Goal: Task Accomplishment & Management: Use online tool/utility

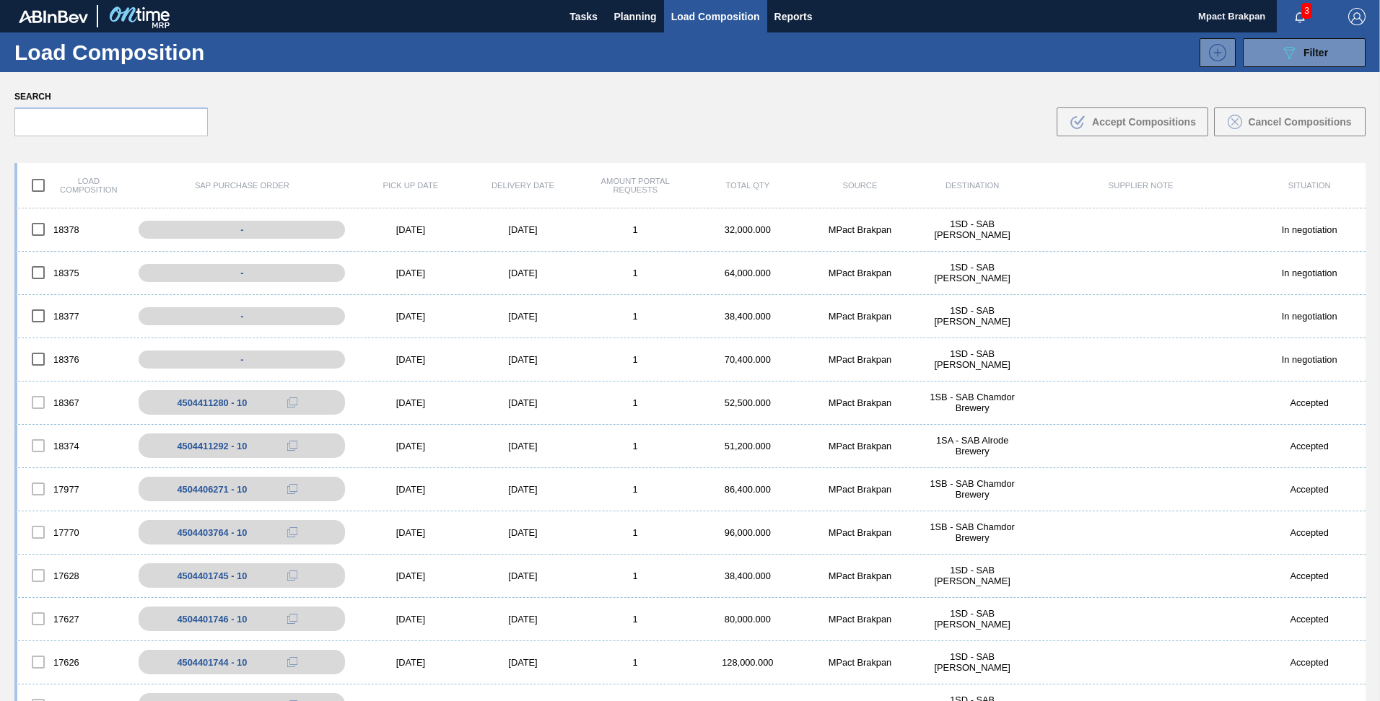
click at [1292, 9] on button "button" at bounding box center [1299, 16] width 46 height 20
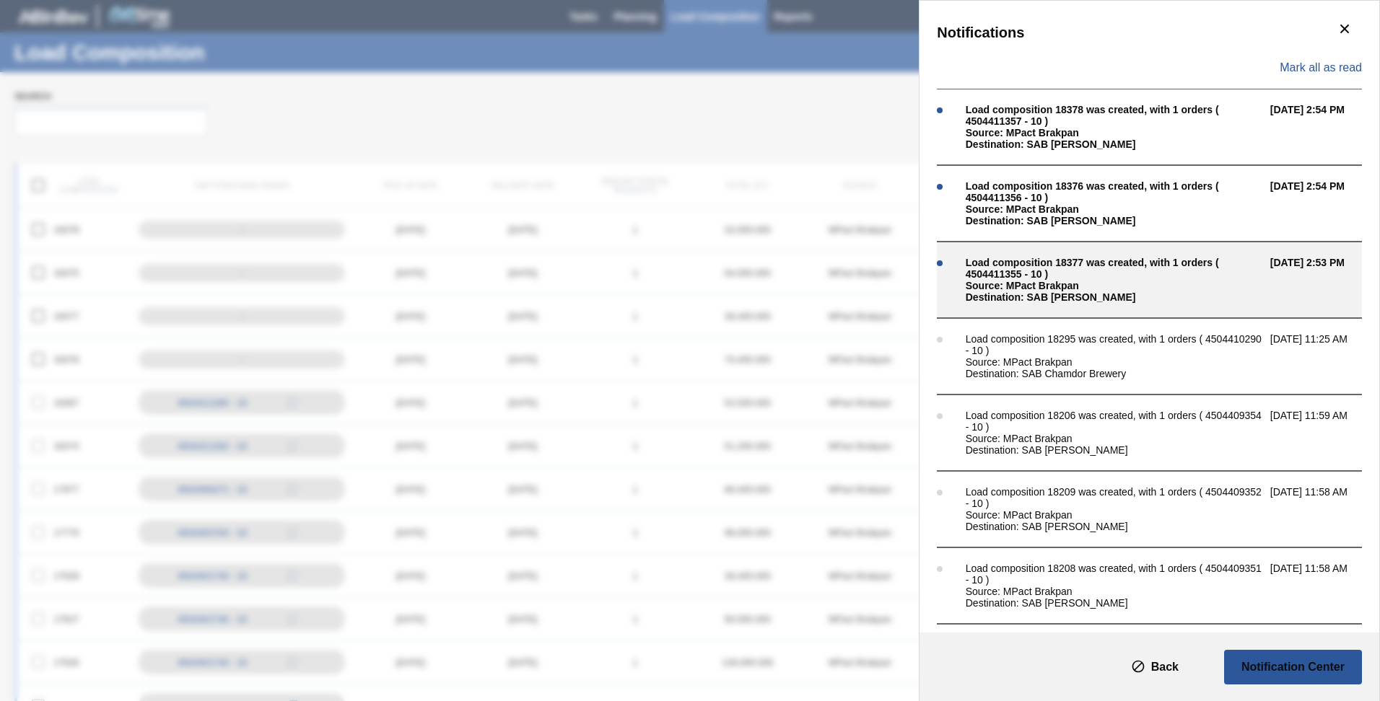
click at [1052, 264] on div "Load composition 18377 was created, with 1 orders ( 4504411355 - 10 )" at bounding box center [1113, 268] width 297 height 23
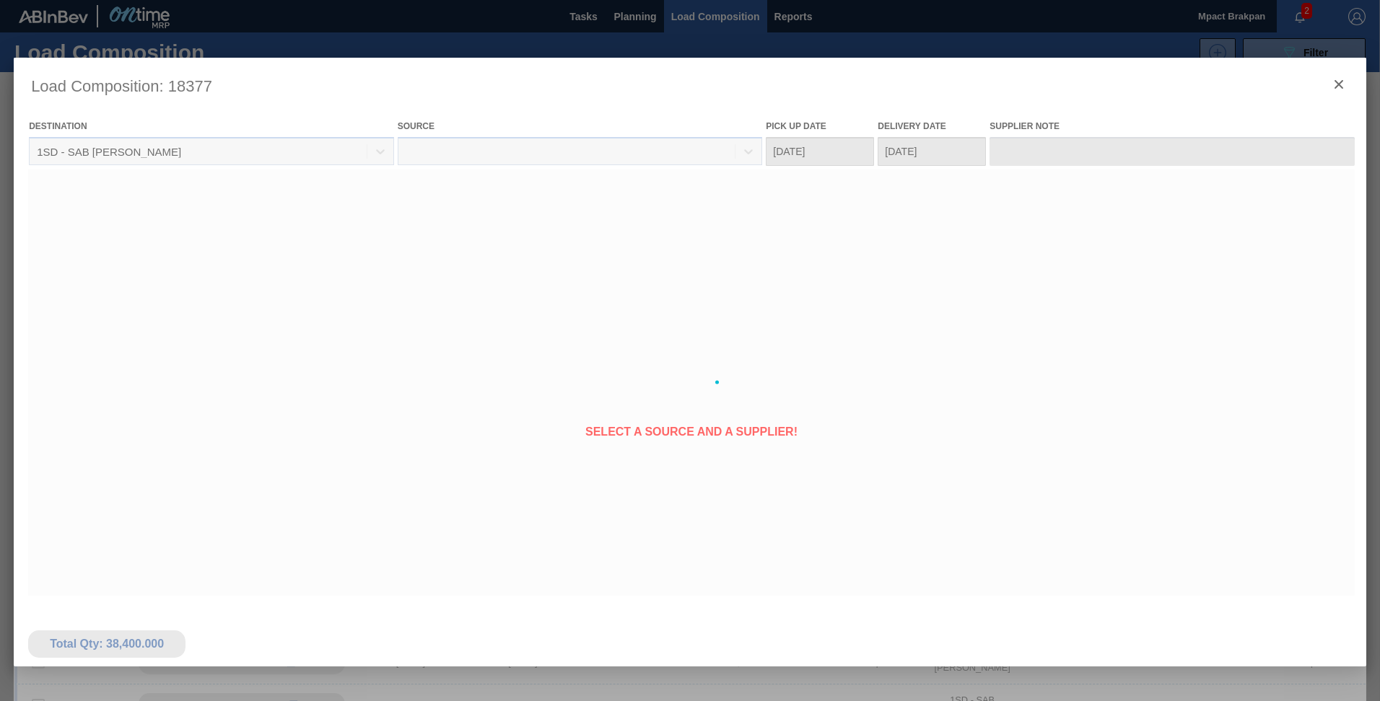
type Date "[DATE]"
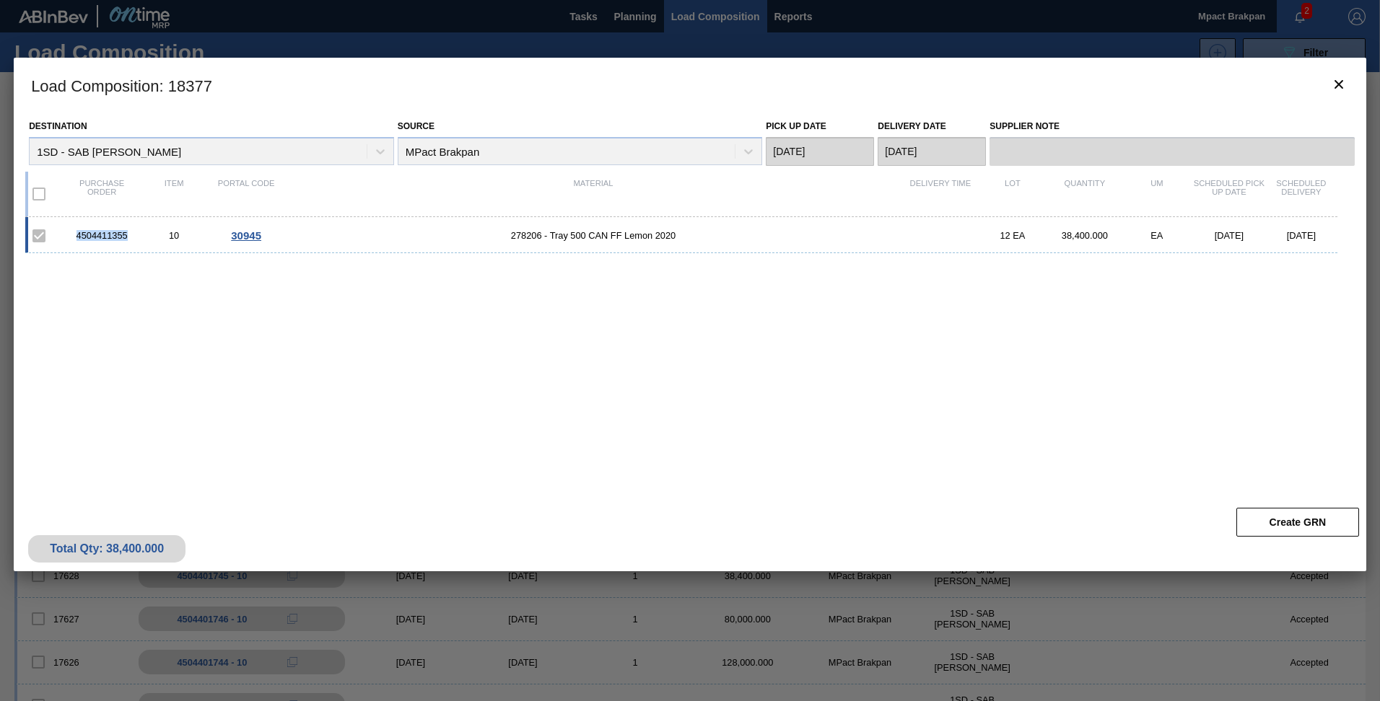
drag, startPoint x: 130, startPoint y: 237, endPoint x: 76, endPoint y: 236, distance: 54.1
click at [76, 236] on div "4504411355" at bounding box center [102, 235] width 72 height 11
drag, startPoint x: 76, startPoint y: 236, endPoint x: 91, endPoint y: 232, distance: 15.6
copy div "4504411355"
click at [1336, 84] on icon "botão de ícone" at bounding box center [1338, 84] width 17 height 17
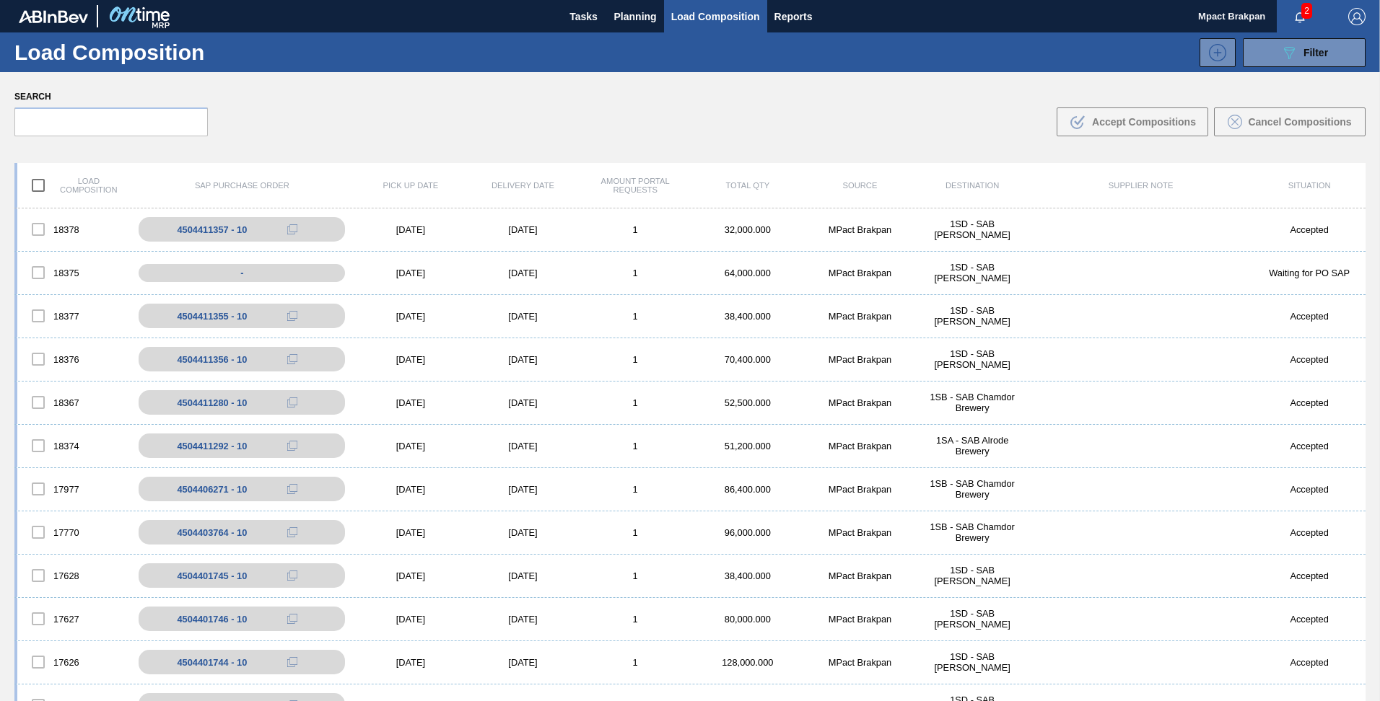
click at [1302, 16] on span "2" at bounding box center [1306, 11] width 11 height 16
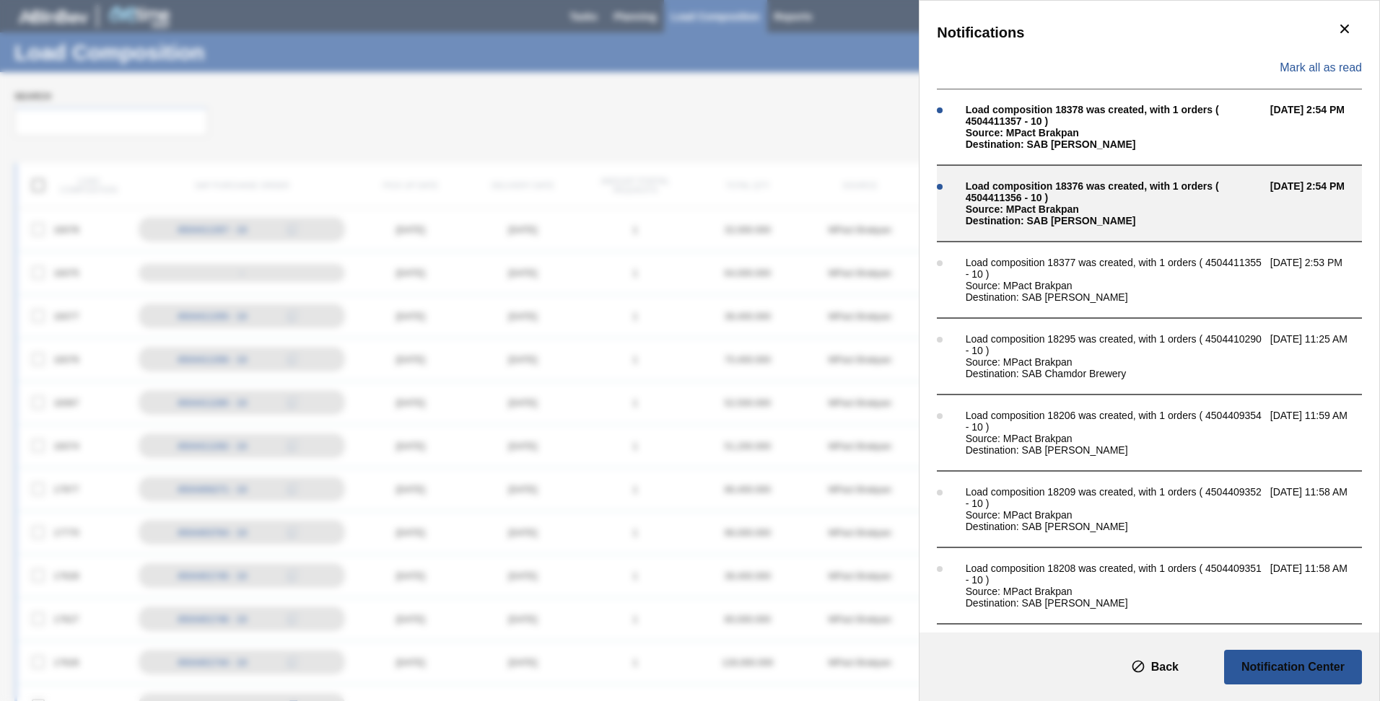
click at [1052, 199] on div "Load composition 18376 was created, with 1 orders ( 4504411356 - 10 )" at bounding box center [1113, 191] width 297 height 23
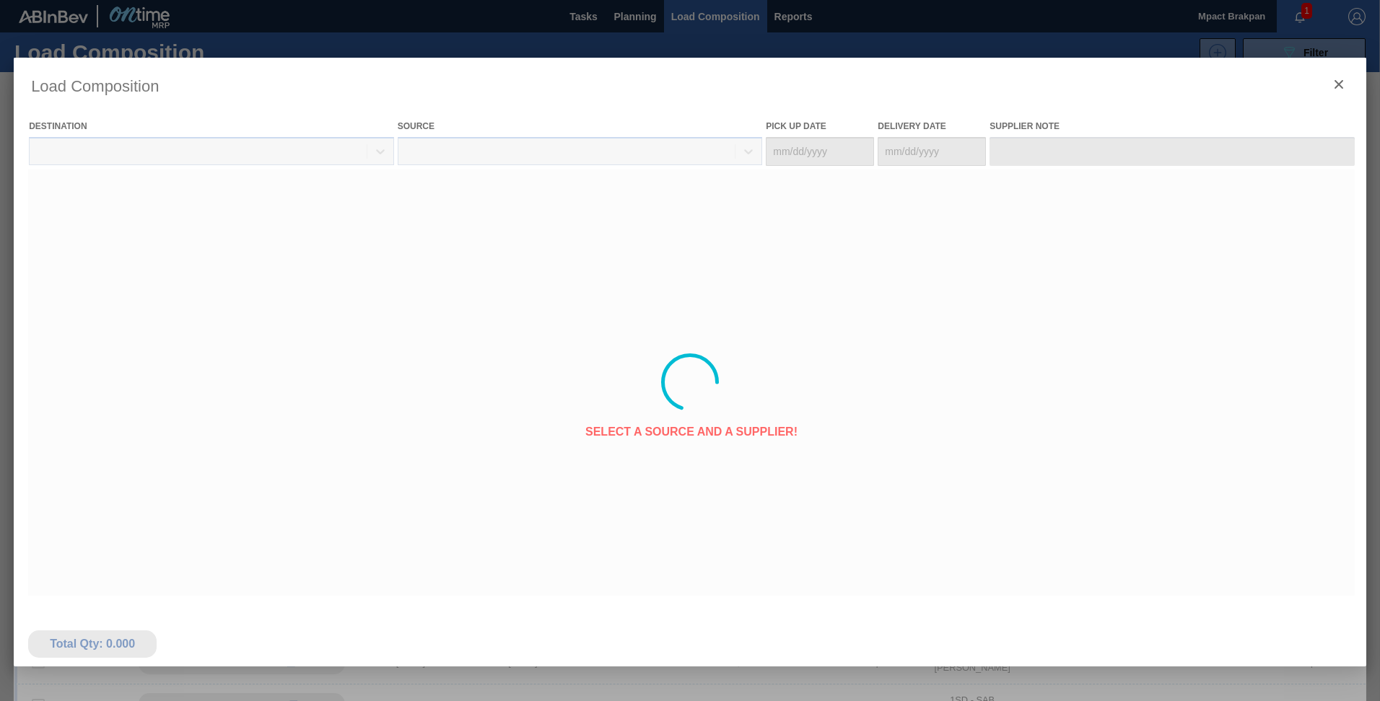
type Date "[DATE]"
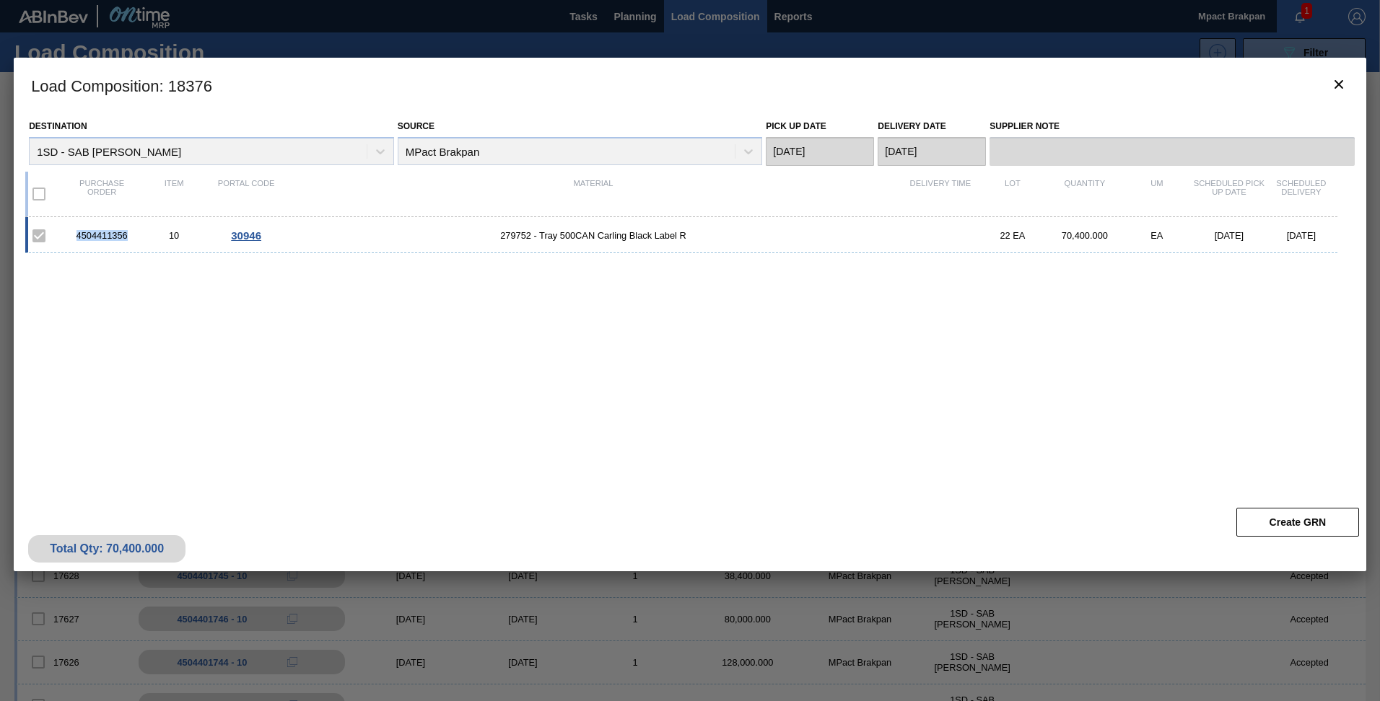
drag, startPoint x: 130, startPoint y: 234, endPoint x: 77, endPoint y: 233, distance: 52.7
click at [77, 233] on div "4504411356" at bounding box center [102, 235] width 72 height 11
drag, startPoint x: 77, startPoint y: 233, endPoint x: 89, endPoint y: 234, distance: 12.4
copy div "4504411356"
click at [1341, 87] on icon "botão de ícone" at bounding box center [1338, 84] width 9 height 9
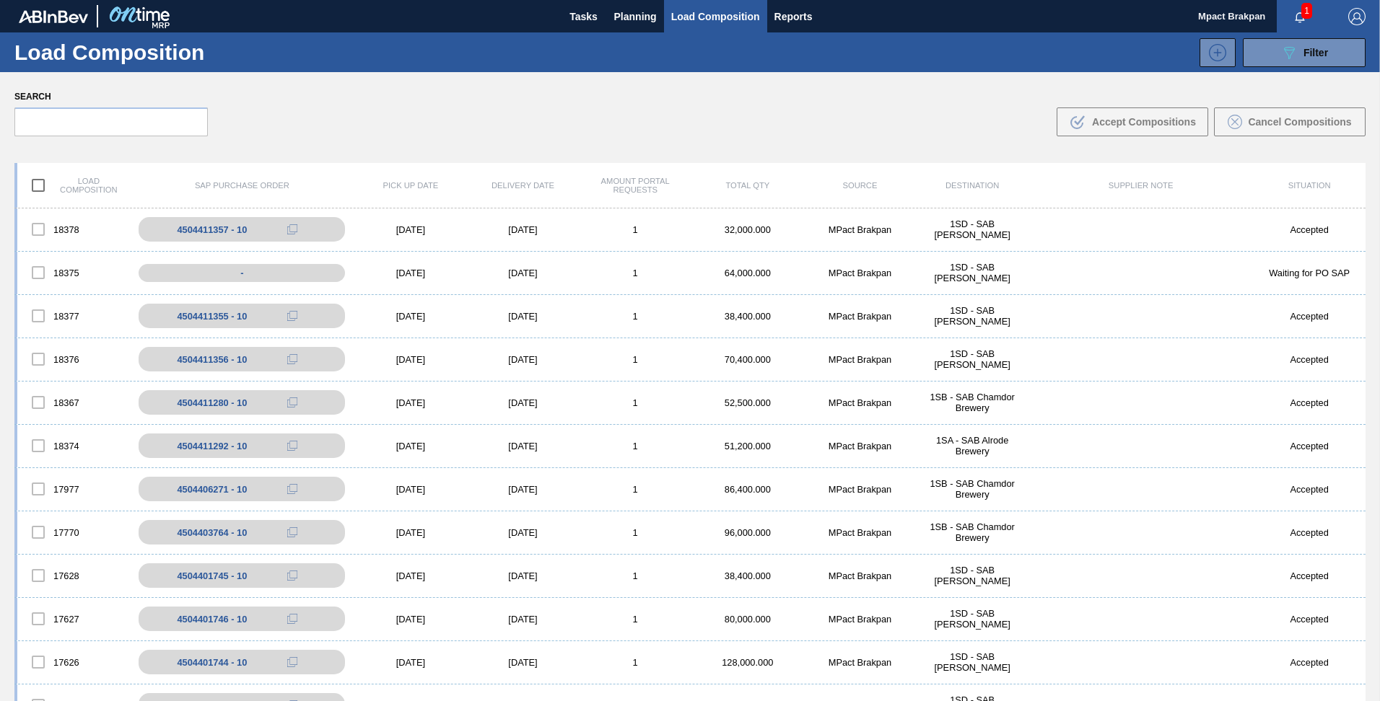
click at [1302, 12] on span "1" at bounding box center [1306, 11] width 11 height 16
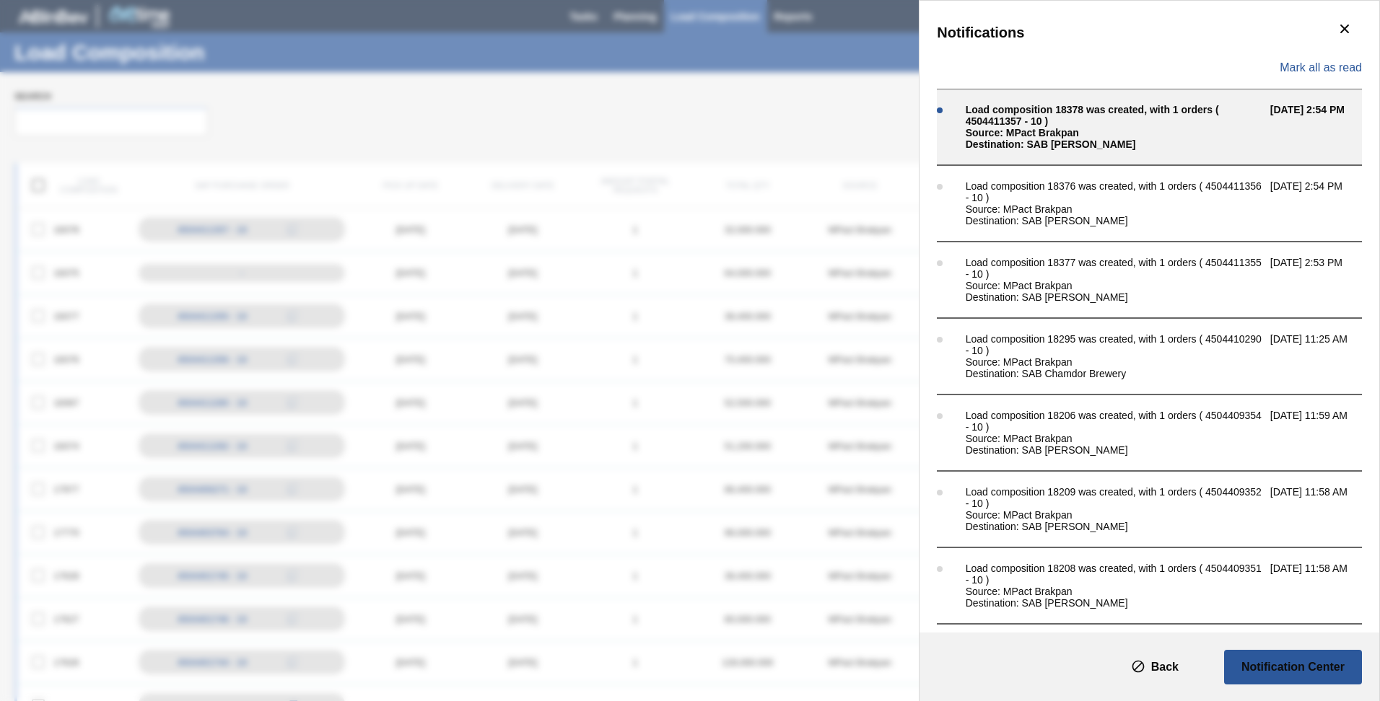
click at [1047, 127] on div "Source: MPact Brakpan" at bounding box center [1113, 133] width 297 height 12
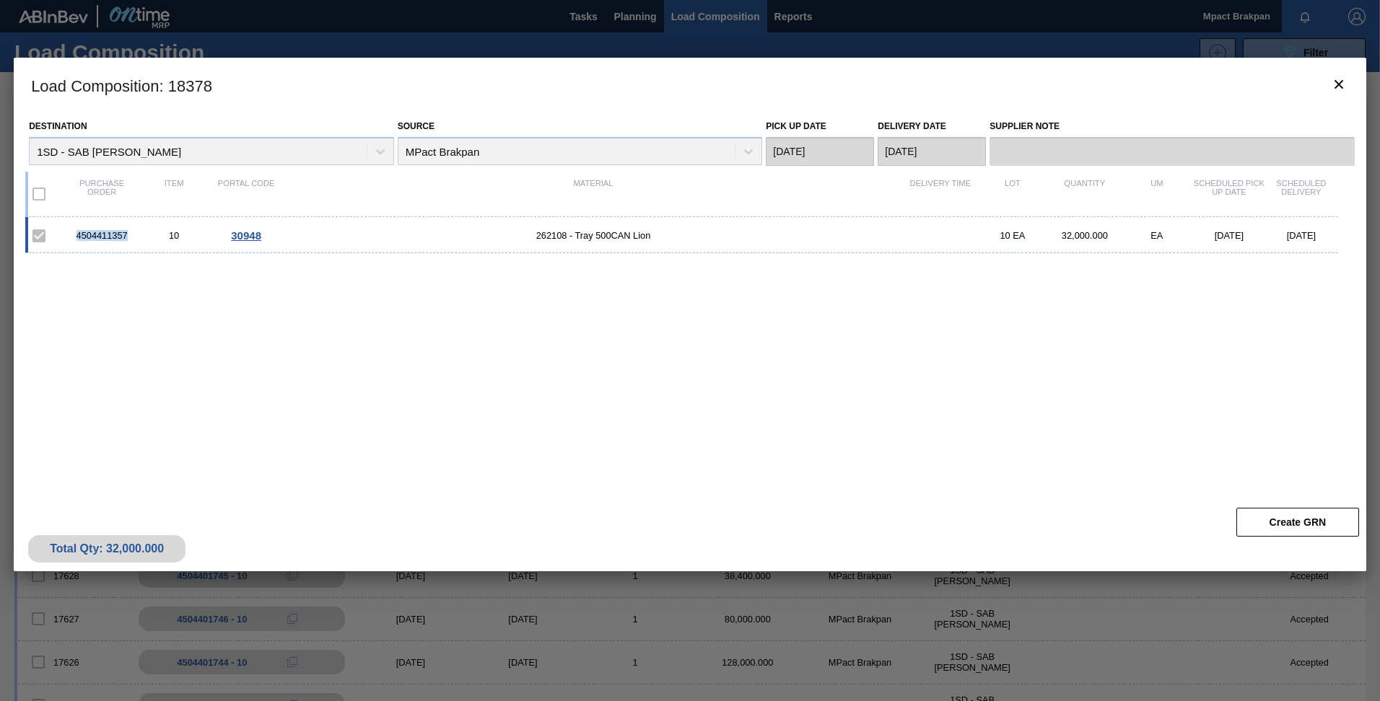
drag, startPoint x: 129, startPoint y: 235, endPoint x: 76, endPoint y: 235, distance: 53.4
click at [76, 235] on div "4504411357" at bounding box center [102, 235] width 72 height 11
drag, startPoint x: 76, startPoint y: 235, endPoint x: 91, endPoint y: 242, distance: 16.5
copy div "4504411357"
click at [1337, 76] on icon "botão de ícone" at bounding box center [1338, 84] width 17 height 17
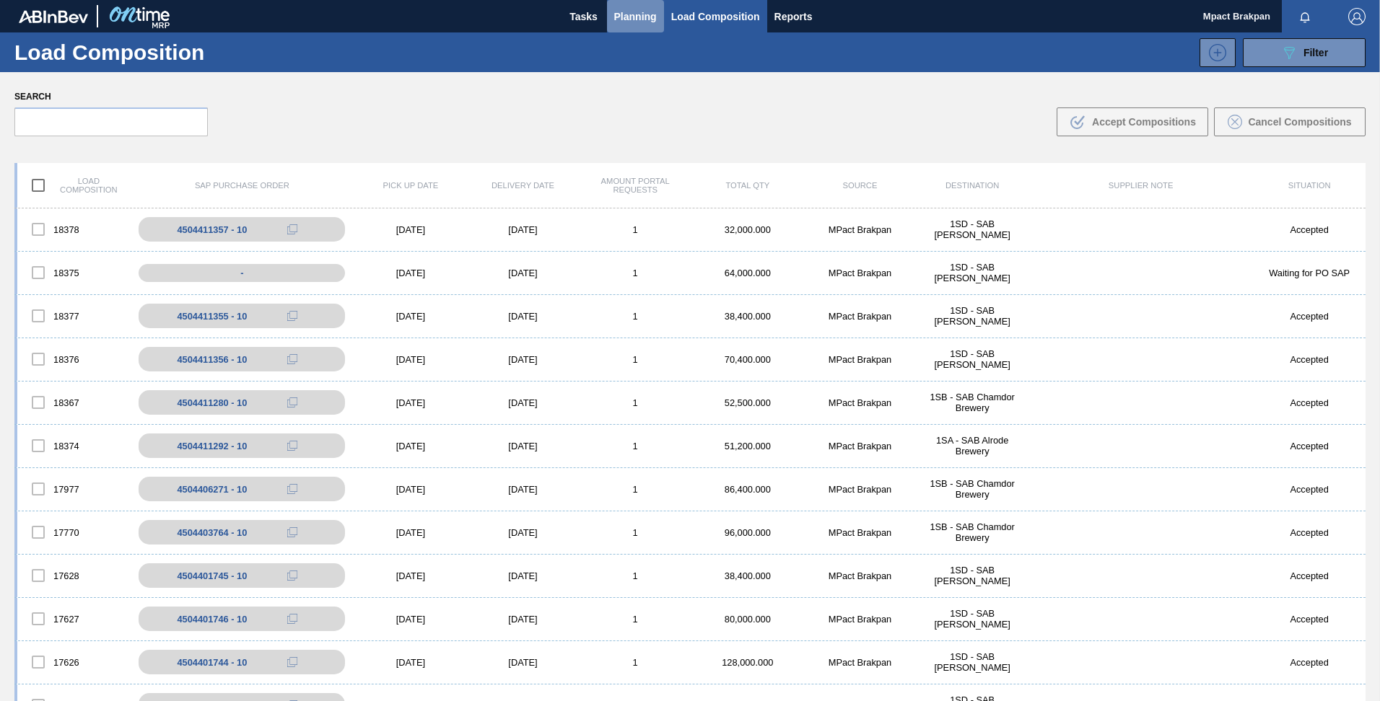
click at [625, 13] on span "Planning" at bounding box center [635, 16] width 43 height 17
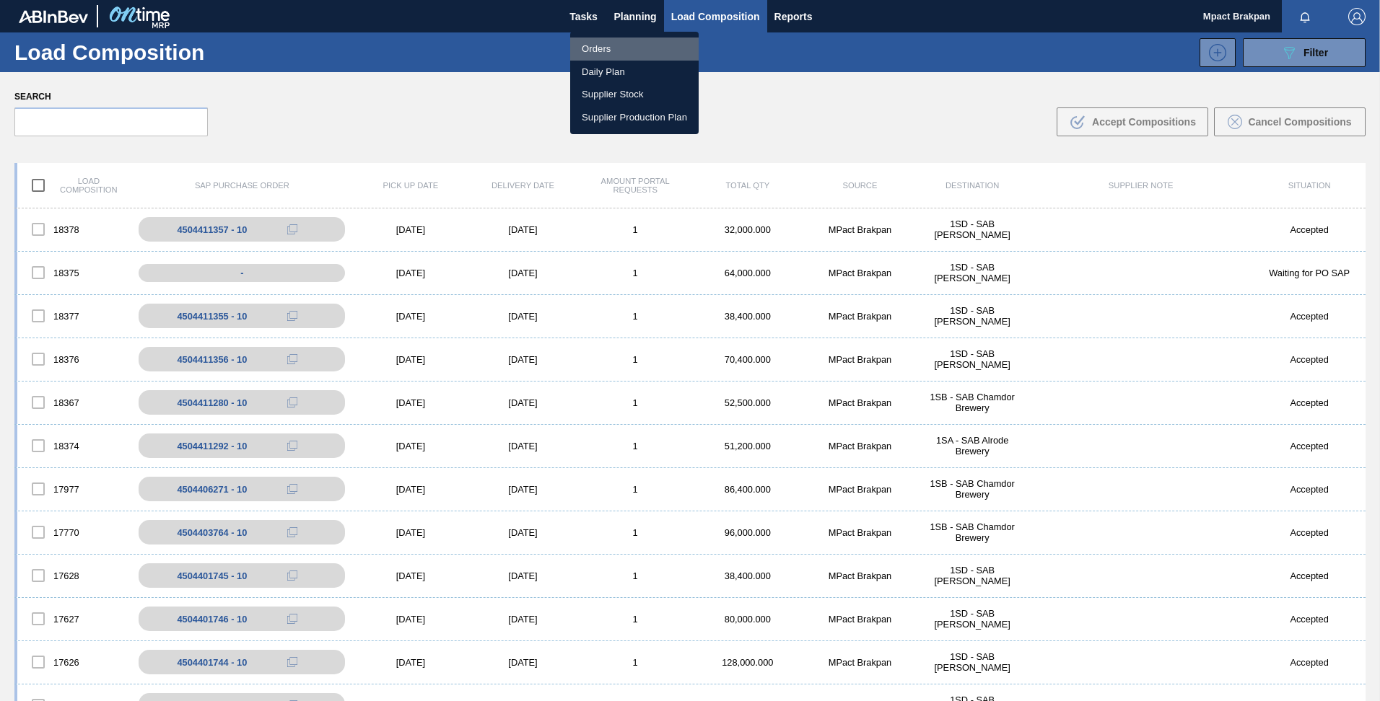
click at [590, 45] on li "Orders" at bounding box center [634, 49] width 128 height 23
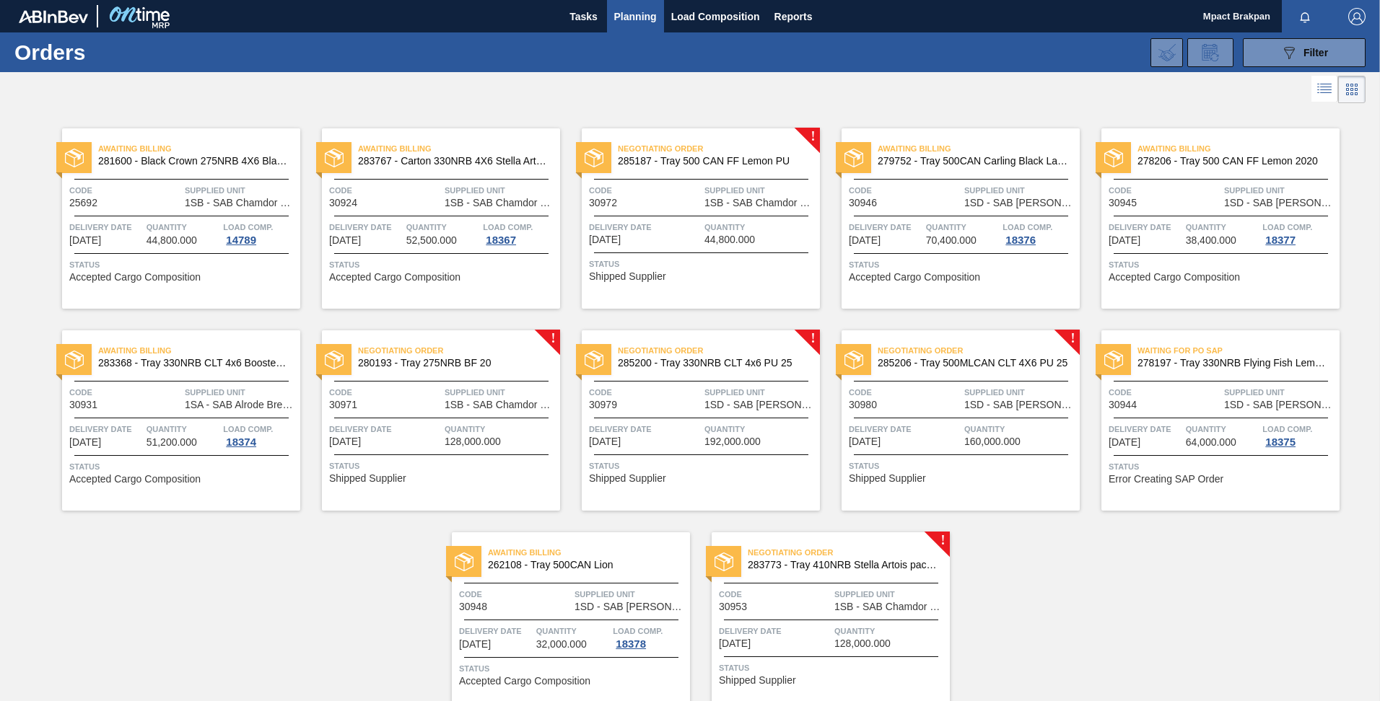
click at [431, 420] on div "Negotiating Order 280193 - Tray 275NRB BF 20 Code 30971 Supplied Unit 1SB - SAB…" at bounding box center [441, 420] width 238 height 180
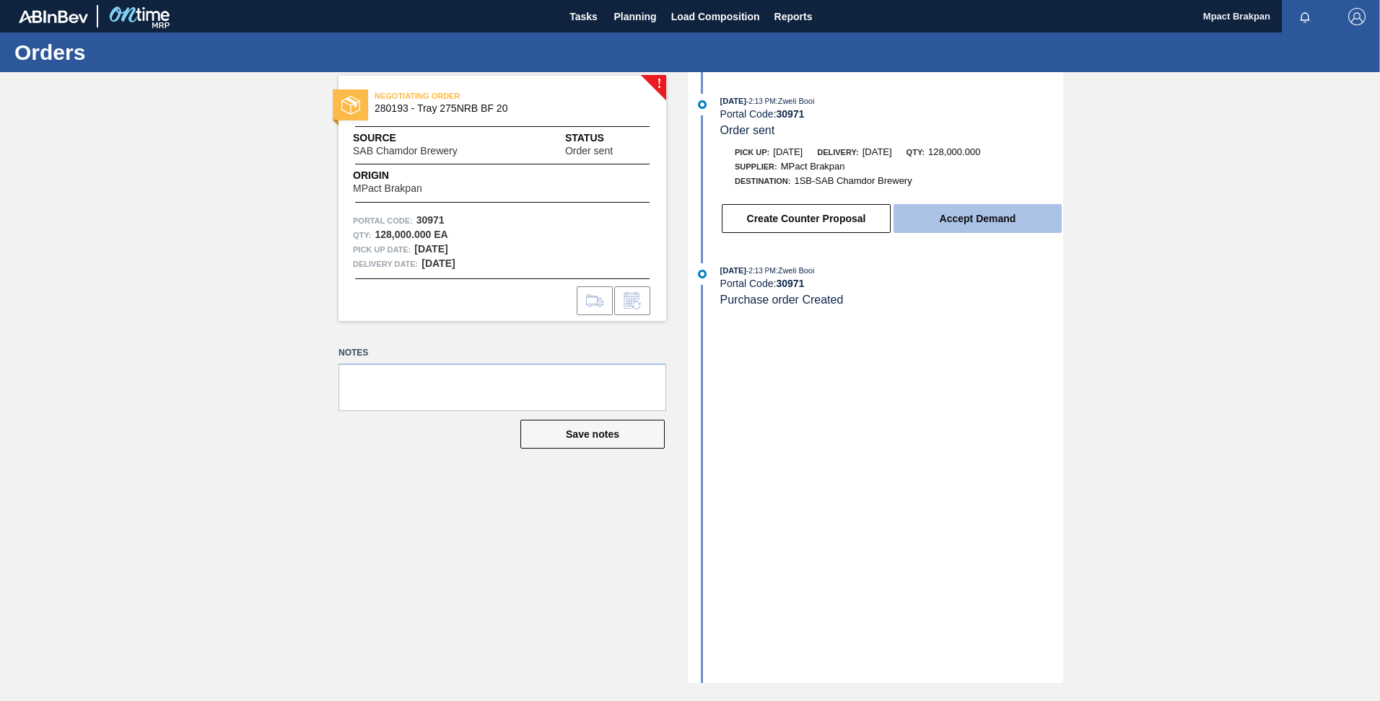
click at [974, 215] on button "Accept Demand" at bounding box center [977, 218] width 168 height 29
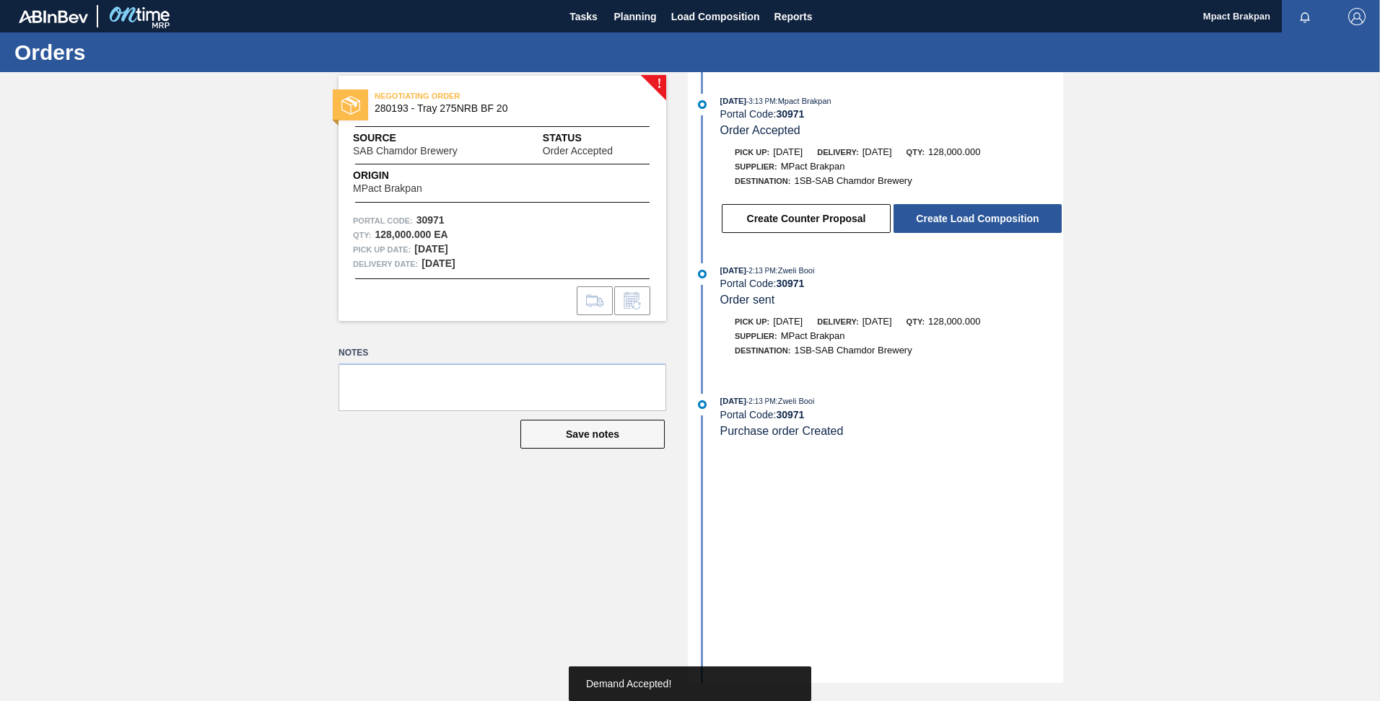
click at [974, 215] on button "Create Load Composition" at bounding box center [977, 218] width 168 height 29
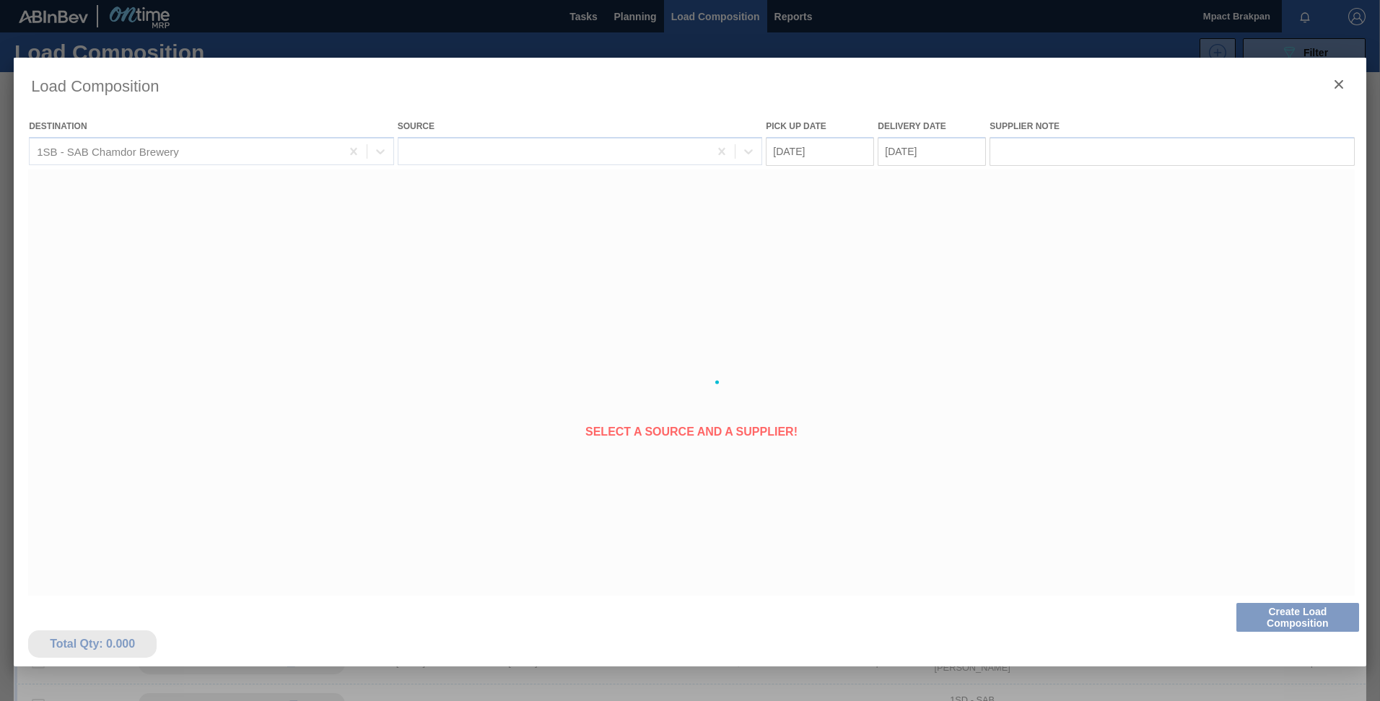
type Date "[DATE]"
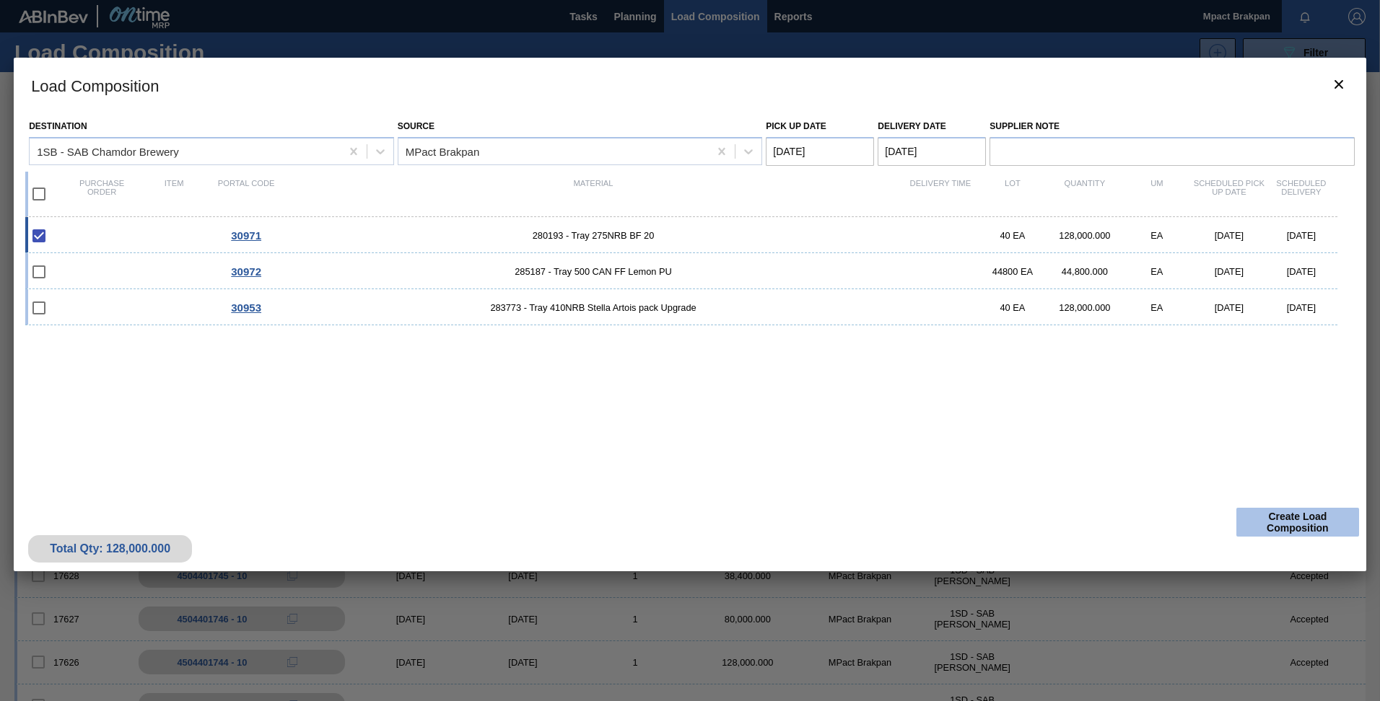
click at [1320, 527] on button "Create Load Composition" at bounding box center [1297, 522] width 123 height 29
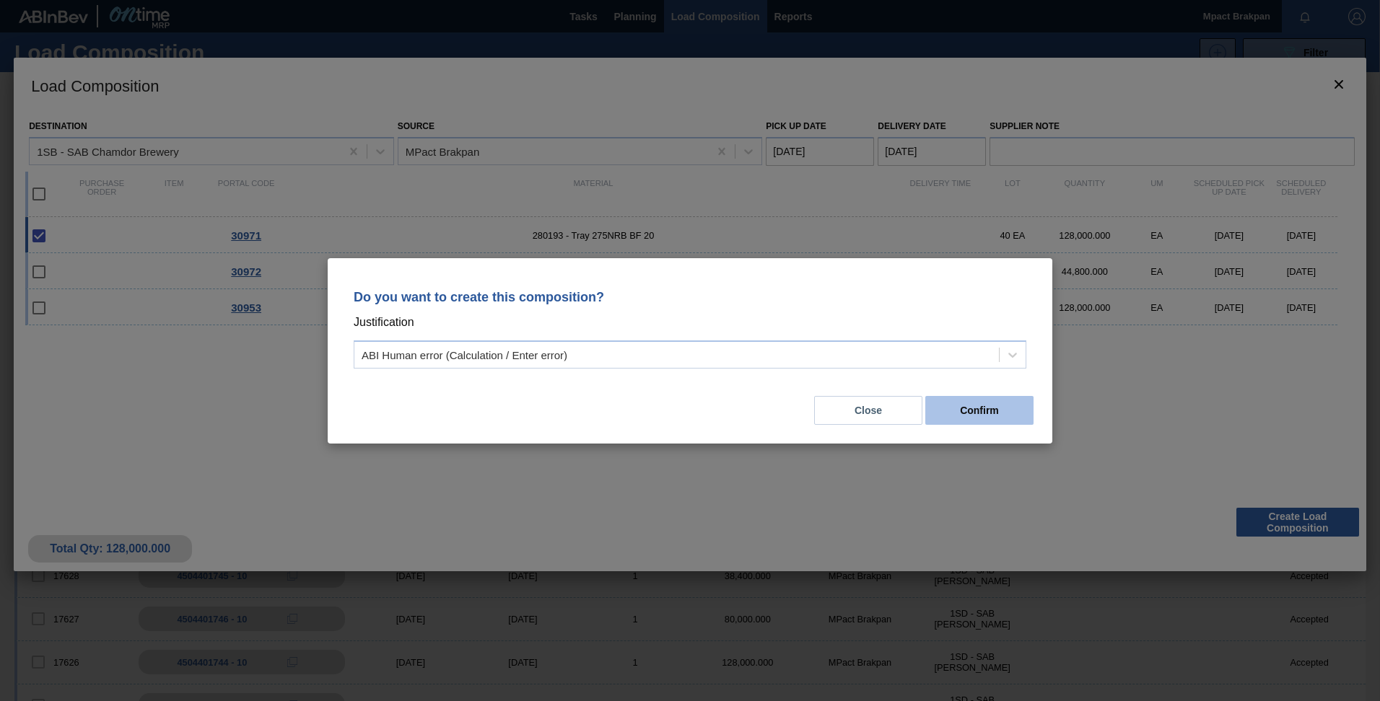
click at [979, 411] on button "Confirm" at bounding box center [979, 410] width 108 height 29
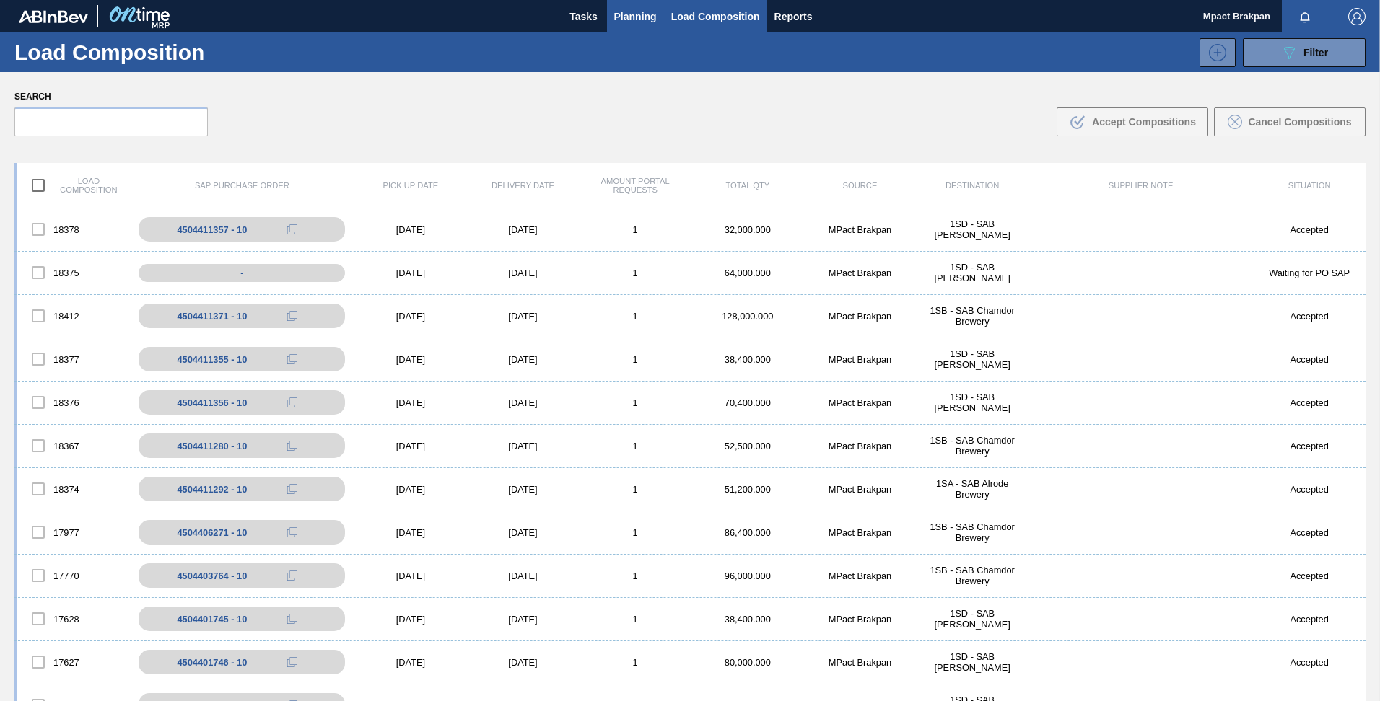
click at [628, 14] on span "Planning" at bounding box center [635, 16] width 43 height 17
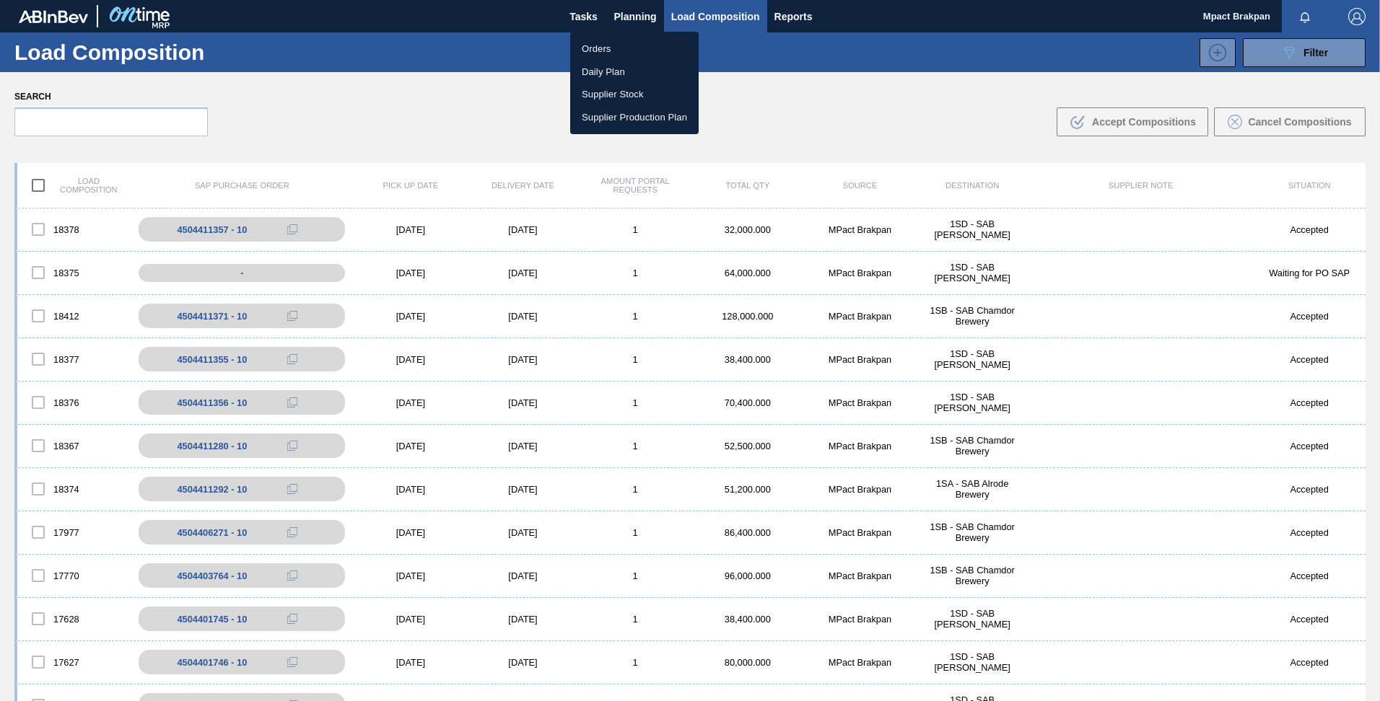
click at [613, 47] on li "Orders" at bounding box center [634, 49] width 128 height 23
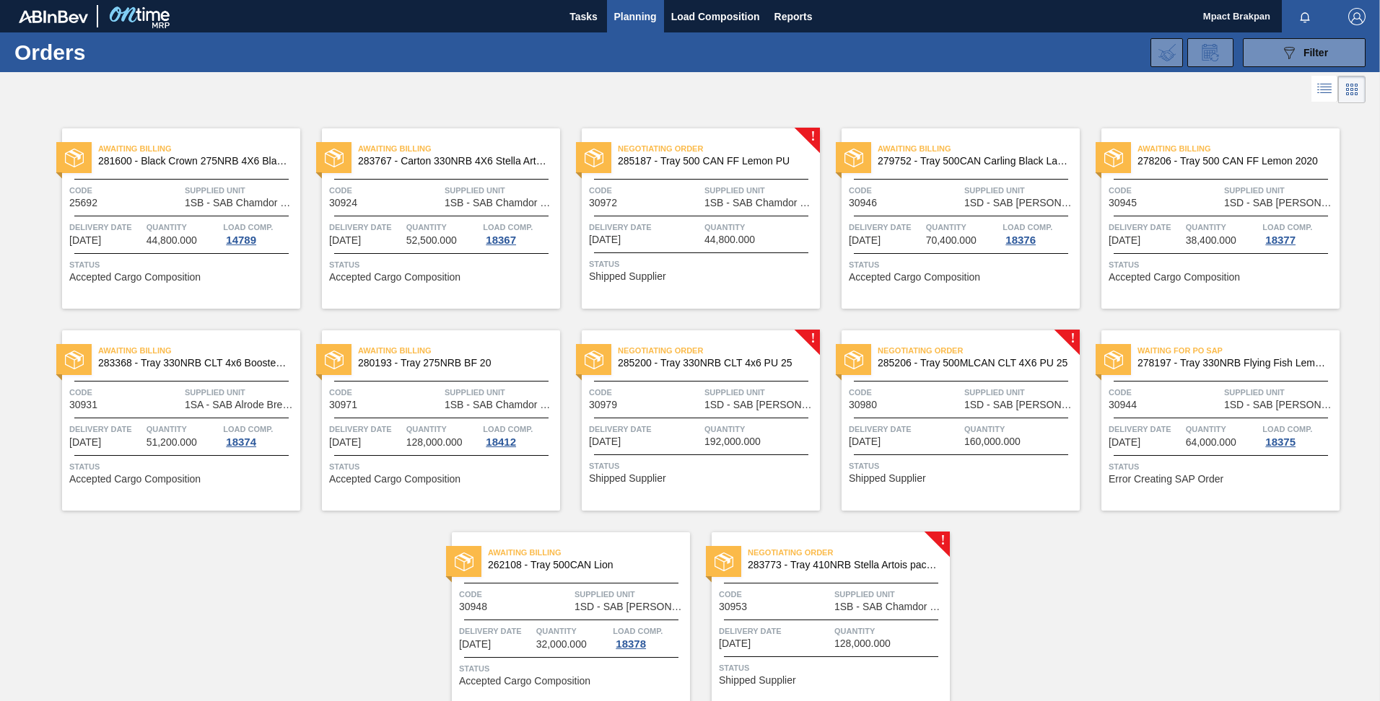
click at [723, 430] on span "Quantity" at bounding box center [760, 429] width 112 height 14
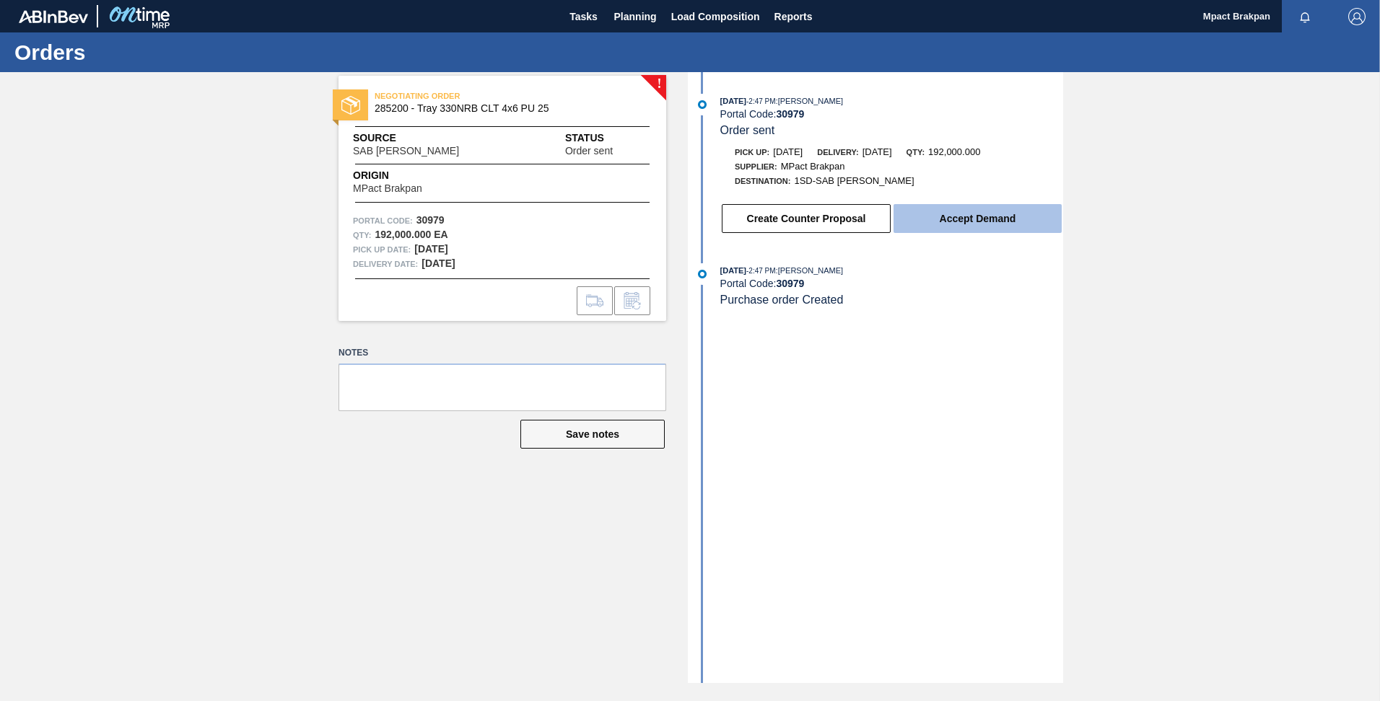
click at [961, 215] on button "Accept Demand" at bounding box center [977, 218] width 168 height 29
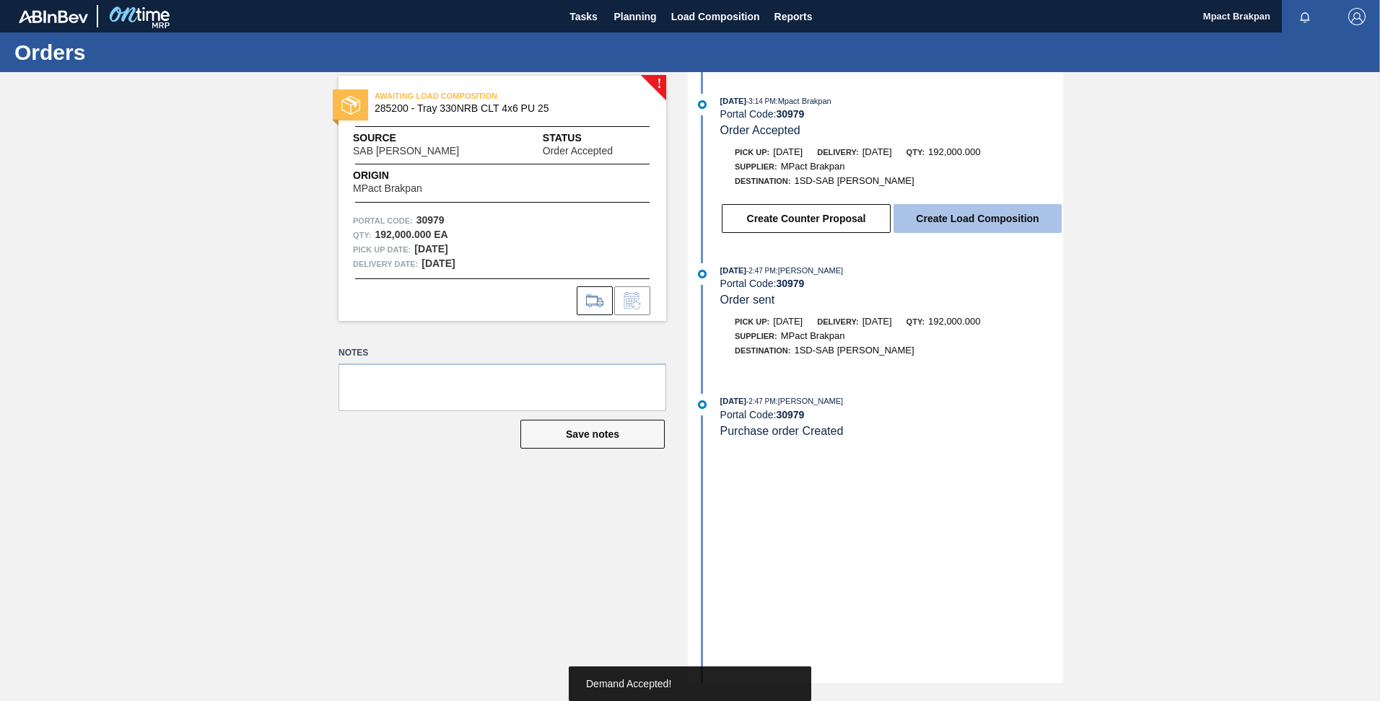
click at [950, 218] on button "Create Load Composition" at bounding box center [977, 218] width 168 height 29
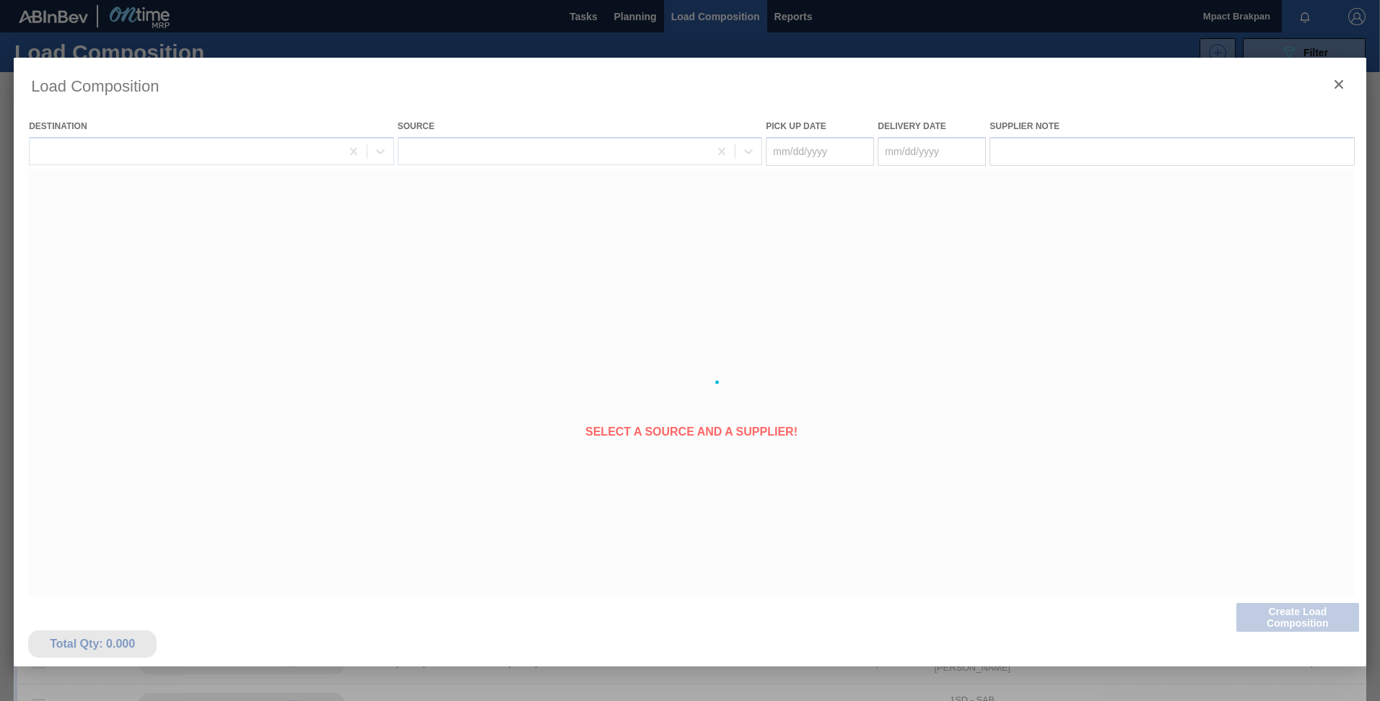
type Date "[DATE]"
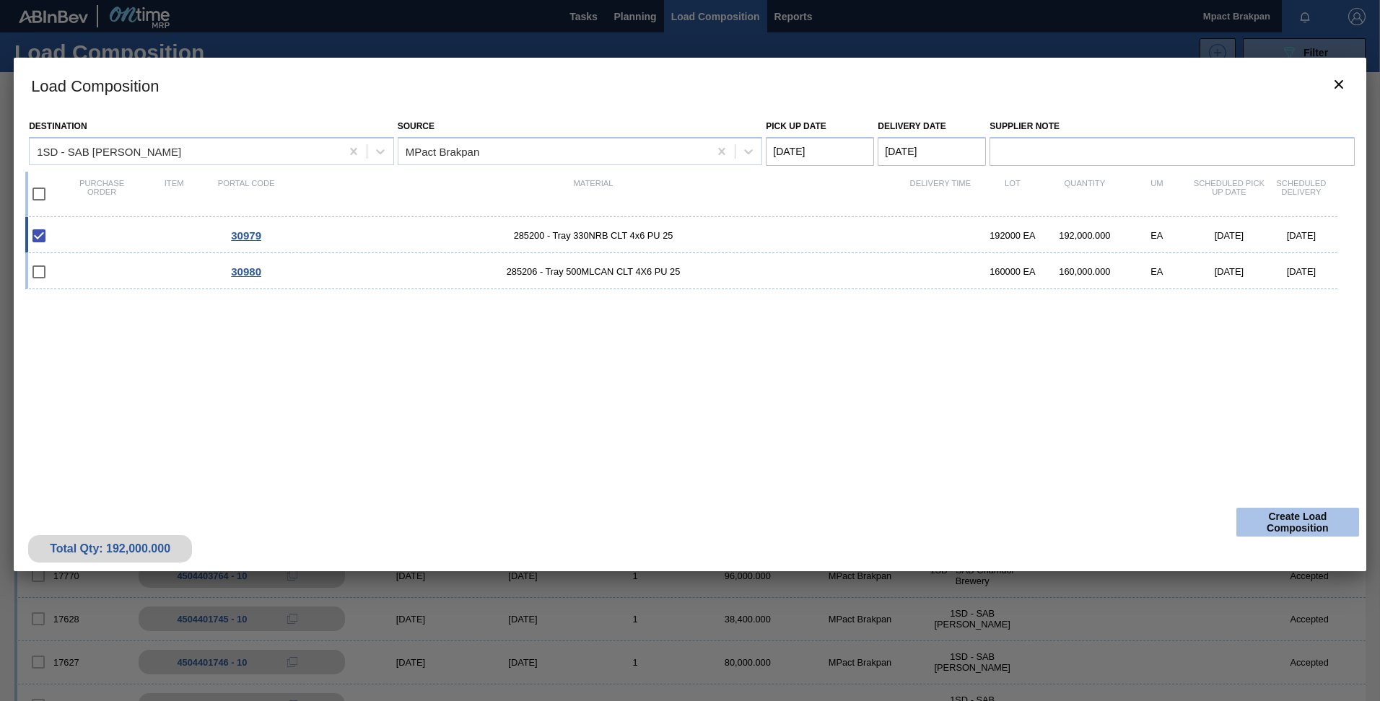
click at [1294, 518] on button "Create Load Composition" at bounding box center [1297, 522] width 123 height 29
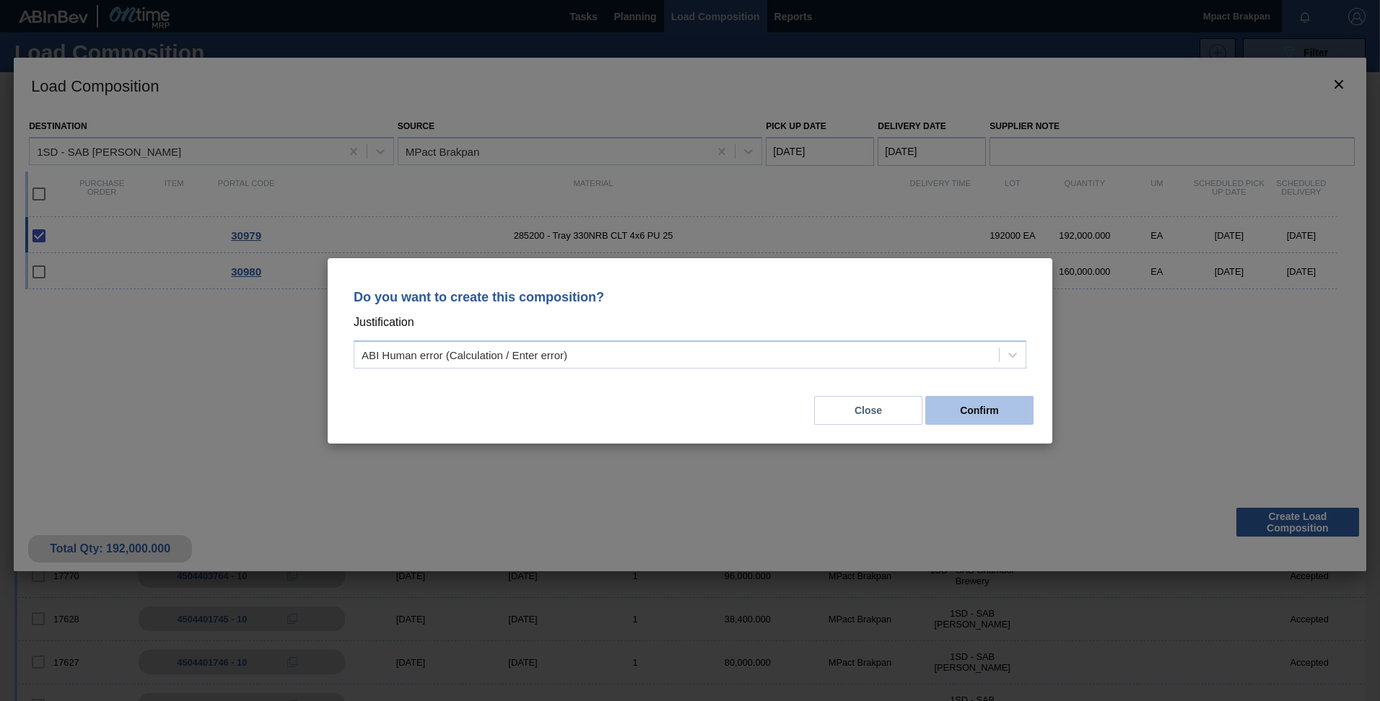
click at [972, 407] on button "Confirm" at bounding box center [979, 410] width 108 height 29
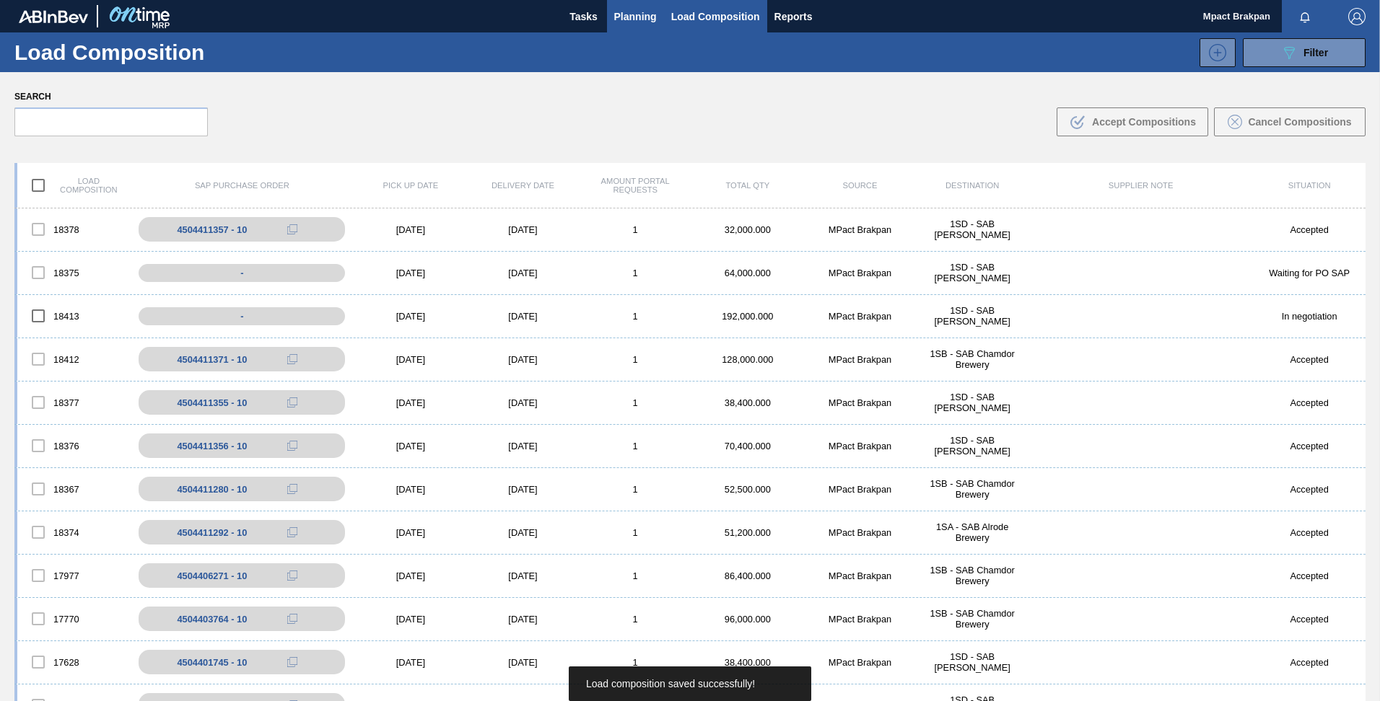
click at [620, 13] on span "Planning" at bounding box center [635, 16] width 43 height 17
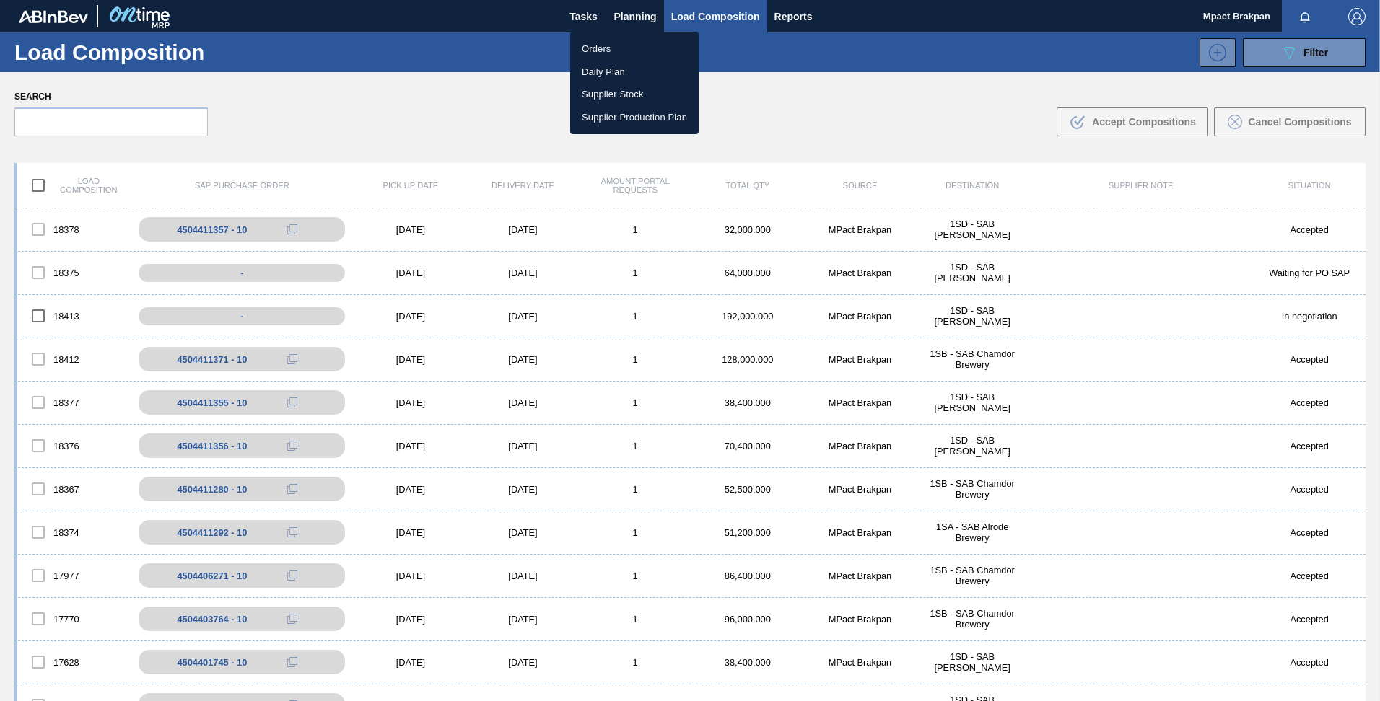
click at [601, 50] on li "Orders" at bounding box center [634, 49] width 128 height 23
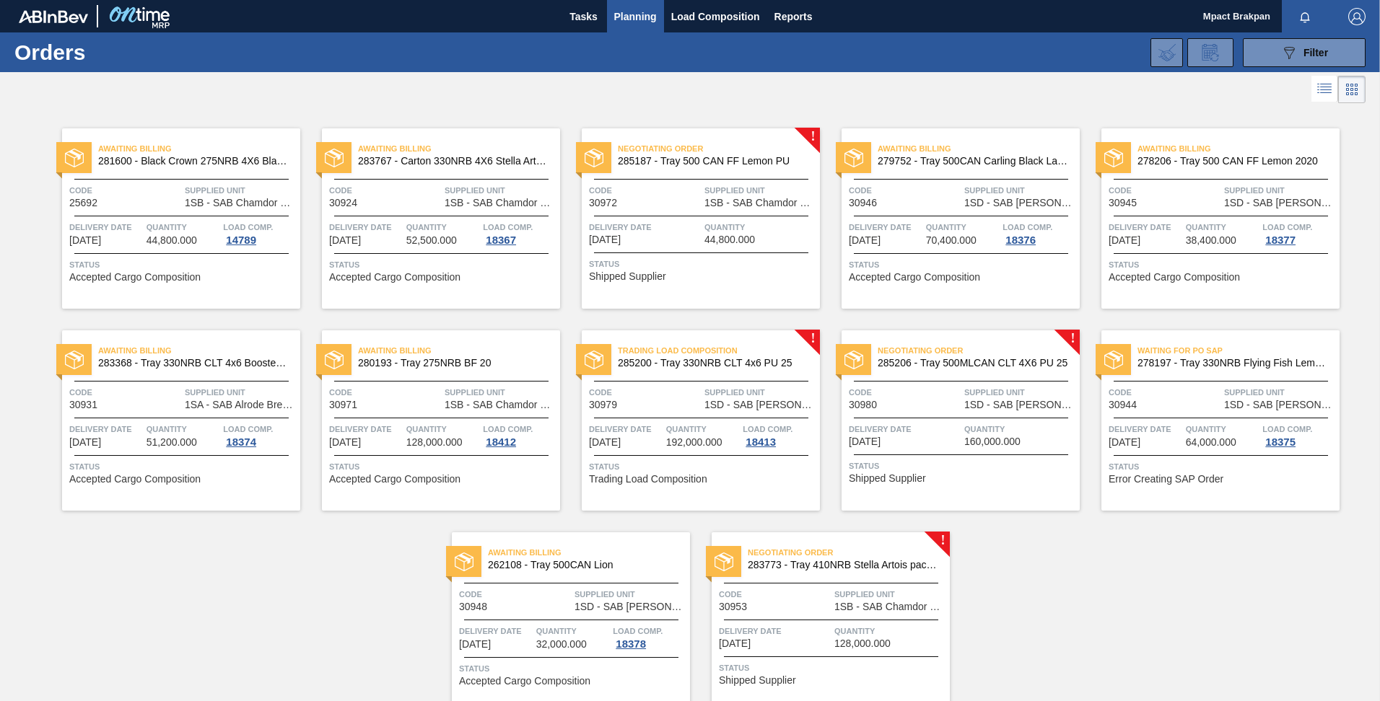
click at [949, 395] on span "Code" at bounding box center [905, 392] width 112 height 14
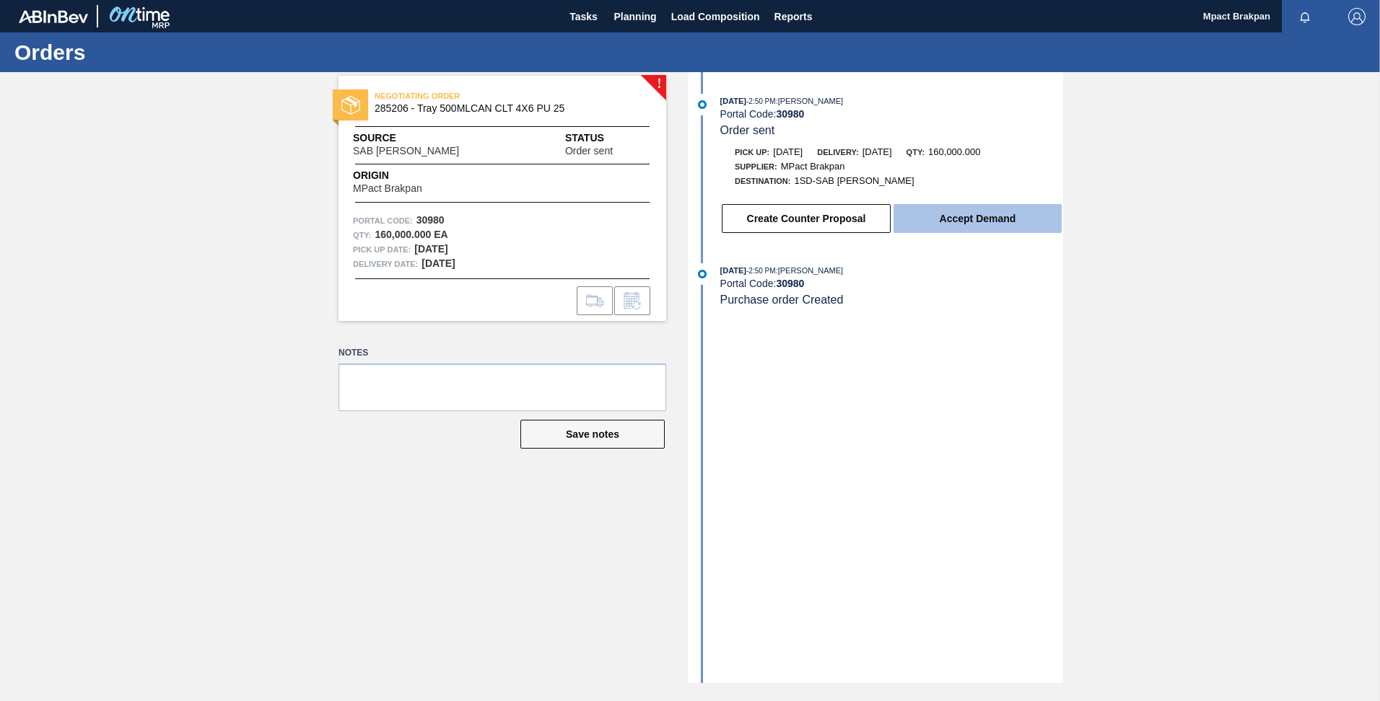
click at [961, 216] on button "Accept Demand" at bounding box center [977, 218] width 168 height 29
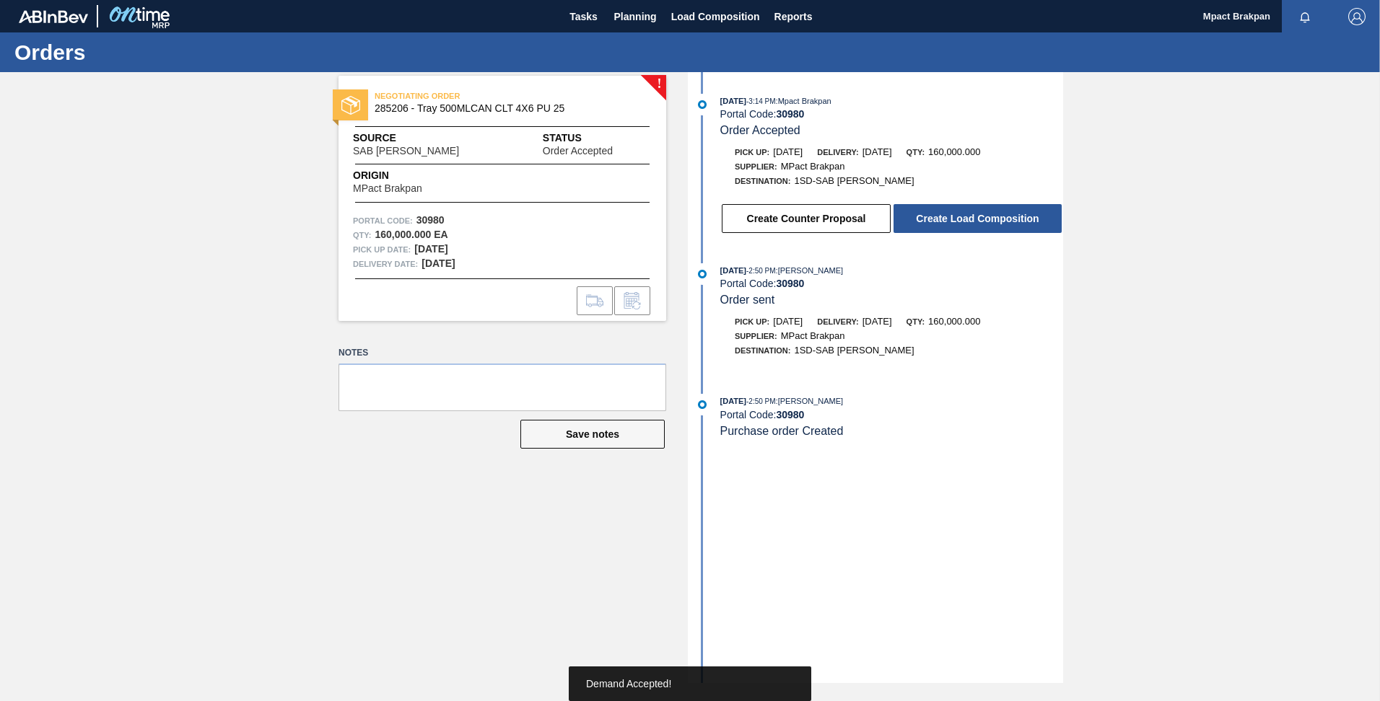
click at [961, 216] on button "Create Load Composition" at bounding box center [977, 218] width 168 height 29
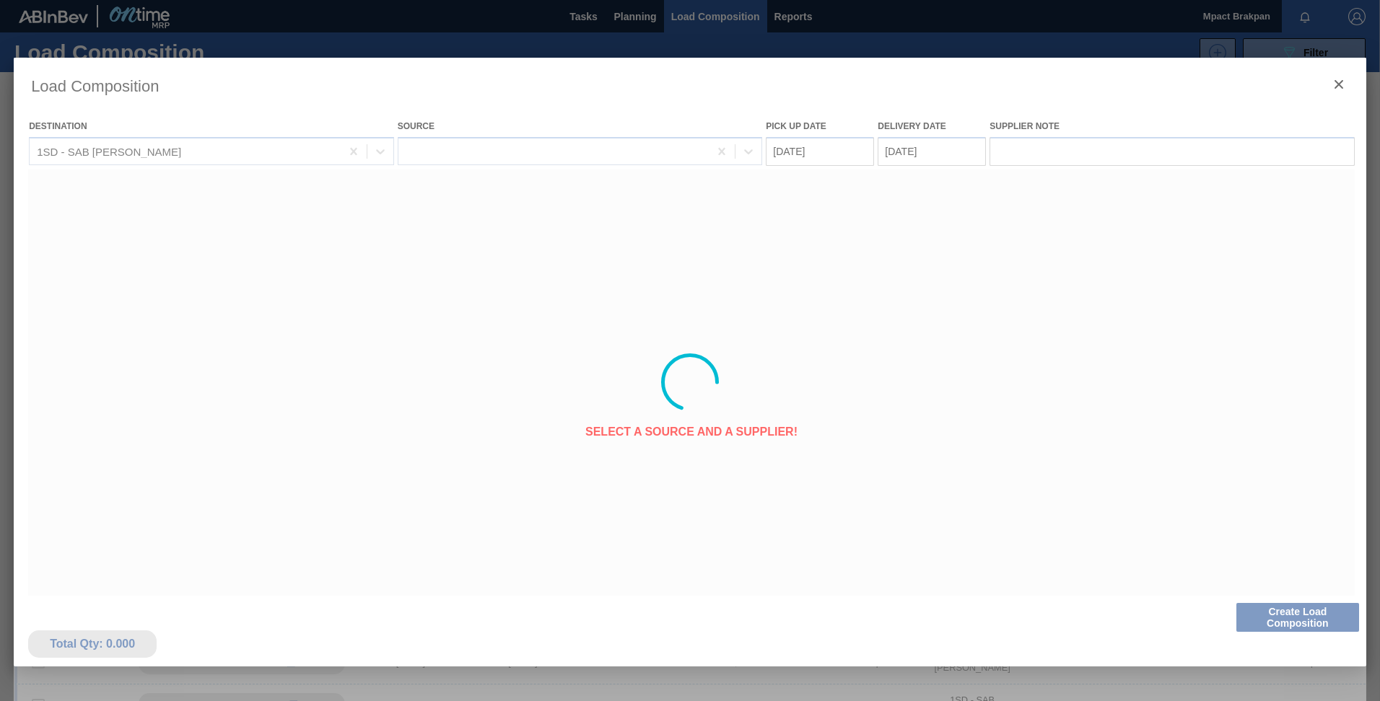
type Date "[DATE]"
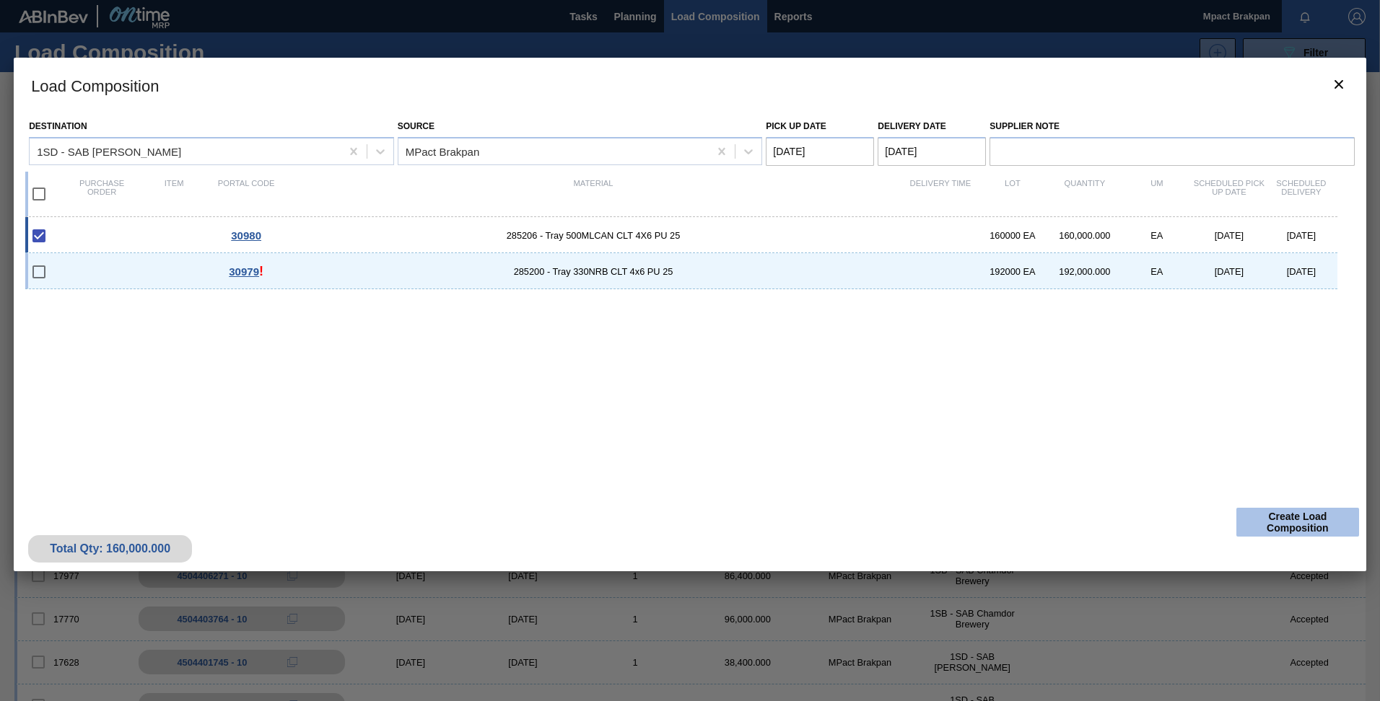
click at [1282, 521] on button "Create Load Composition" at bounding box center [1297, 522] width 123 height 29
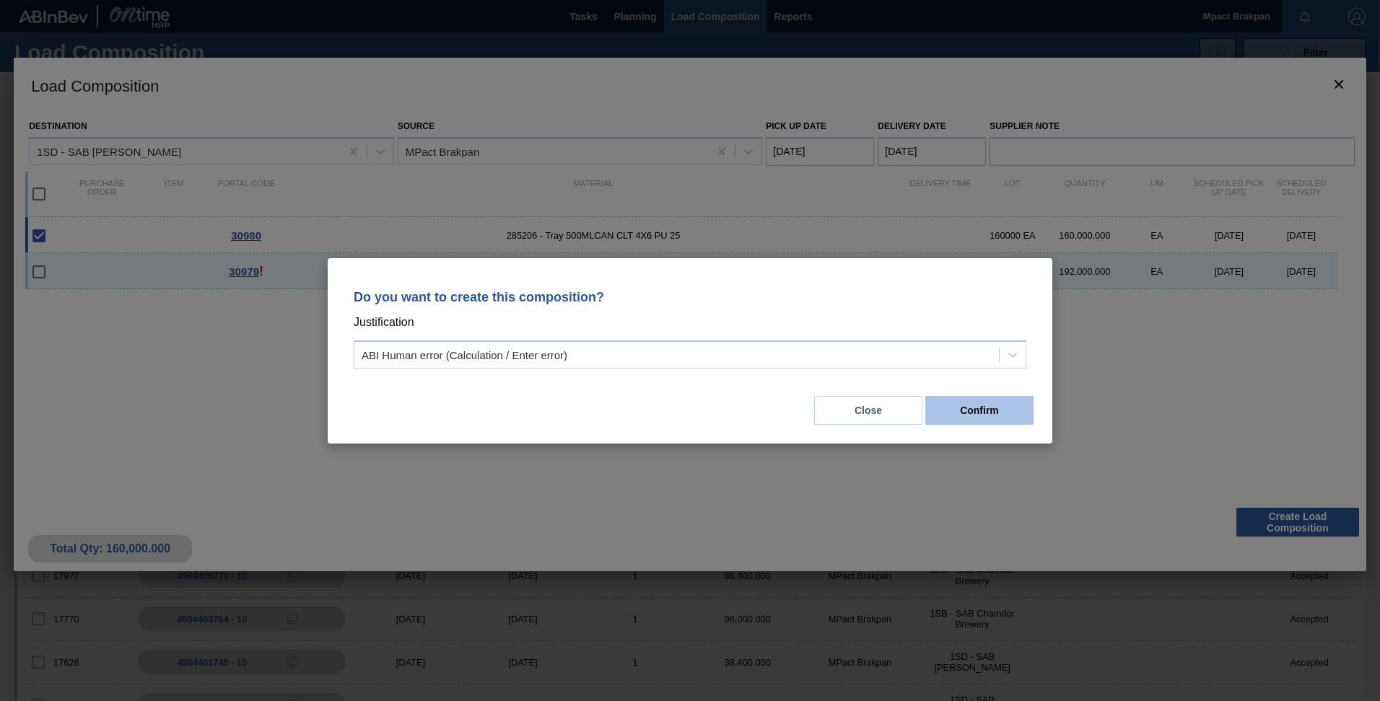
click at [990, 416] on button "Confirm" at bounding box center [979, 410] width 108 height 29
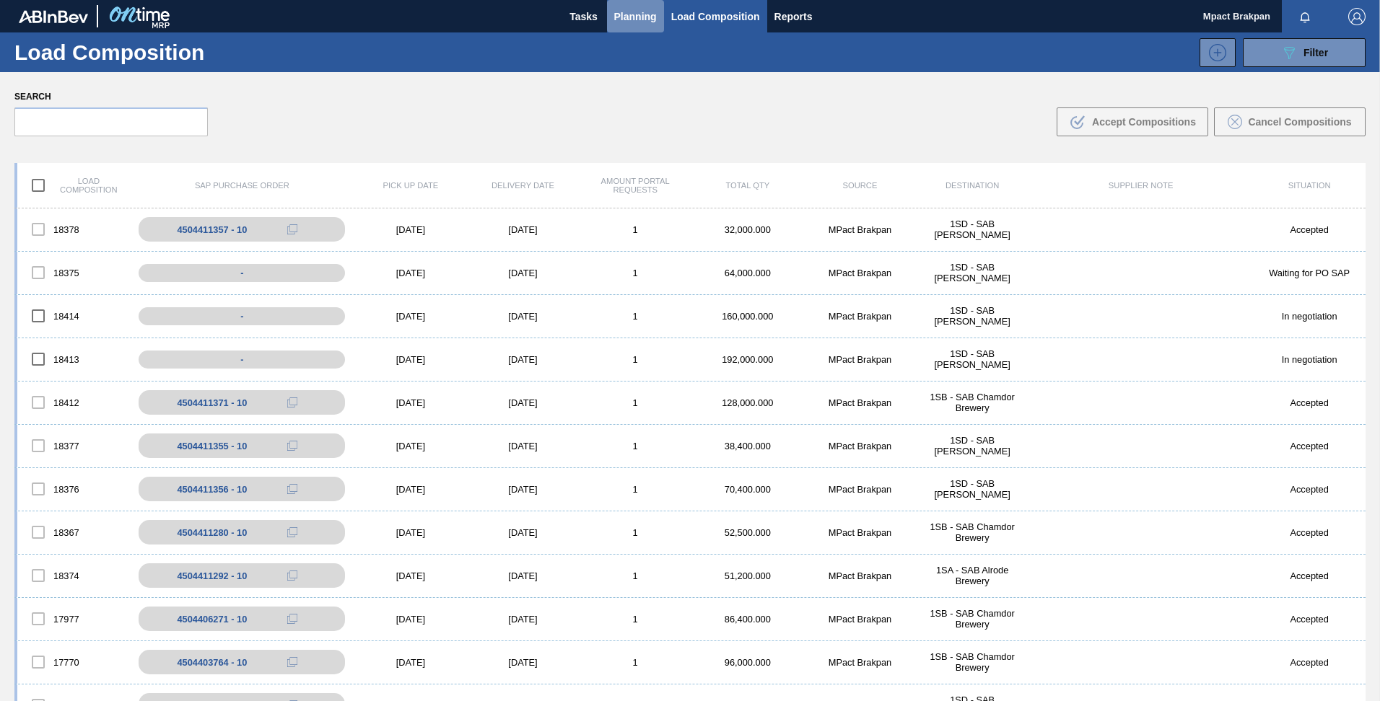
click at [631, 12] on span "Planning" at bounding box center [635, 16] width 43 height 17
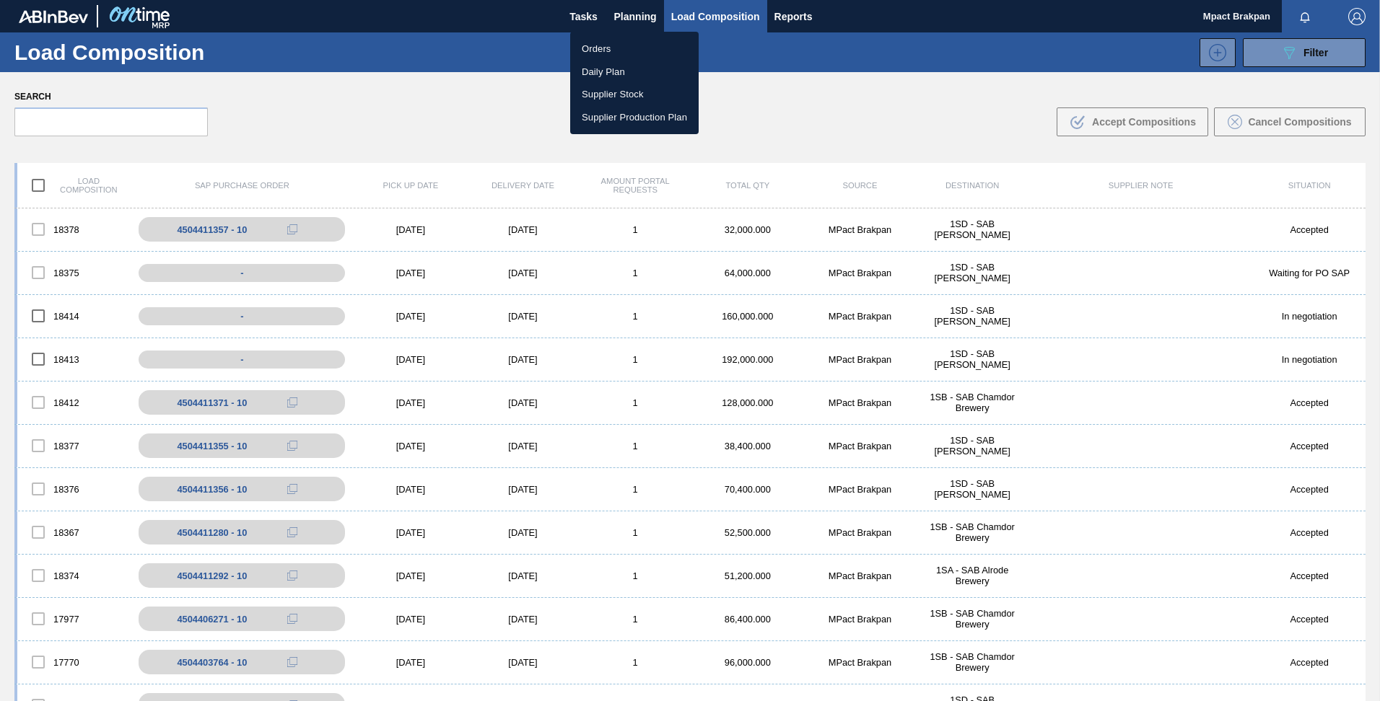
click at [605, 51] on li "Orders" at bounding box center [634, 49] width 128 height 23
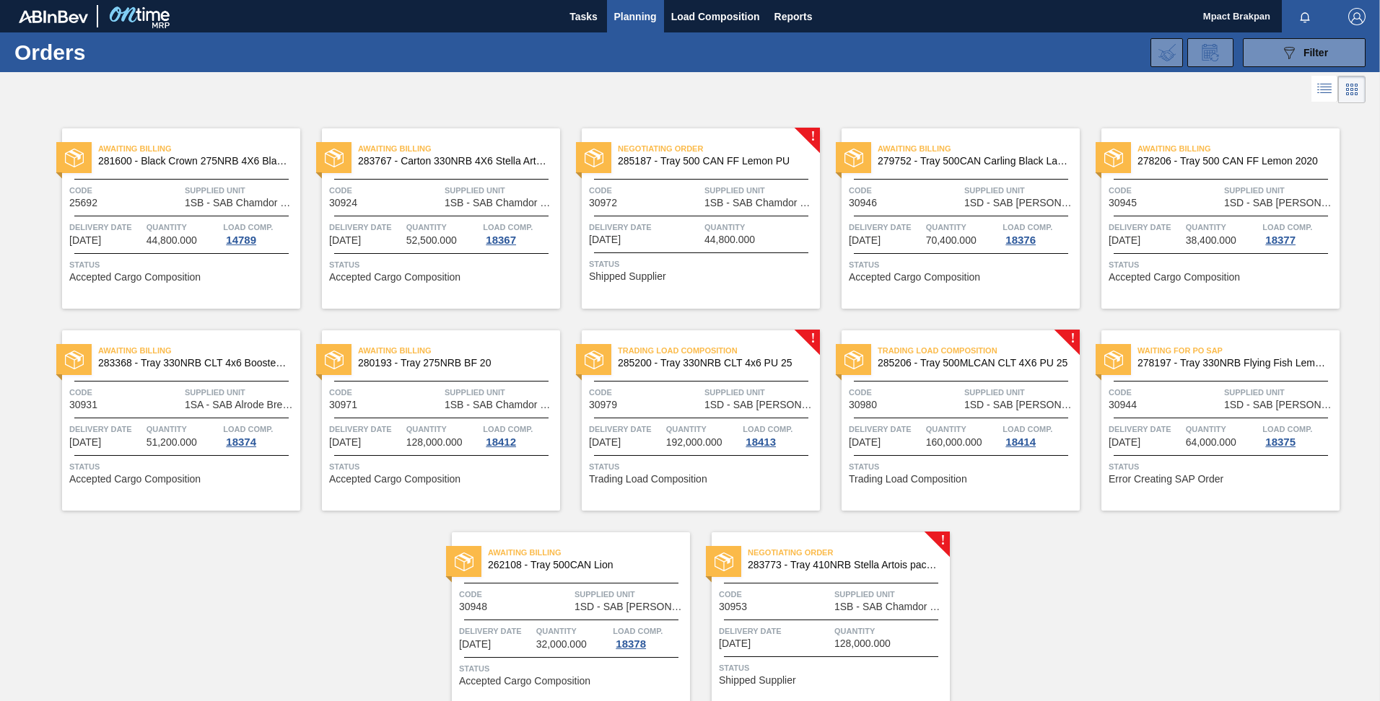
click at [854, 627] on span "Quantity" at bounding box center [890, 631] width 112 height 14
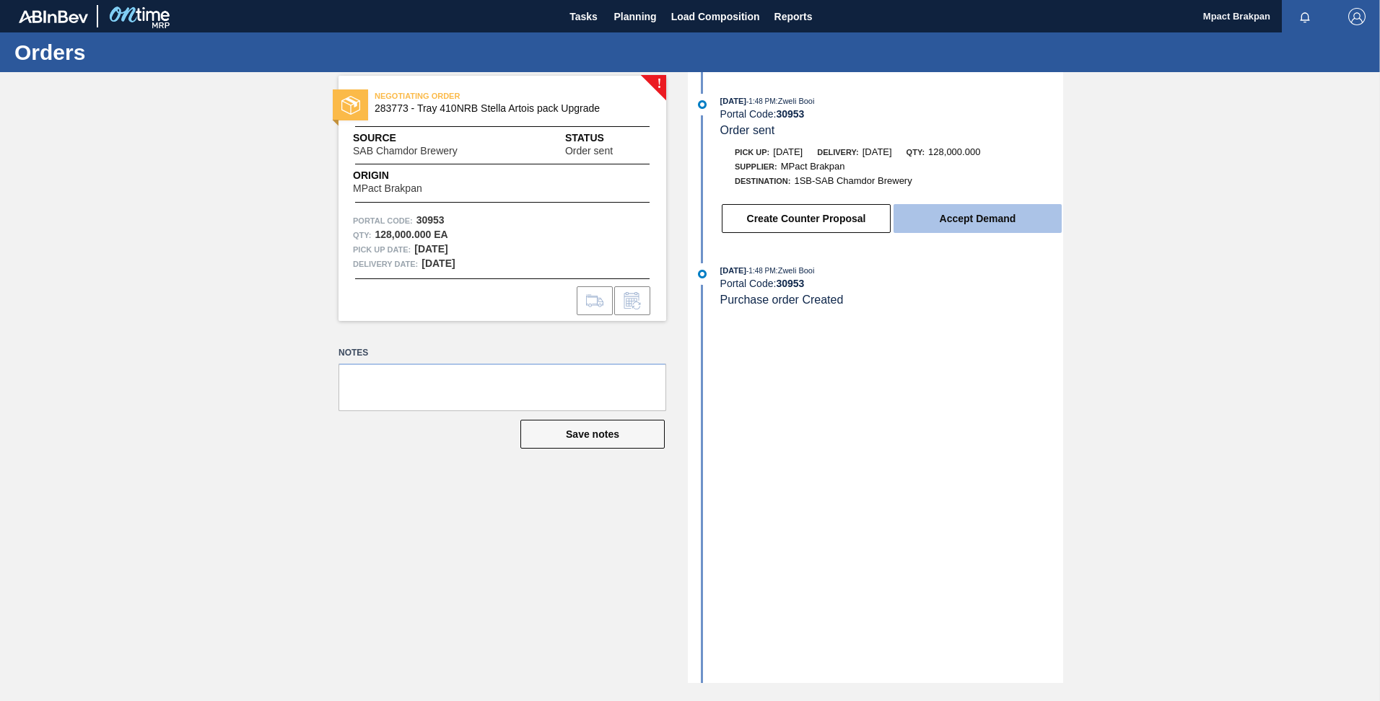
click at [976, 220] on button "Accept Demand" at bounding box center [977, 218] width 168 height 29
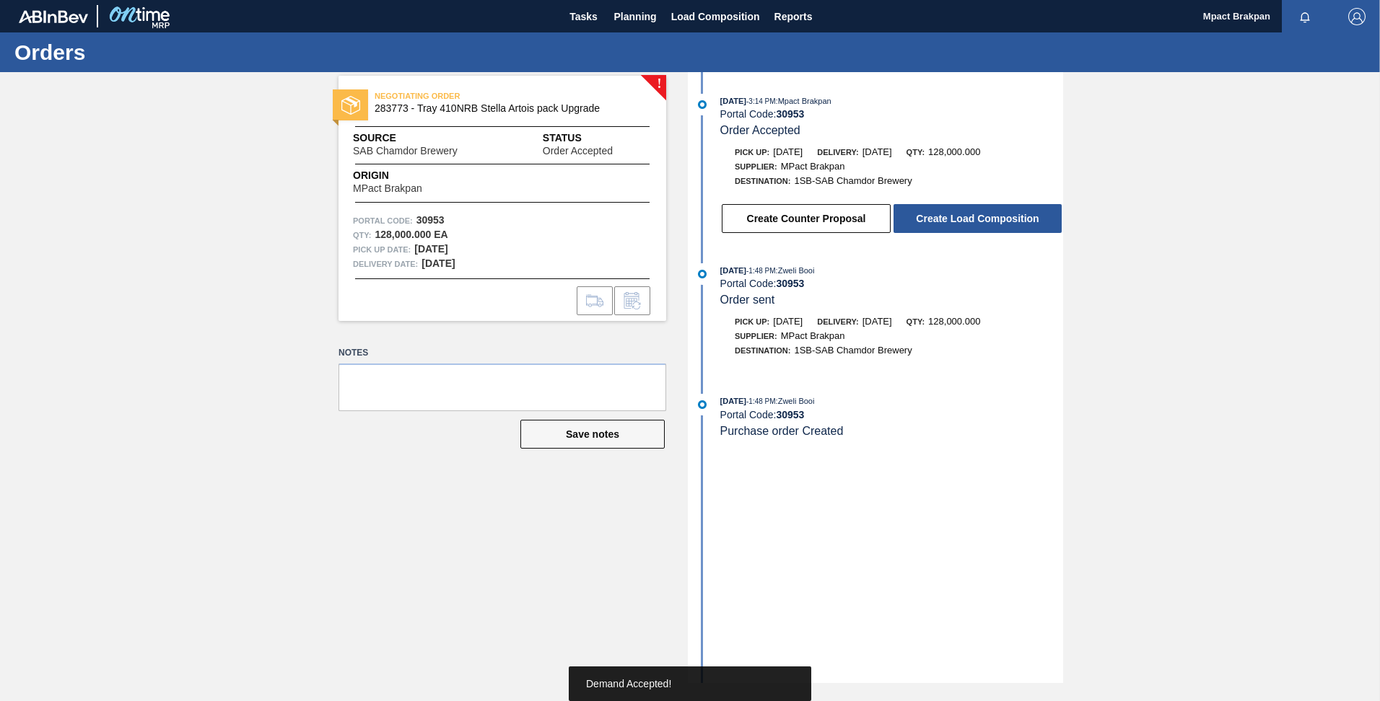
click at [976, 220] on button "Create Load Composition" at bounding box center [977, 218] width 168 height 29
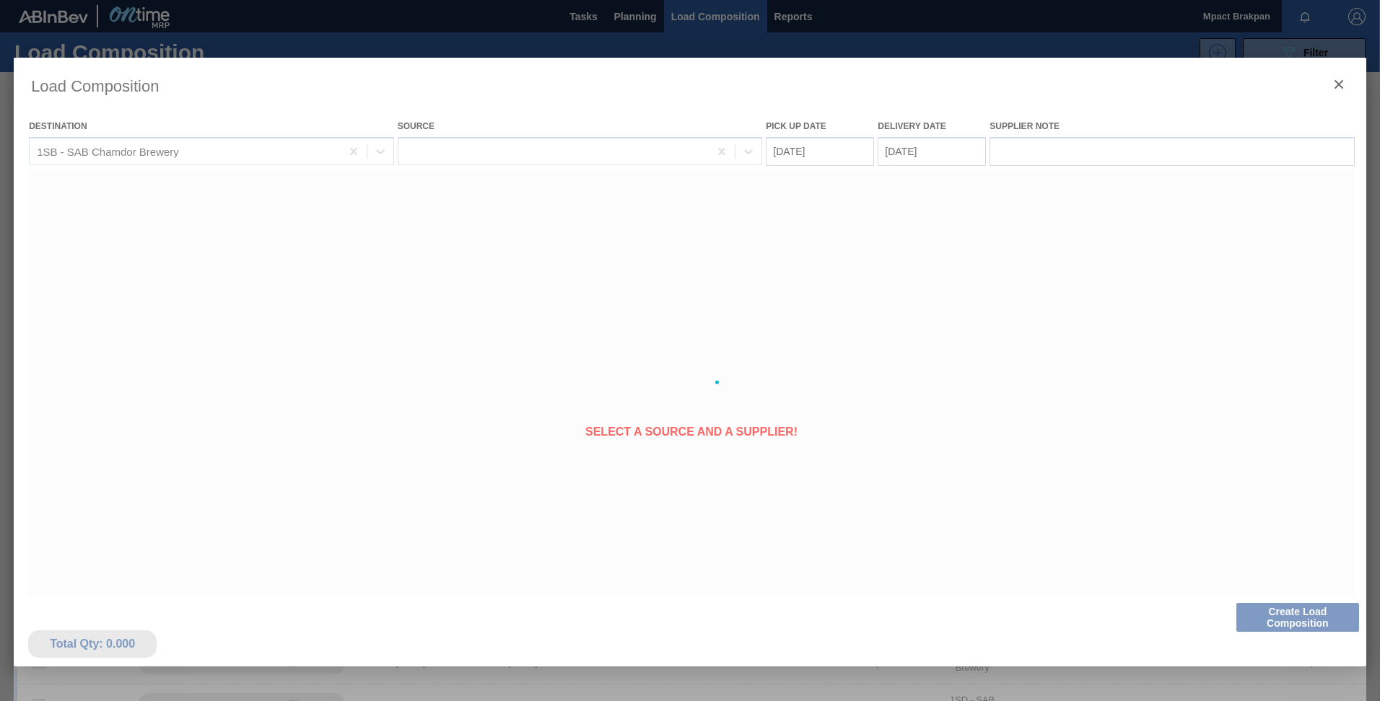
type Date "[DATE]"
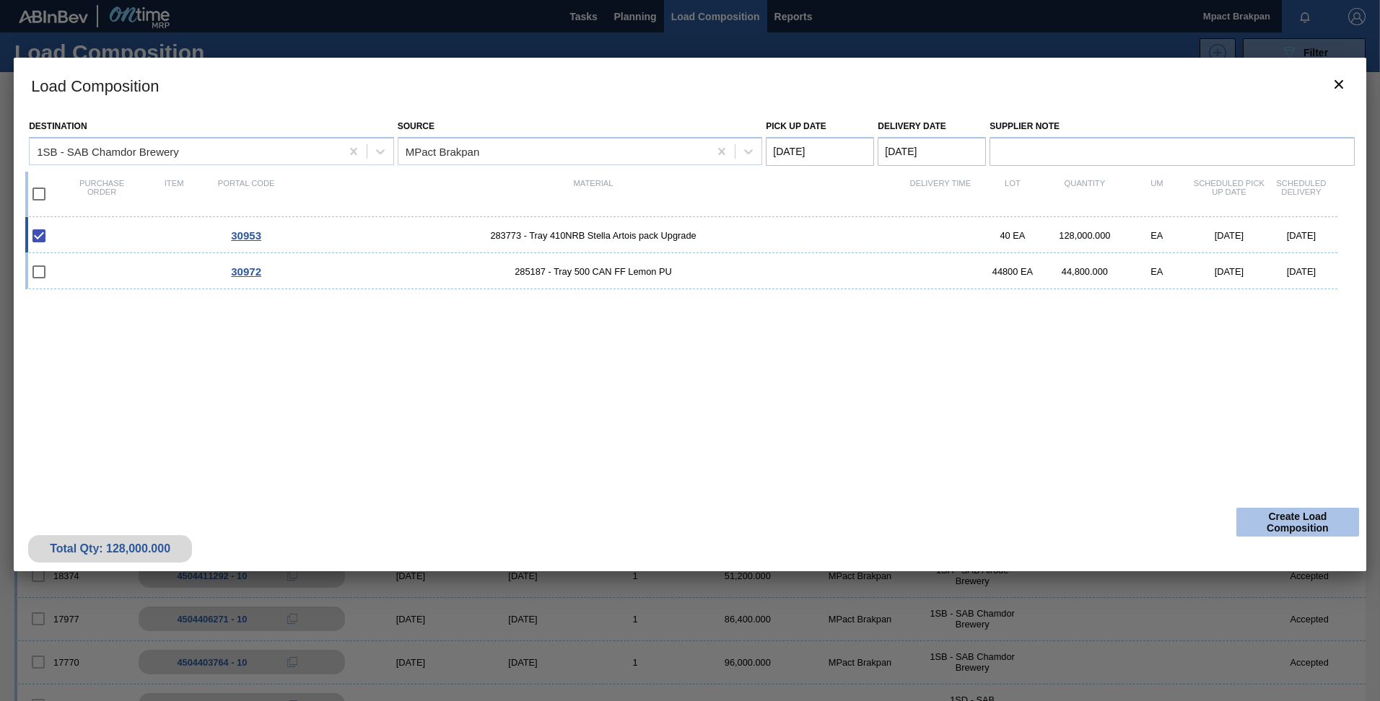
click at [1296, 523] on button "Create Load Composition" at bounding box center [1297, 522] width 123 height 29
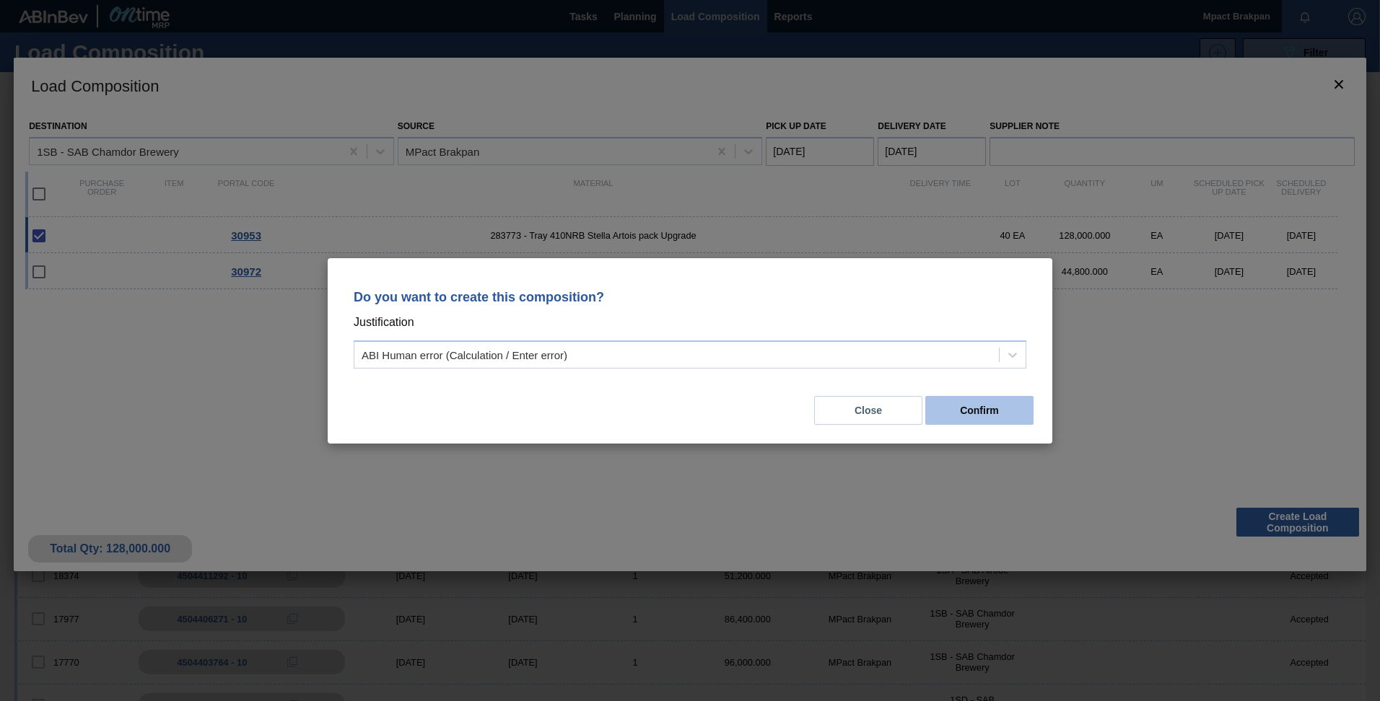
click at [978, 408] on button "Confirm" at bounding box center [979, 410] width 108 height 29
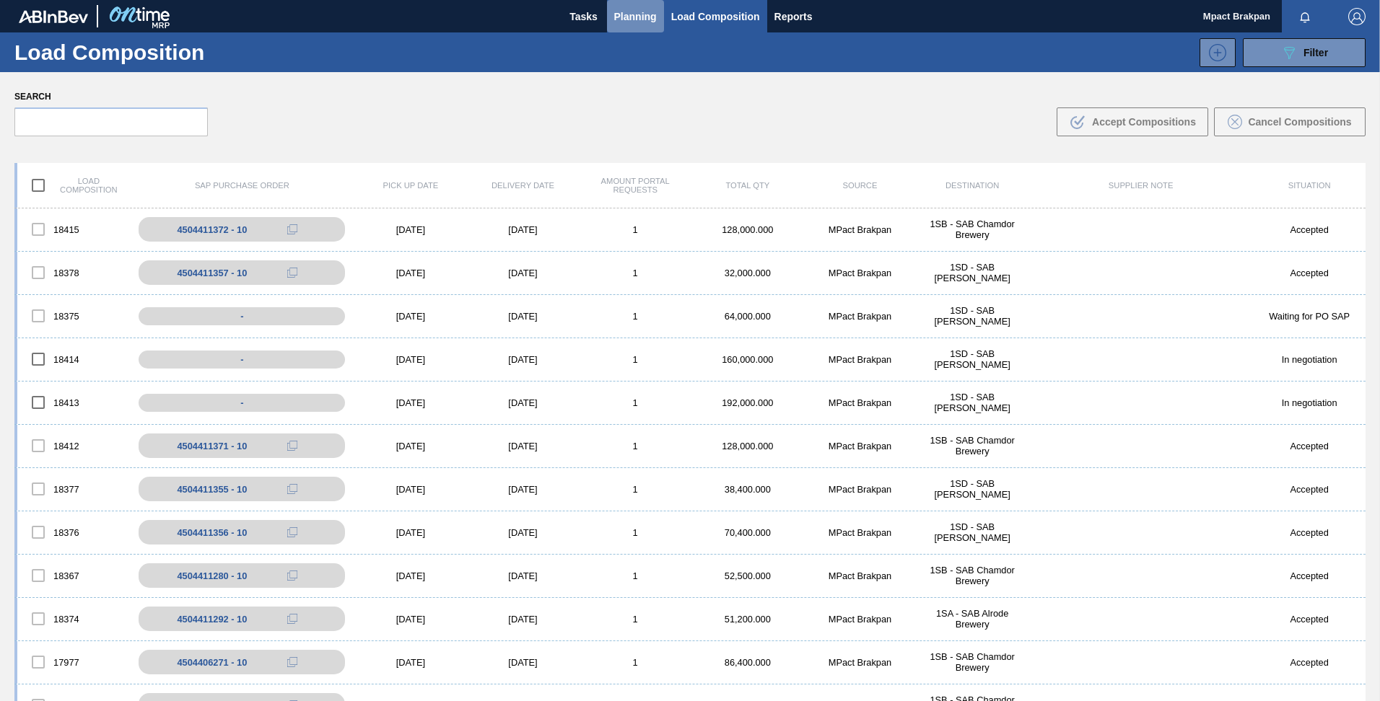
click at [639, 19] on span "Planning" at bounding box center [635, 16] width 43 height 17
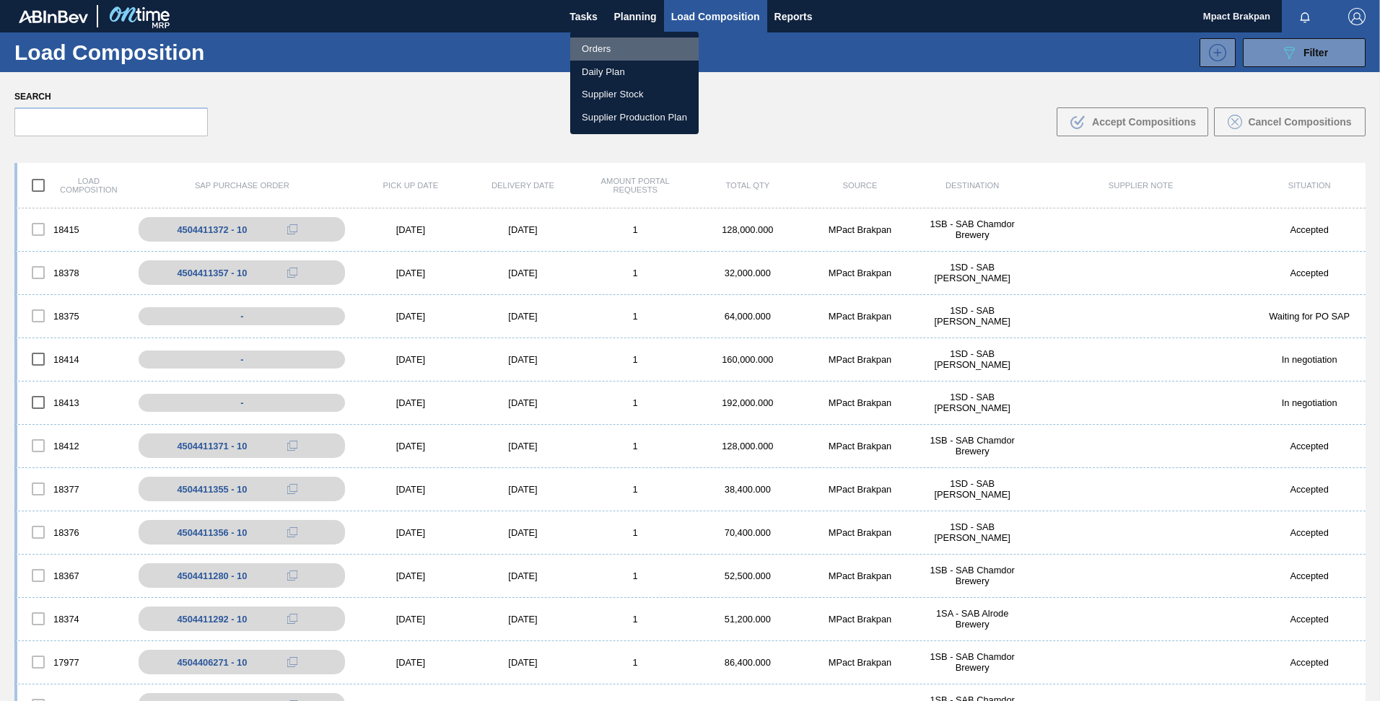
click at [589, 47] on li "Orders" at bounding box center [634, 49] width 128 height 23
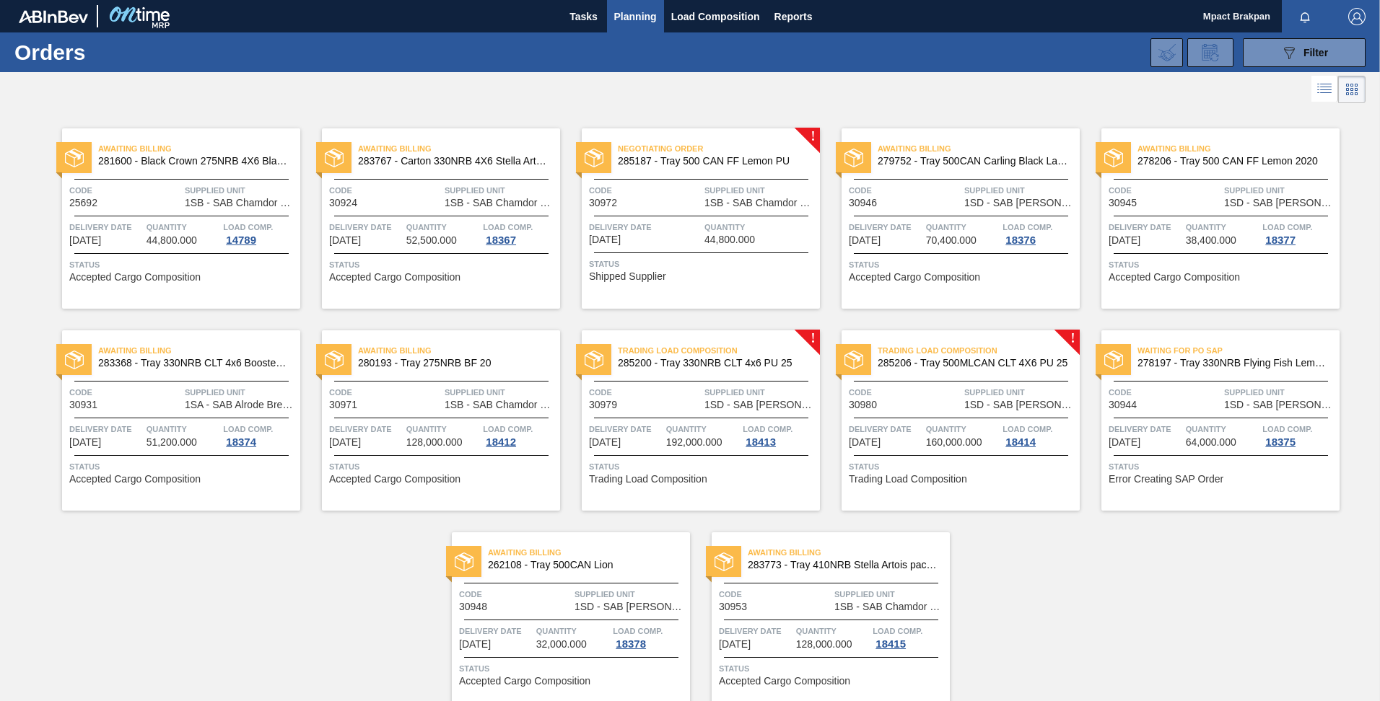
click at [717, 212] on div "Negotiating Order 285187 - Tray 500 CAN FF Lemon PU Code 30972 Supplied Unit 1S…" at bounding box center [701, 218] width 238 height 180
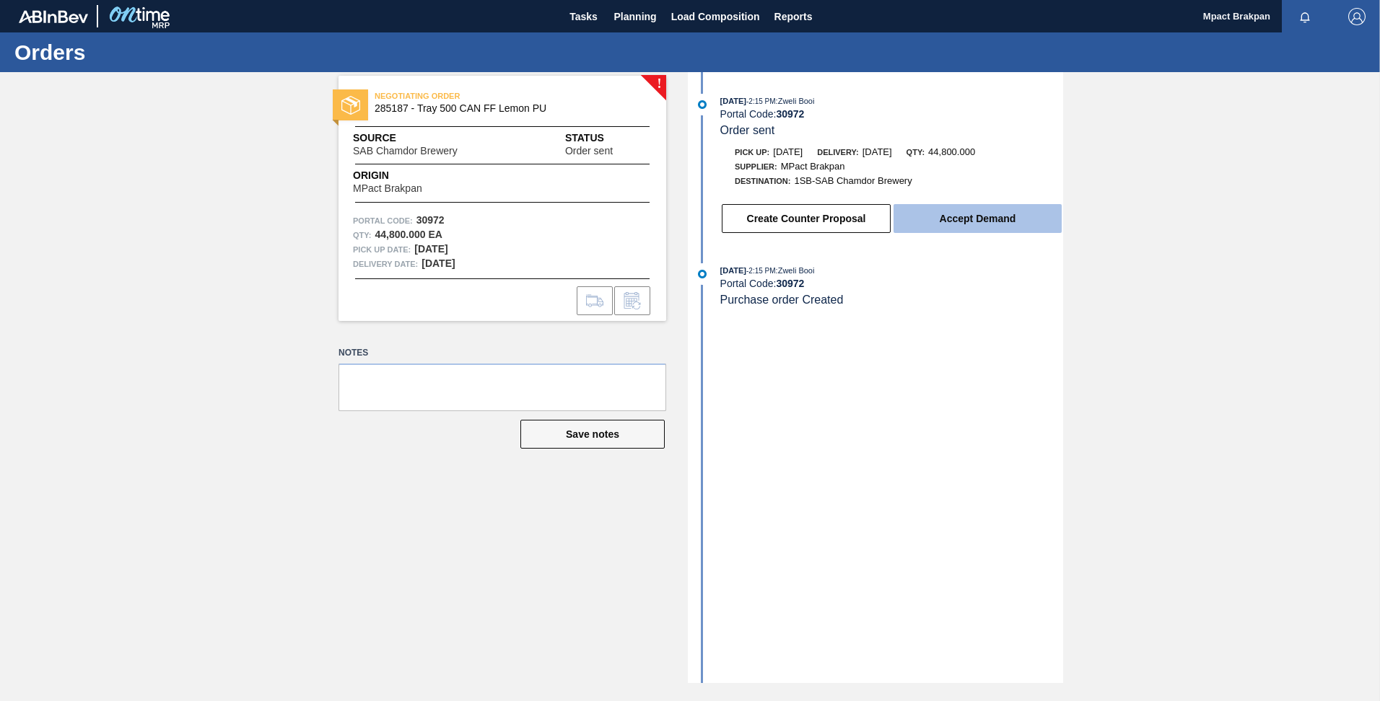
click at [979, 223] on button "Accept Demand" at bounding box center [977, 218] width 168 height 29
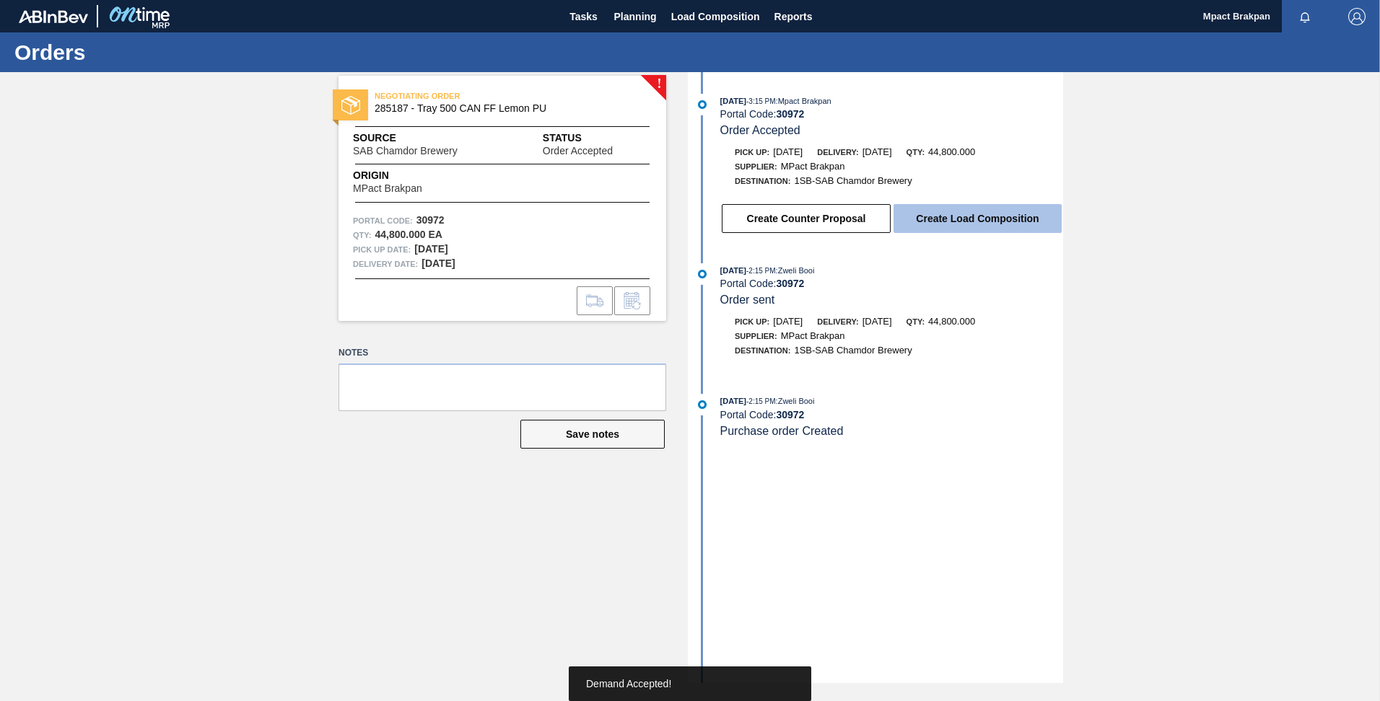
click at [964, 209] on button "Create Load Composition" at bounding box center [977, 218] width 168 height 29
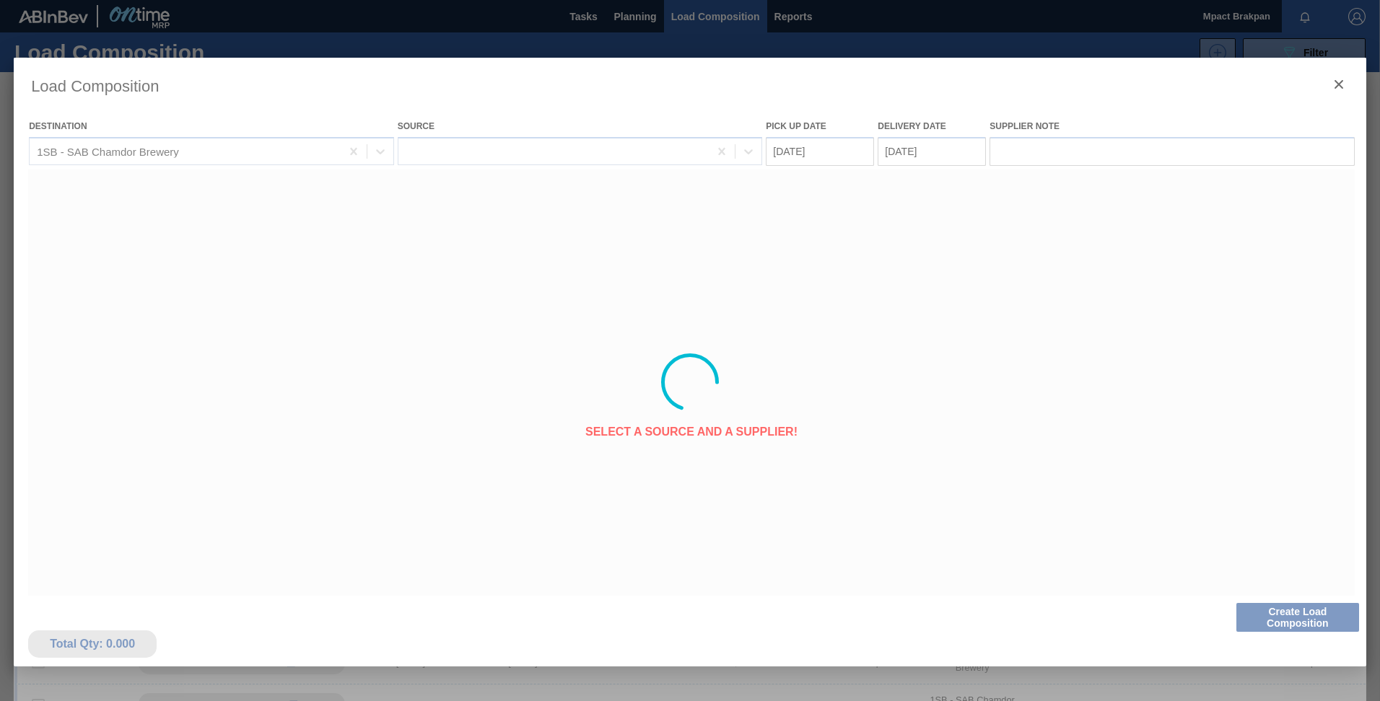
type Date "[DATE]"
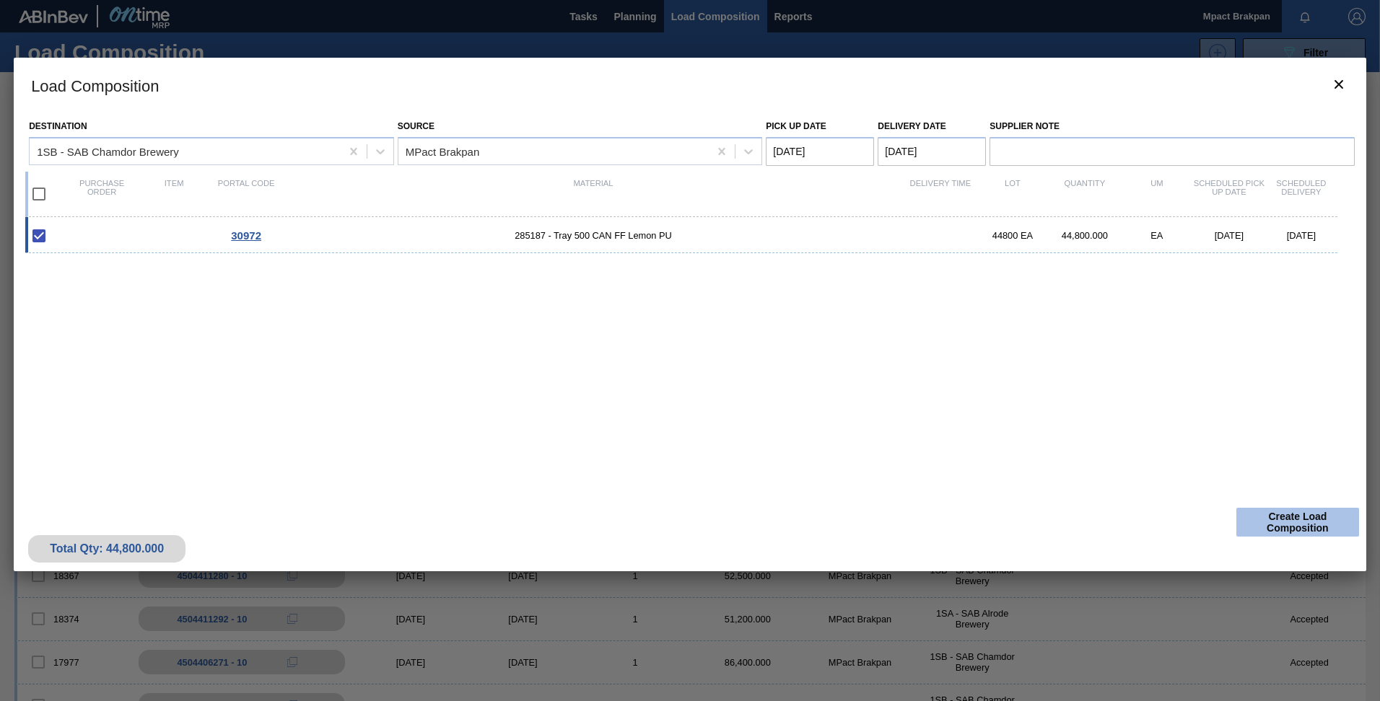
click at [1300, 520] on button "Create Load Composition" at bounding box center [1297, 522] width 123 height 29
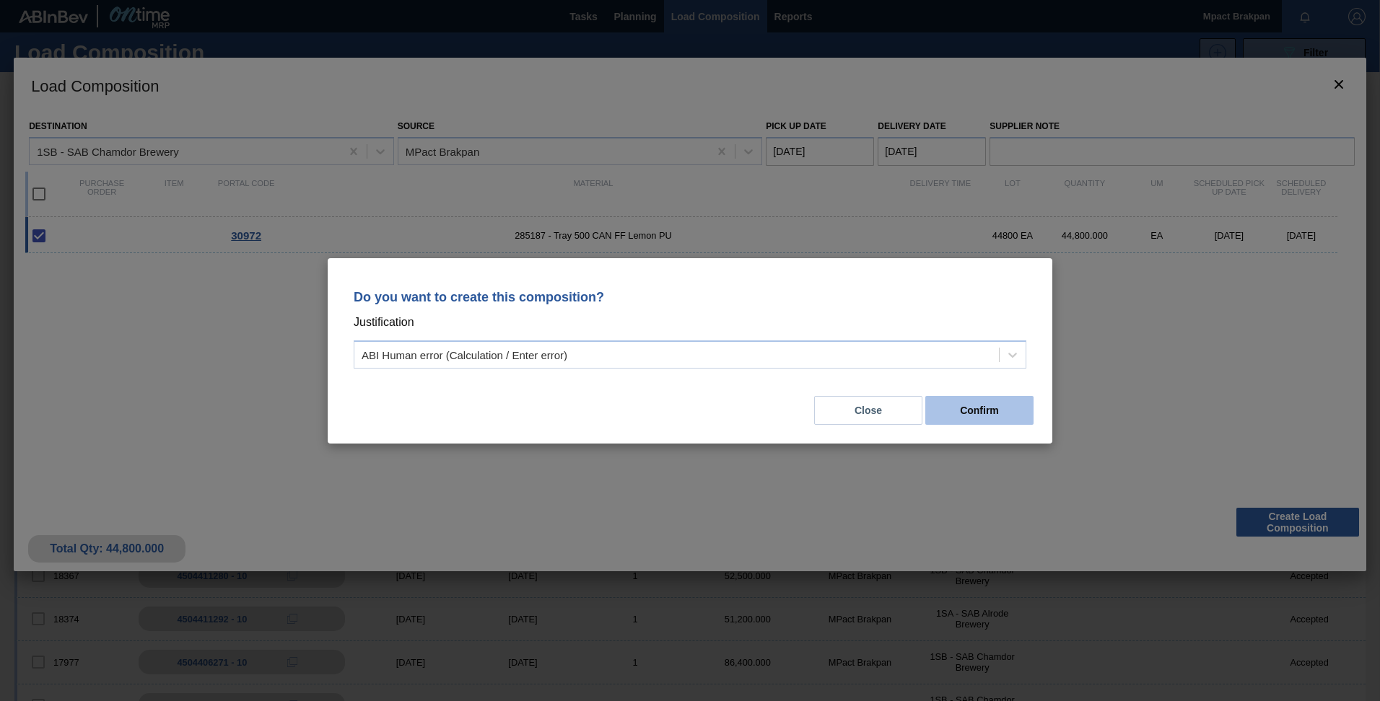
click at [992, 408] on button "Confirm" at bounding box center [979, 410] width 108 height 29
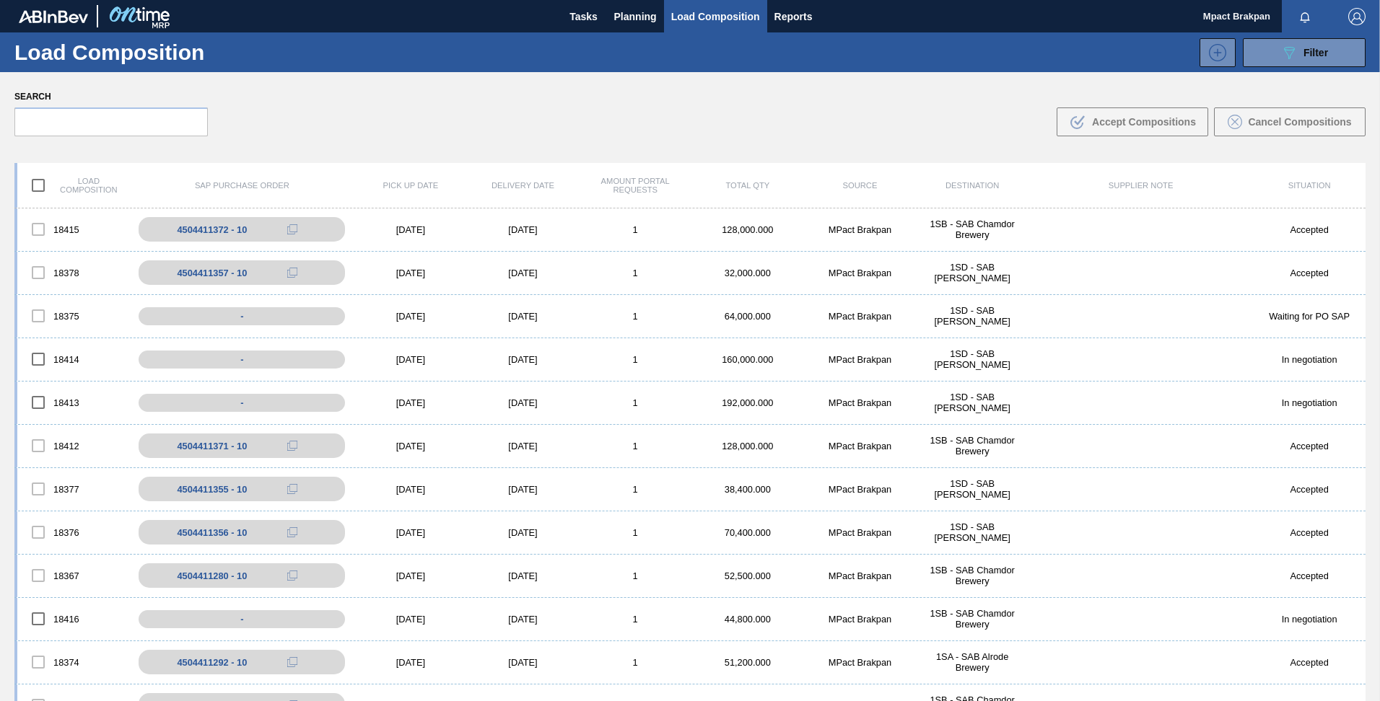
click at [357, 151] on div "Load composition SAP Purchase Order Pick up Date Delivery Date Amount Portal Re…" at bounding box center [690, 478] width 1380 height 654
click at [420, 228] on div "[DATE]" at bounding box center [410, 229] width 113 height 11
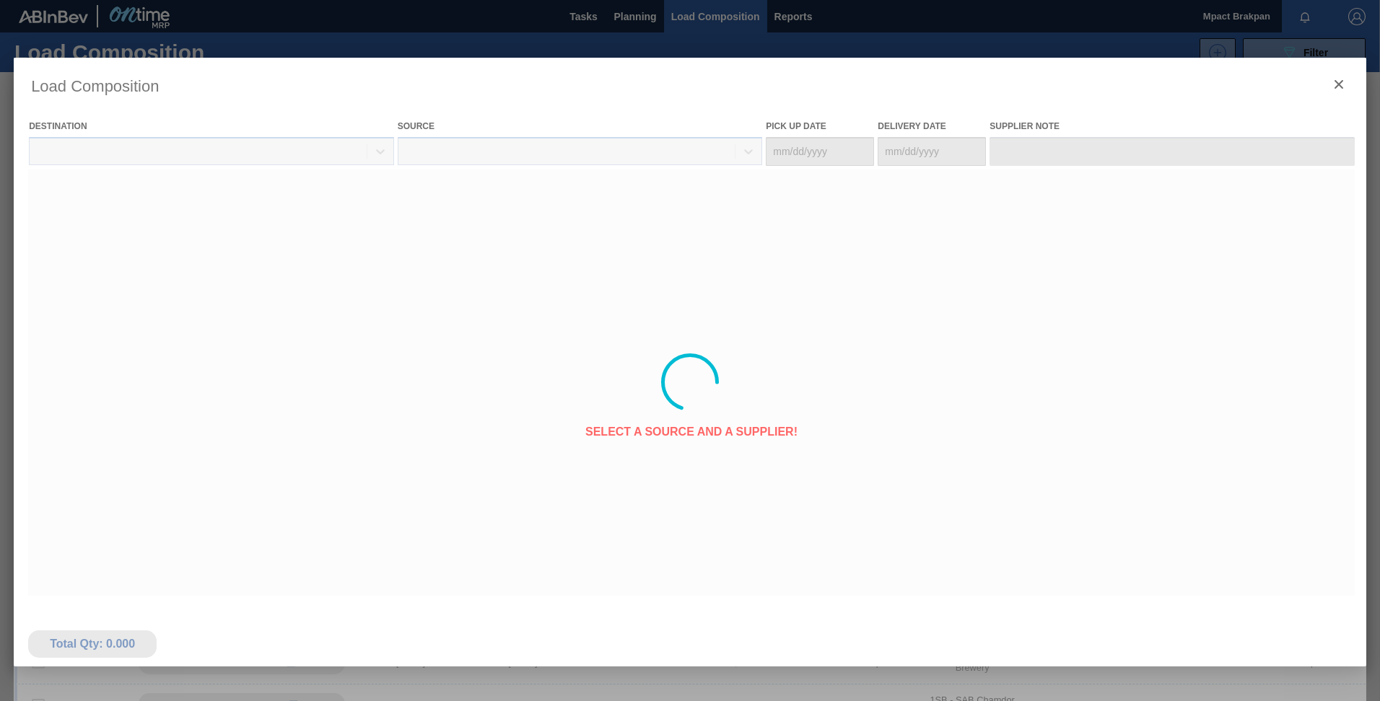
type Date "[DATE]"
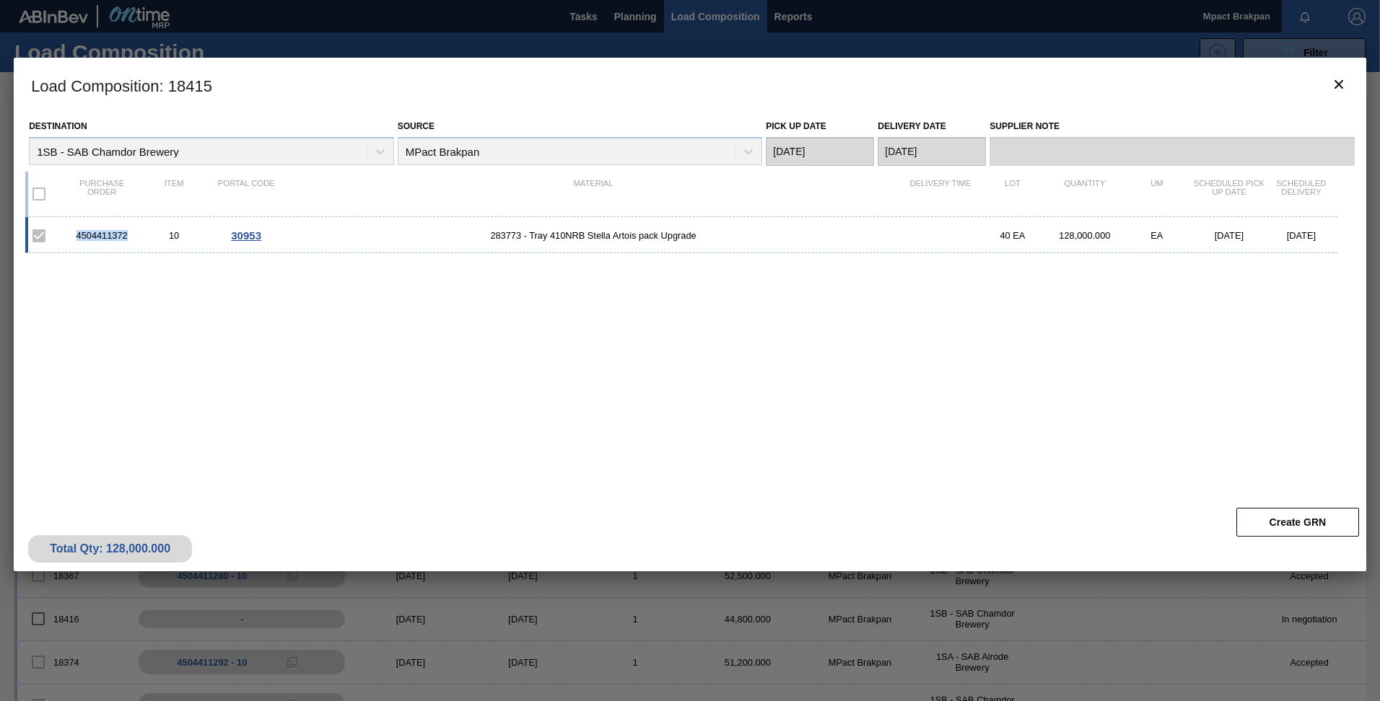
drag, startPoint x: 131, startPoint y: 235, endPoint x: 69, endPoint y: 233, distance: 61.4
click at [69, 233] on div "4504411372" at bounding box center [102, 235] width 72 height 11
drag, startPoint x: 69, startPoint y: 233, endPoint x: 85, endPoint y: 232, distance: 15.9
copy div "4504411372"
click at [1338, 77] on icon "botão de ícone" at bounding box center [1338, 84] width 17 height 17
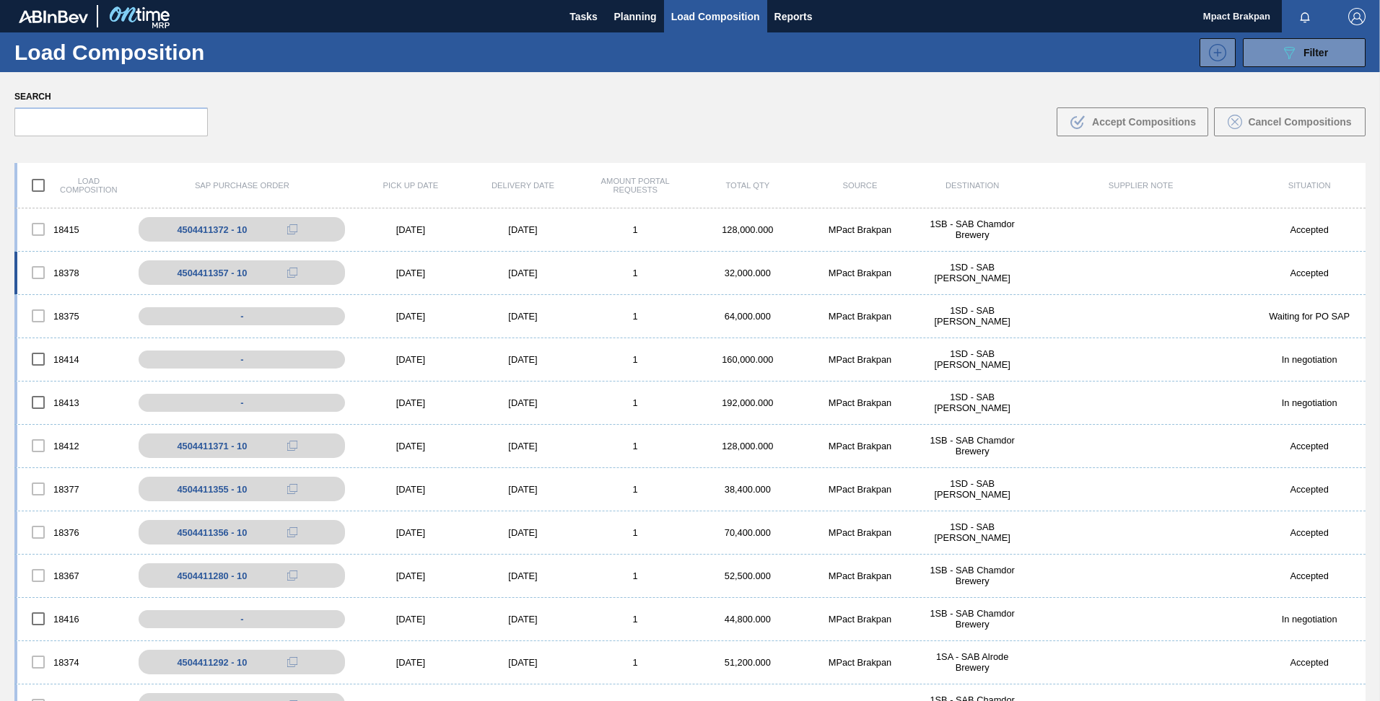
click at [410, 271] on div "[DATE]" at bounding box center [410, 273] width 113 height 11
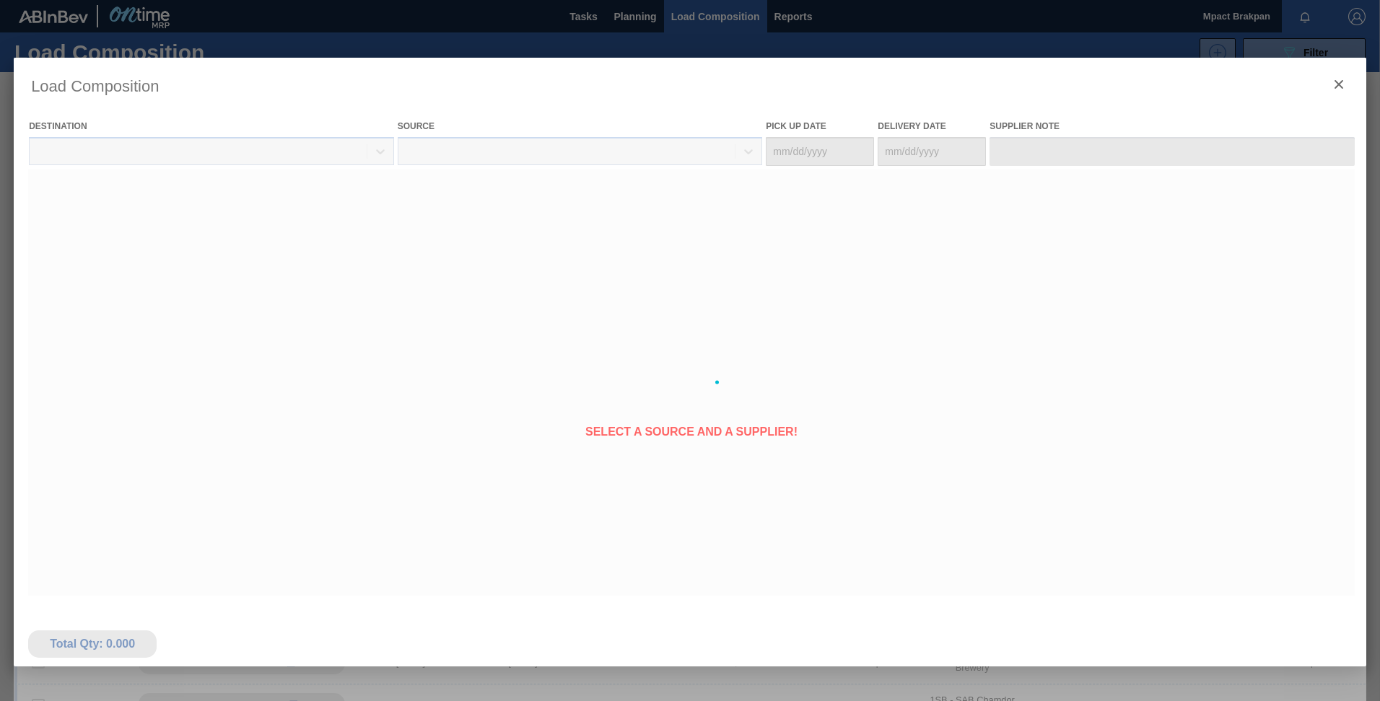
type Date "[DATE]"
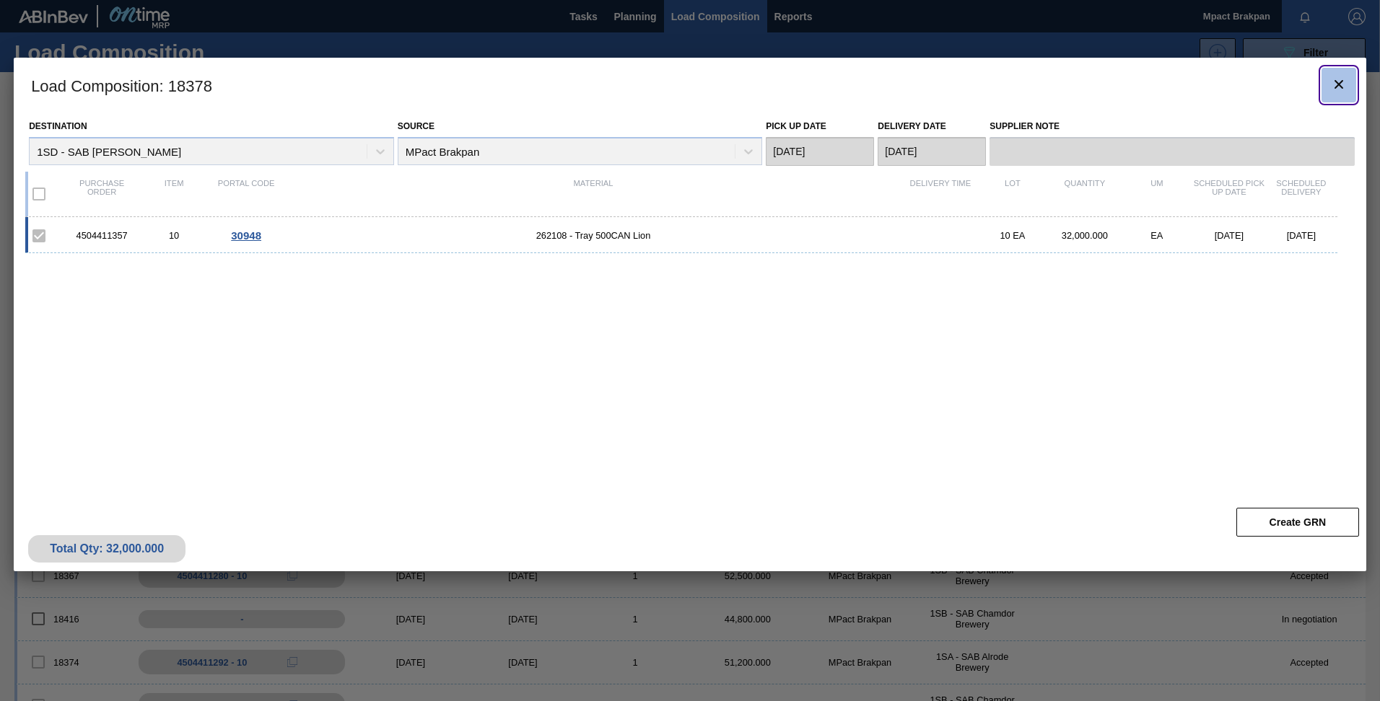
click at [1341, 82] on icon "botão de ícone" at bounding box center [1338, 84] width 17 height 17
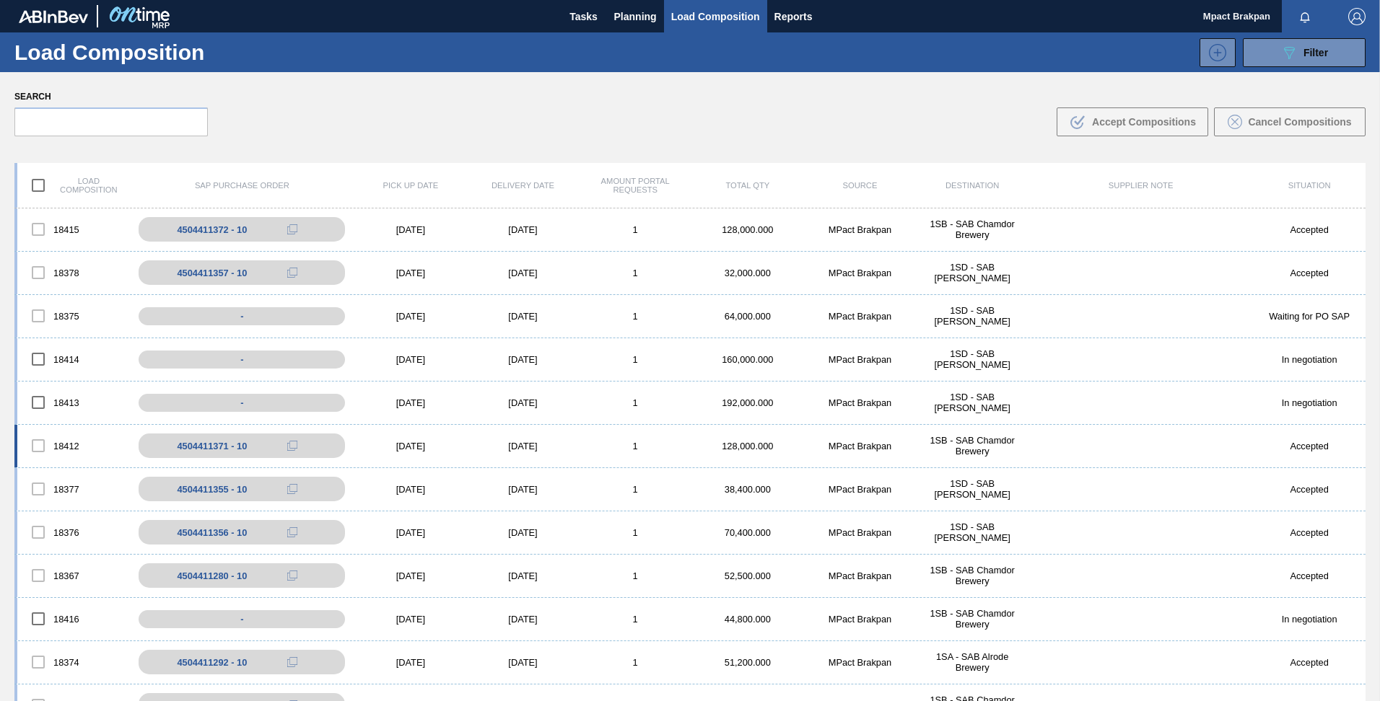
click at [406, 445] on div "[DATE]" at bounding box center [410, 446] width 113 height 11
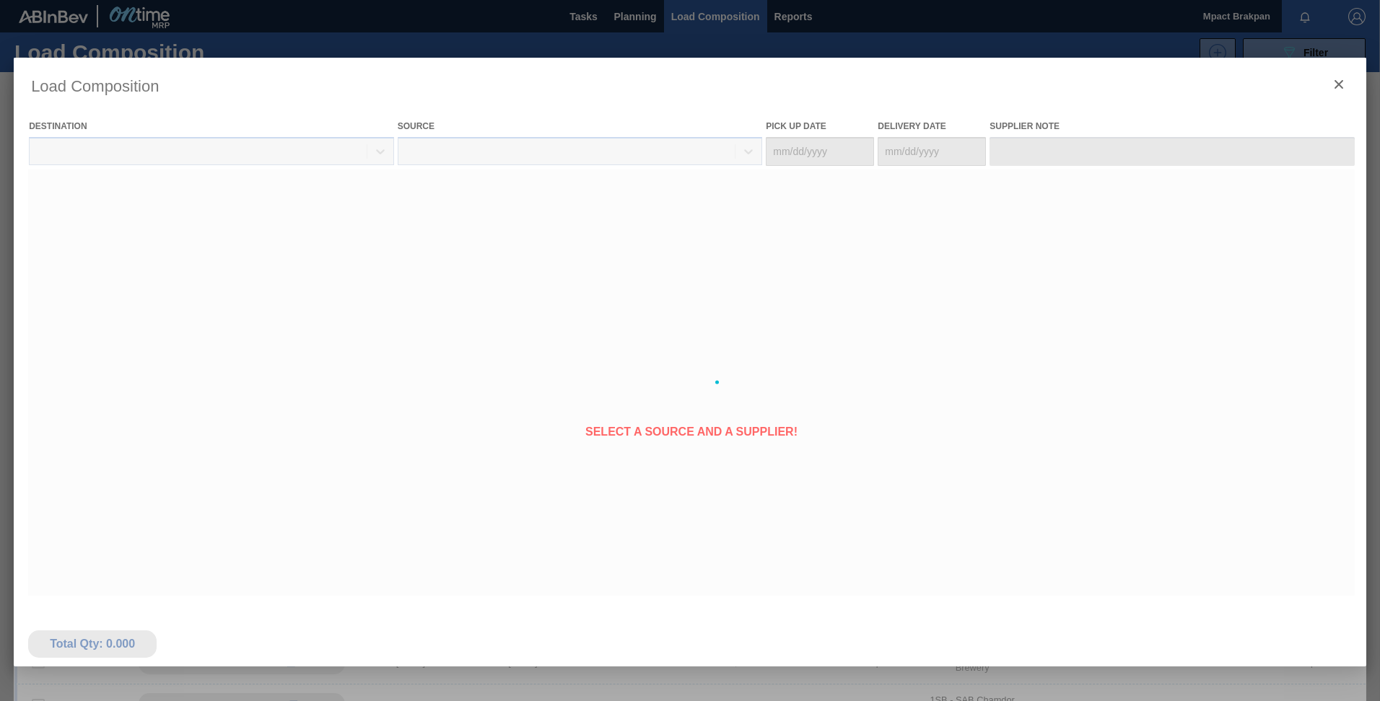
type Date "[DATE]"
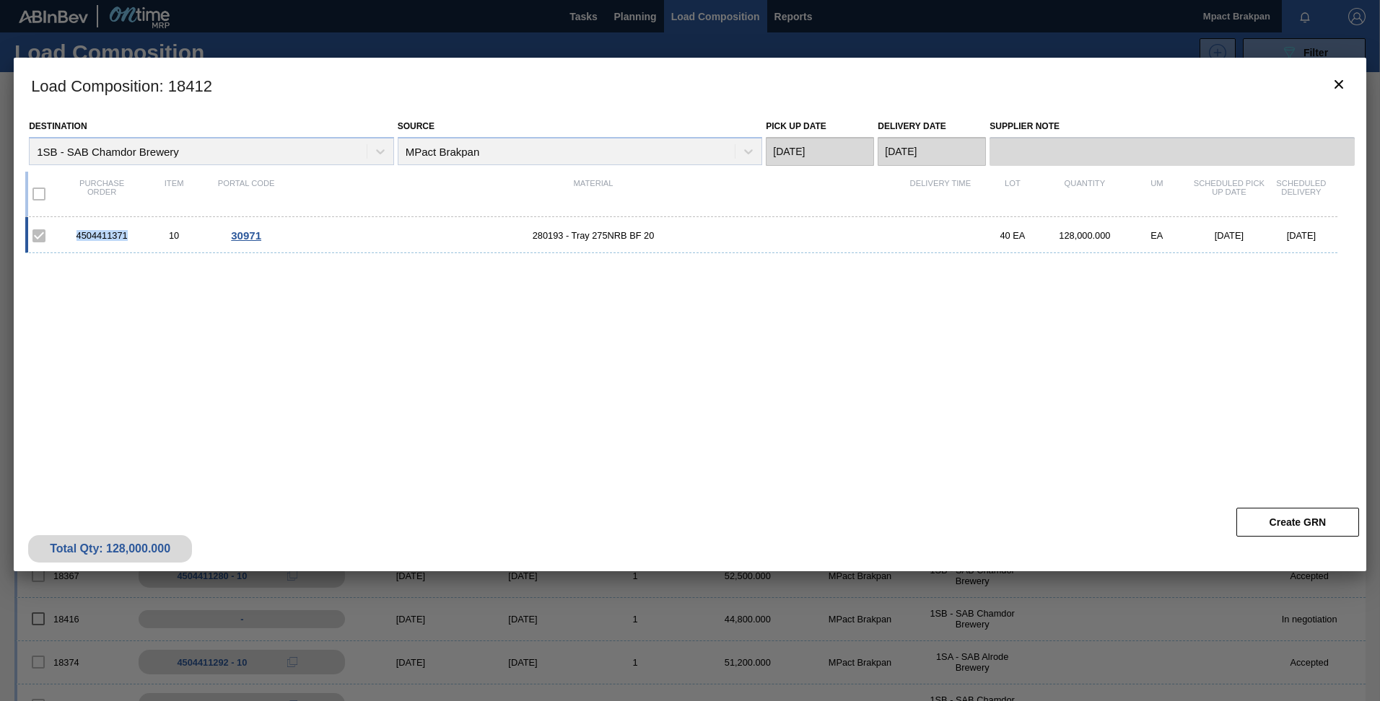
drag, startPoint x: 132, startPoint y: 236, endPoint x: 76, endPoint y: 234, distance: 55.6
click at [76, 234] on div "4504411371" at bounding box center [102, 235] width 72 height 11
copy div "4504411371"
click at [1346, 87] on icon "botão de ícone" at bounding box center [1338, 84] width 17 height 17
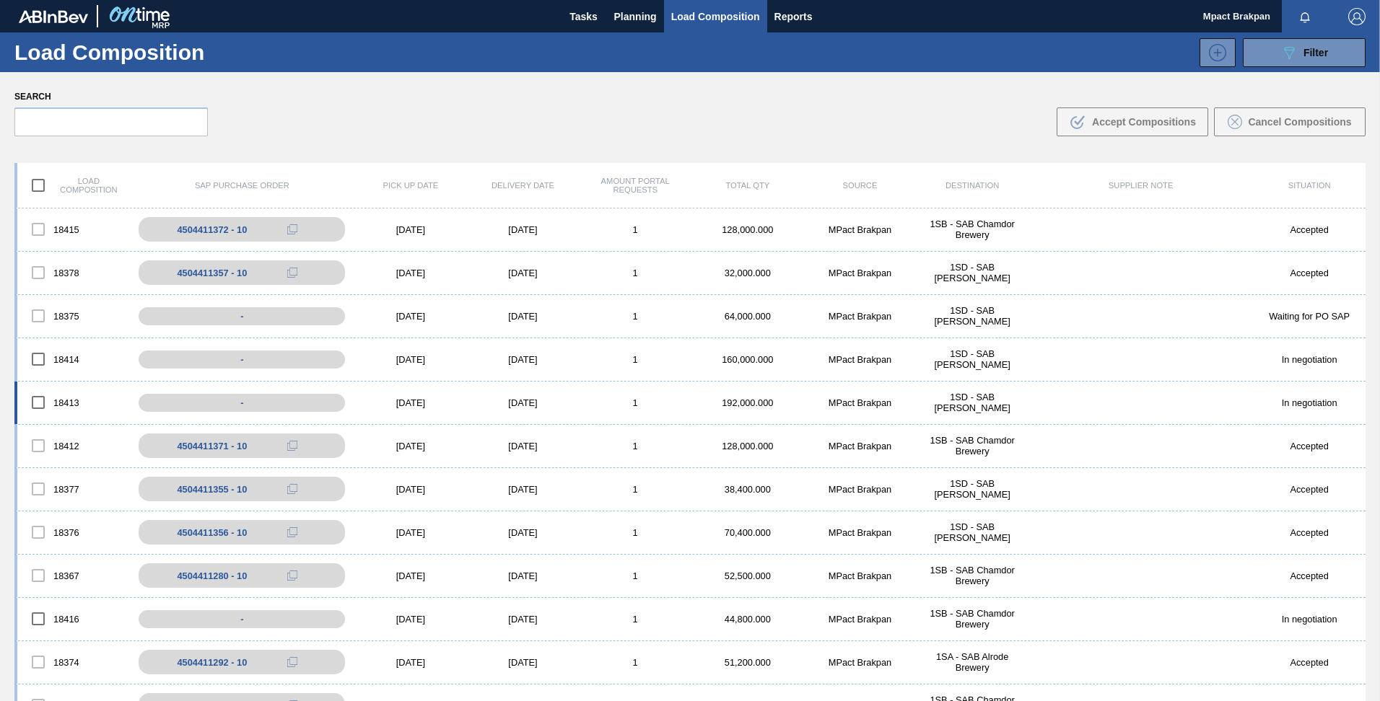
click at [517, 399] on div "[DATE]" at bounding box center [523, 403] width 113 height 11
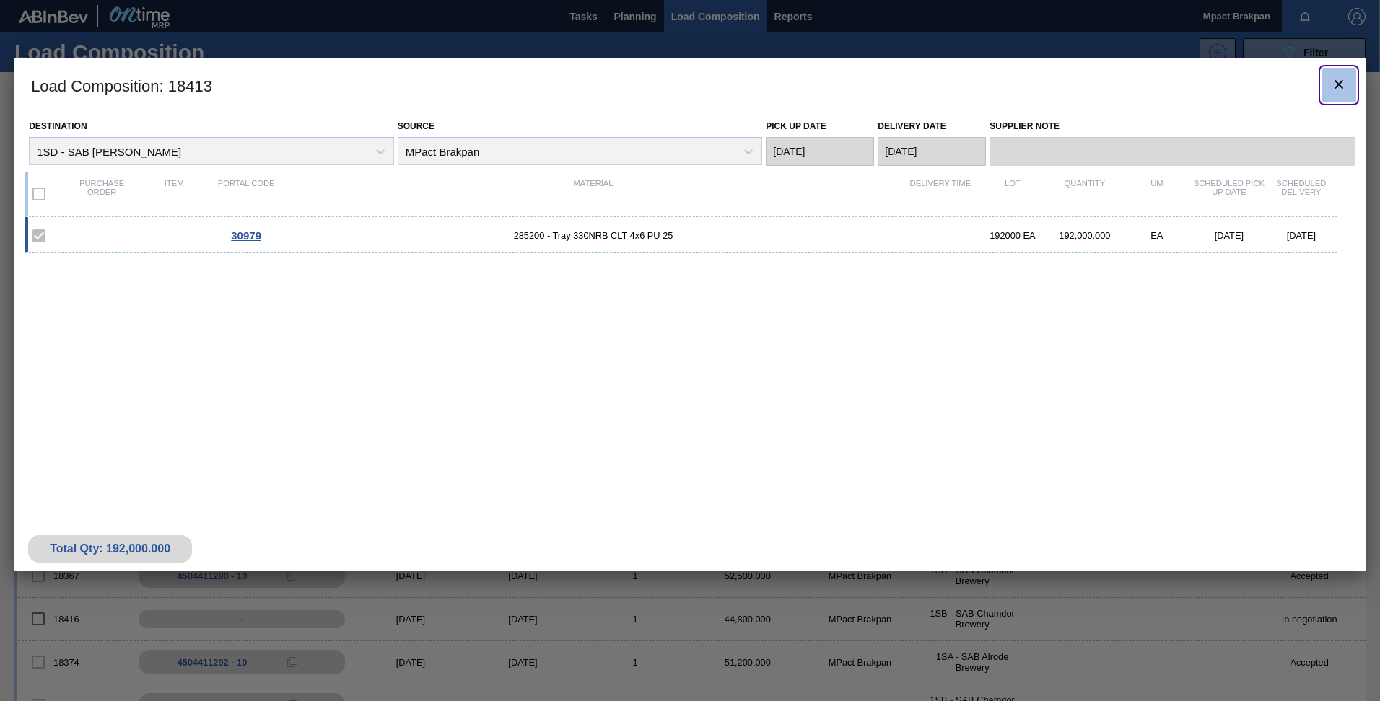
click at [1335, 83] on icon "botão de ícone" at bounding box center [1338, 84] width 17 height 17
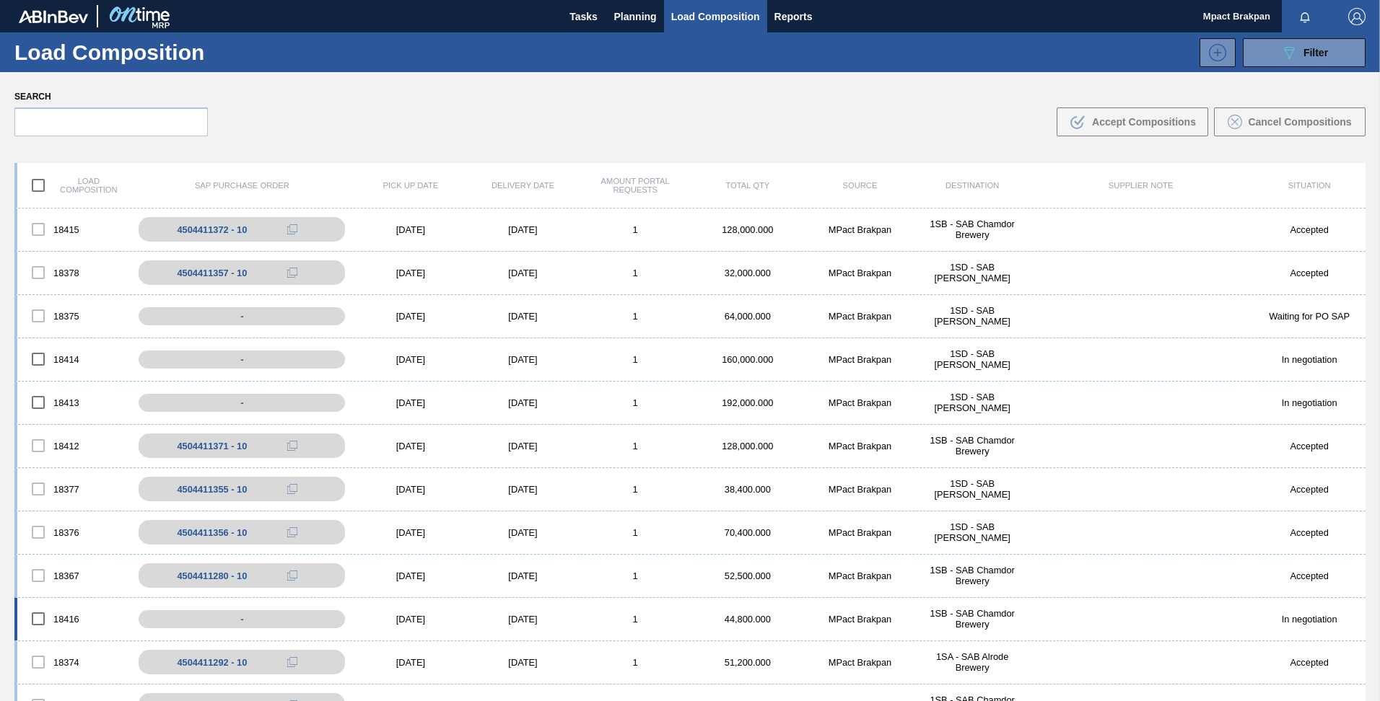
click at [412, 616] on div "[DATE]" at bounding box center [410, 619] width 113 height 11
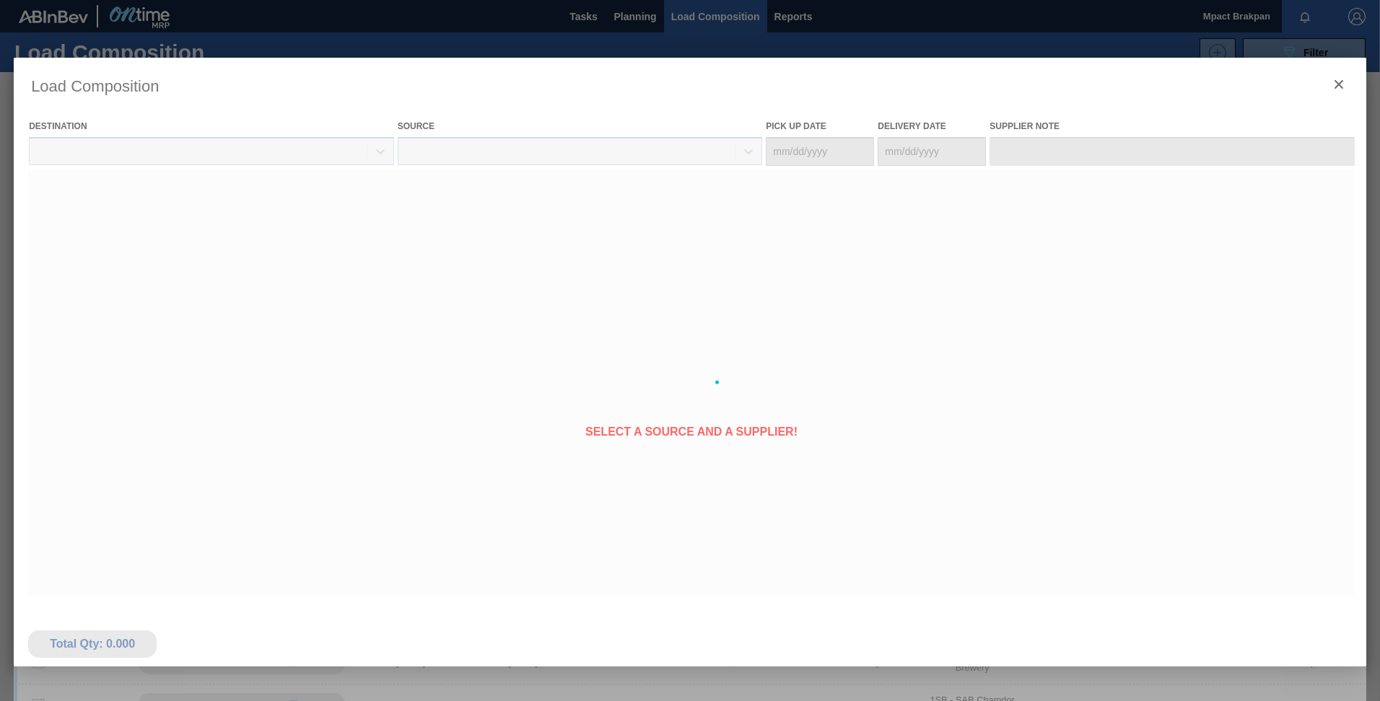
type Date "[DATE]"
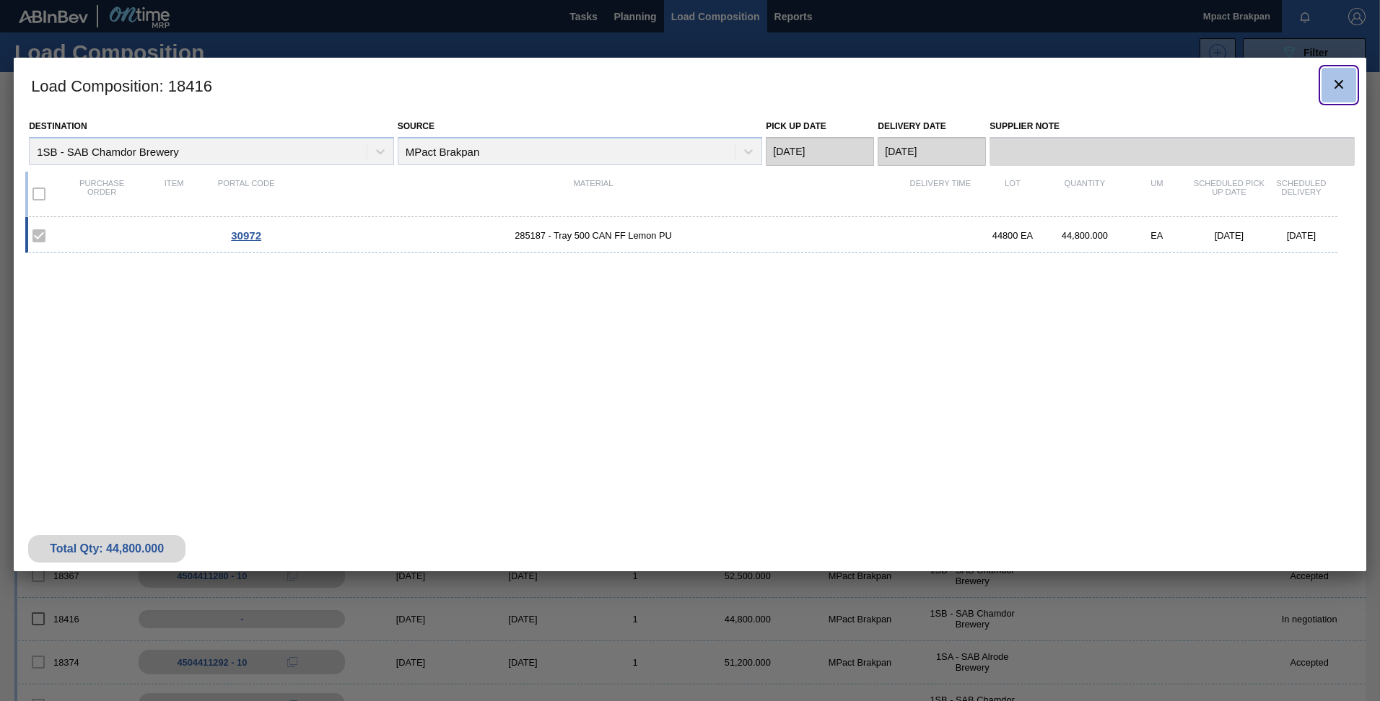
click at [1345, 84] on icon "botão de ícone" at bounding box center [1338, 84] width 17 height 17
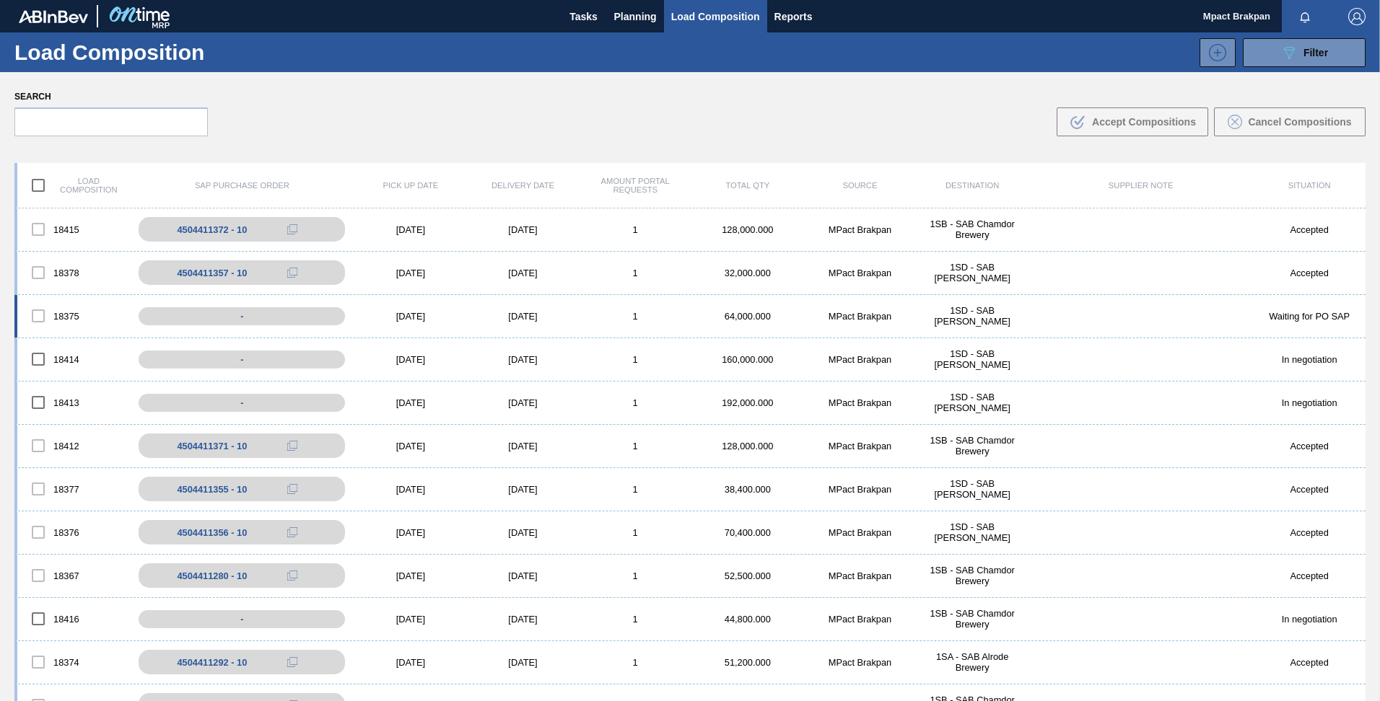
click at [433, 316] on div "[DATE]" at bounding box center [410, 316] width 113 height 11
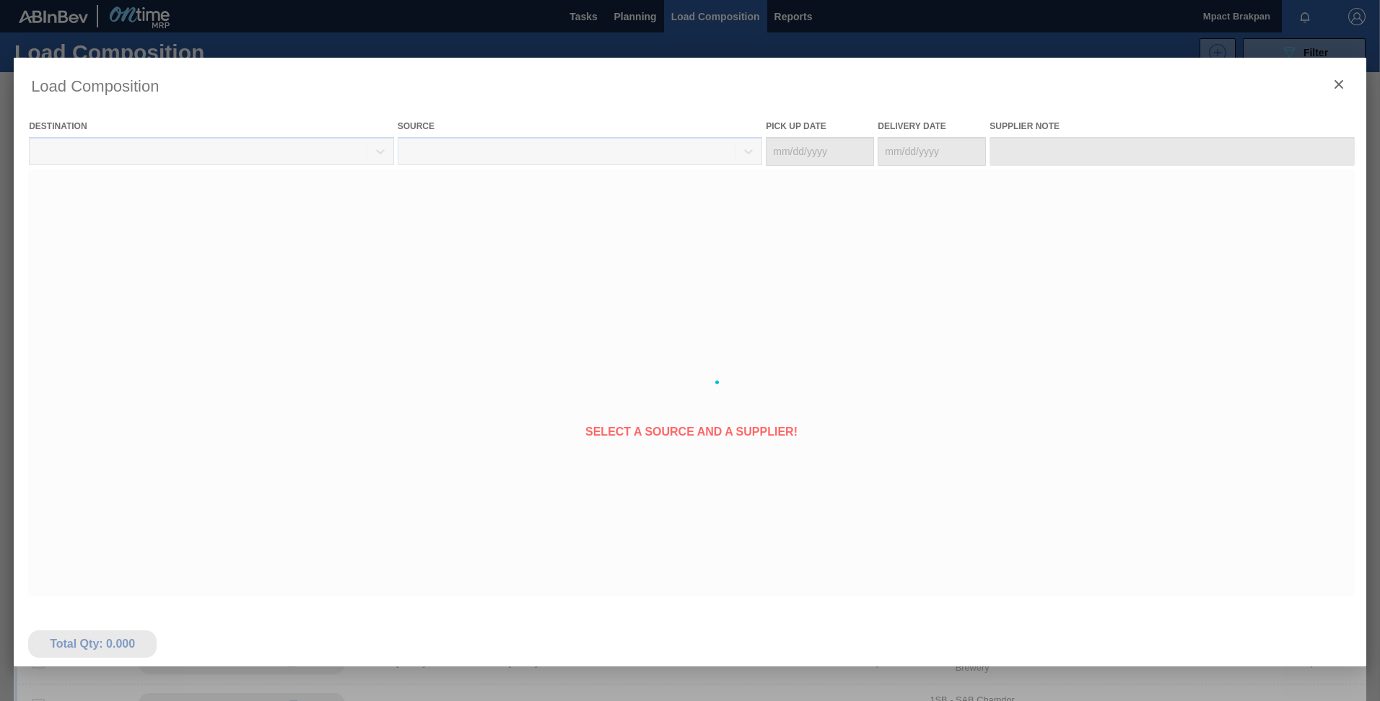
type Date "[DATE]"
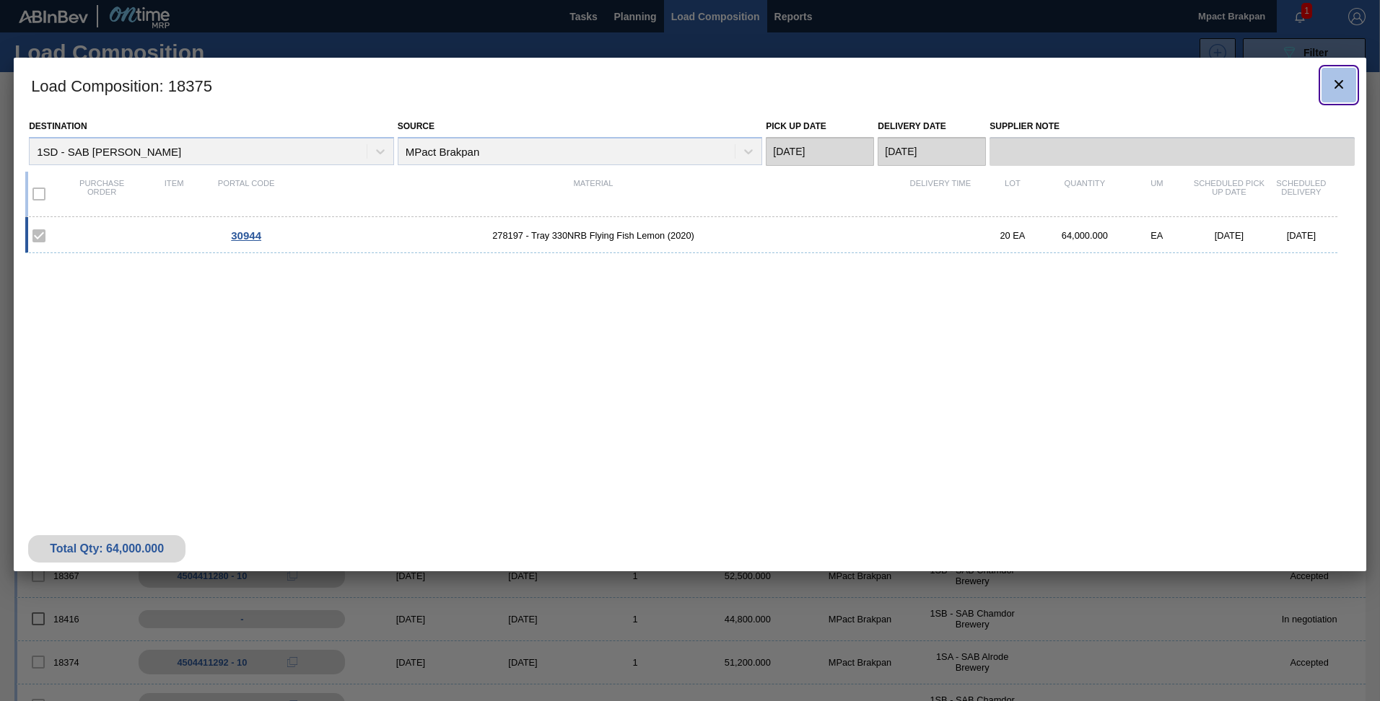
click at [1338, 84] on icon "botão de ícone" at bounding box center [1338, 84] width 9 height 9
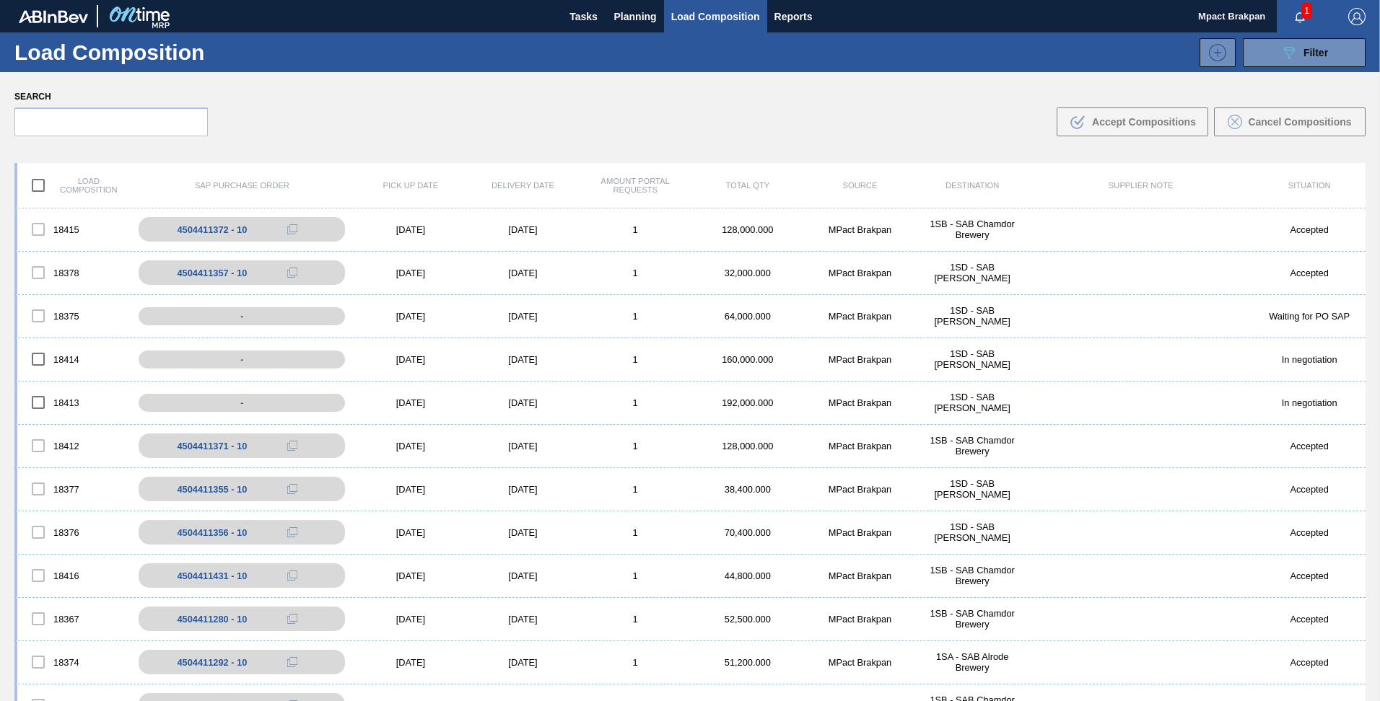
click at [1302, 5] on span "1" at bounding box center [1306, 11] width 11 height 16
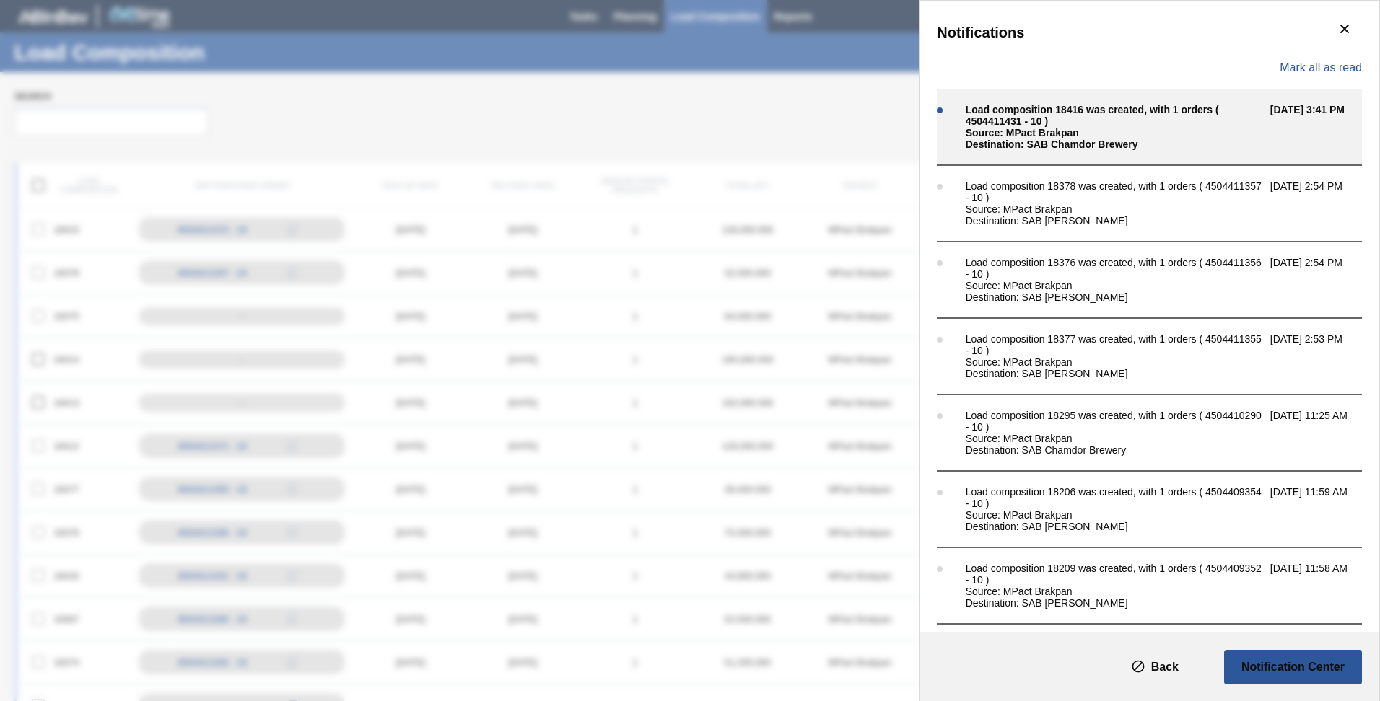
click at [1046, 133] on div "Source: MPact Brakpan" at bounding box center [1113, 133] width 297 height 12
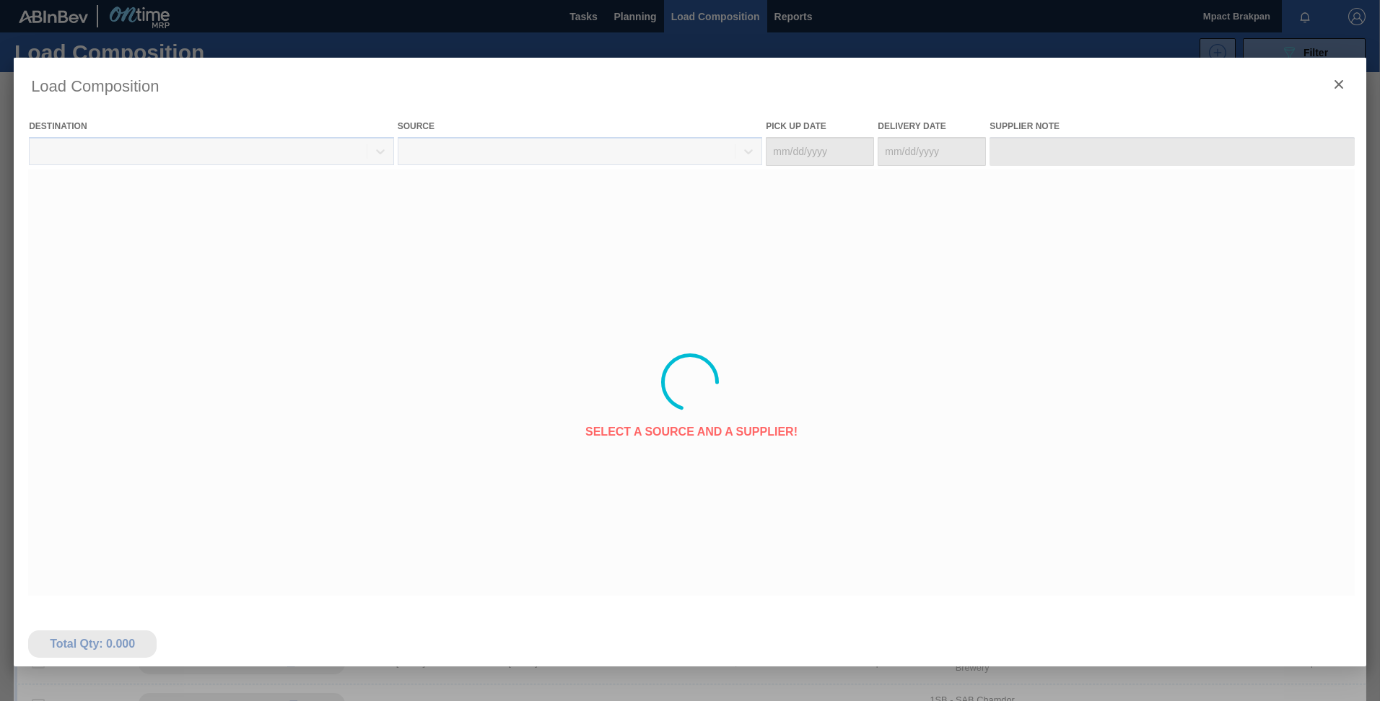
type Date "[DATE]"
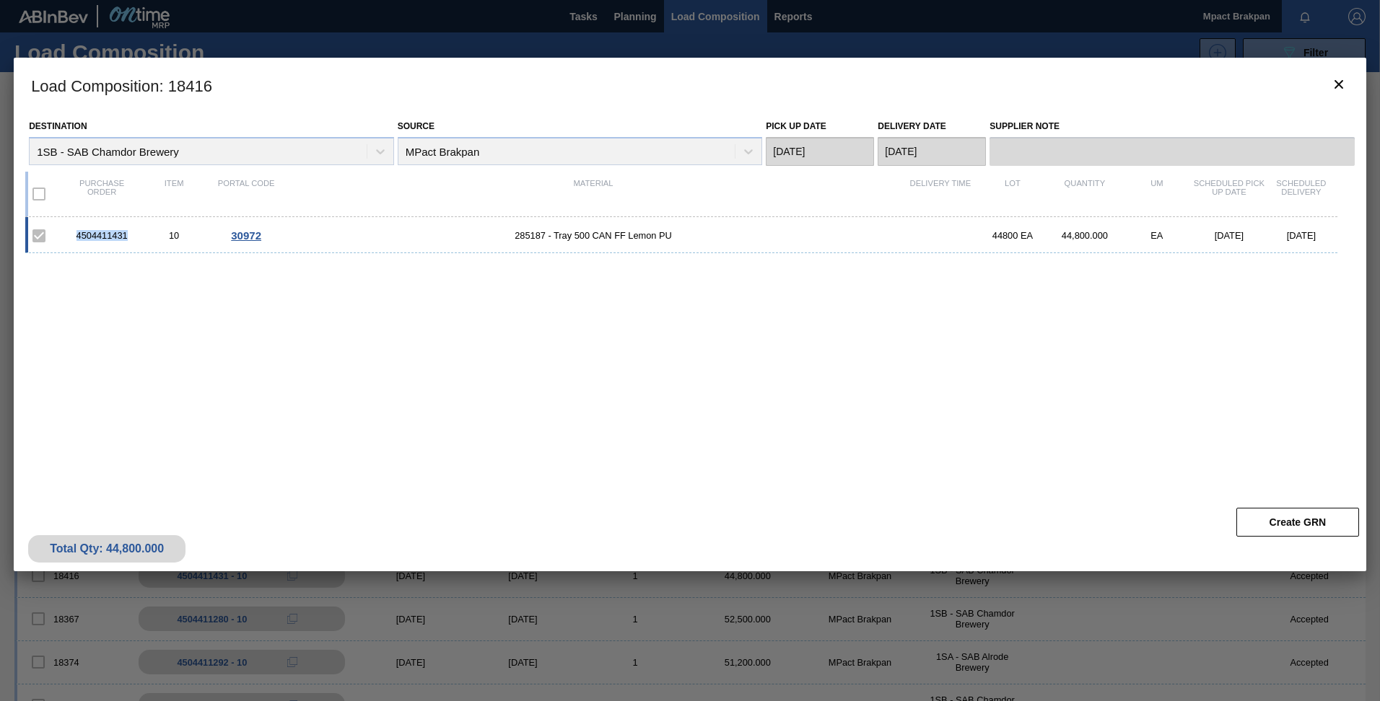
drag, startPoint x: 130, startPoint y: 234, endPoint x: 74, endPoint y: 234, distance: 55.6
click at [74, 234] on div "4504411431" at bounding box center [102, 235] width 72 height 11
drag, startPoint x: 74, startPoint y: 234, endPoint x: 95, endPoint y: 233, distance: 20.2
copy div "4504411431"
click at [1109, 498] on div "Destination 1SB - SAB Chamdor Brewery Source MPact Brakpan Pick up Date 08/21/2…" at bounding box center [690, 307] width 1352 height 388
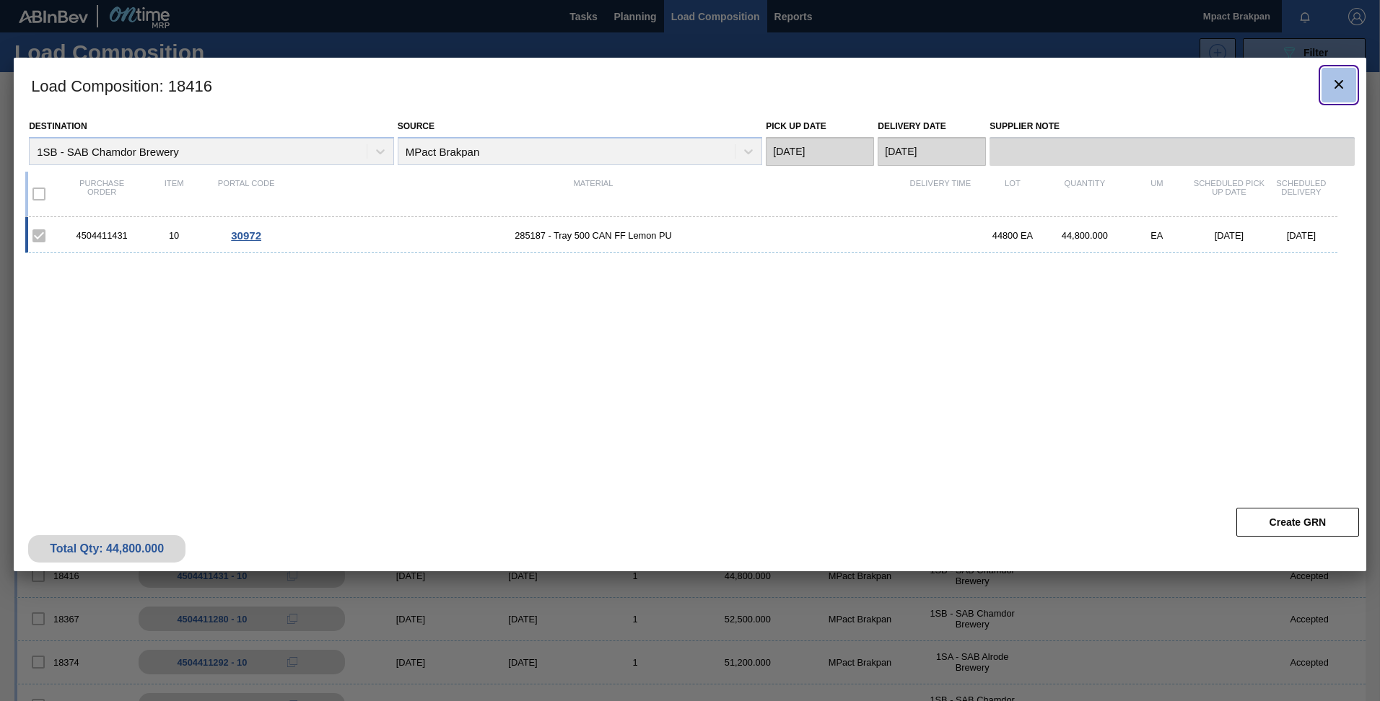
click at [1341, 85] on icon "botão de ícone" at bounding box center [1338, 84] width 17 height 17
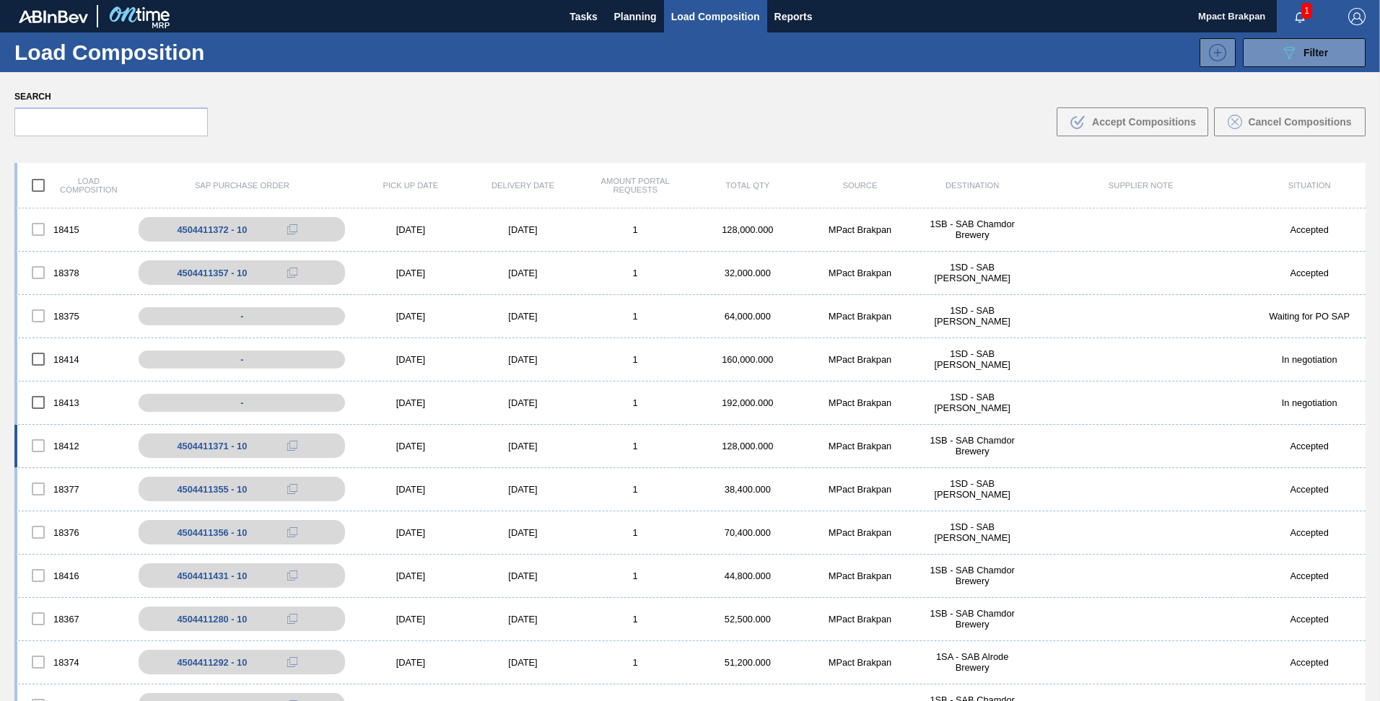
click at [400, 441] on div "[DATE]" at bounding box center [410, 446] width 113 height 11
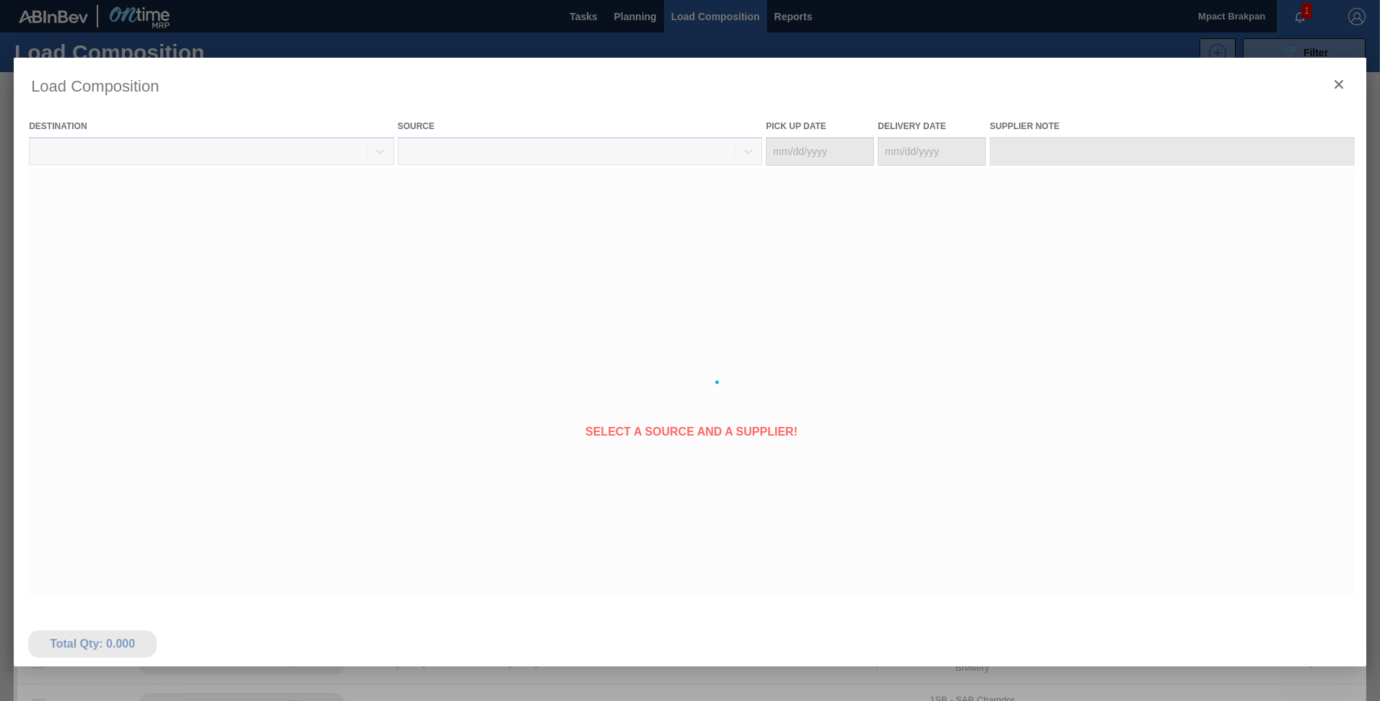
type Date "[DATE]"
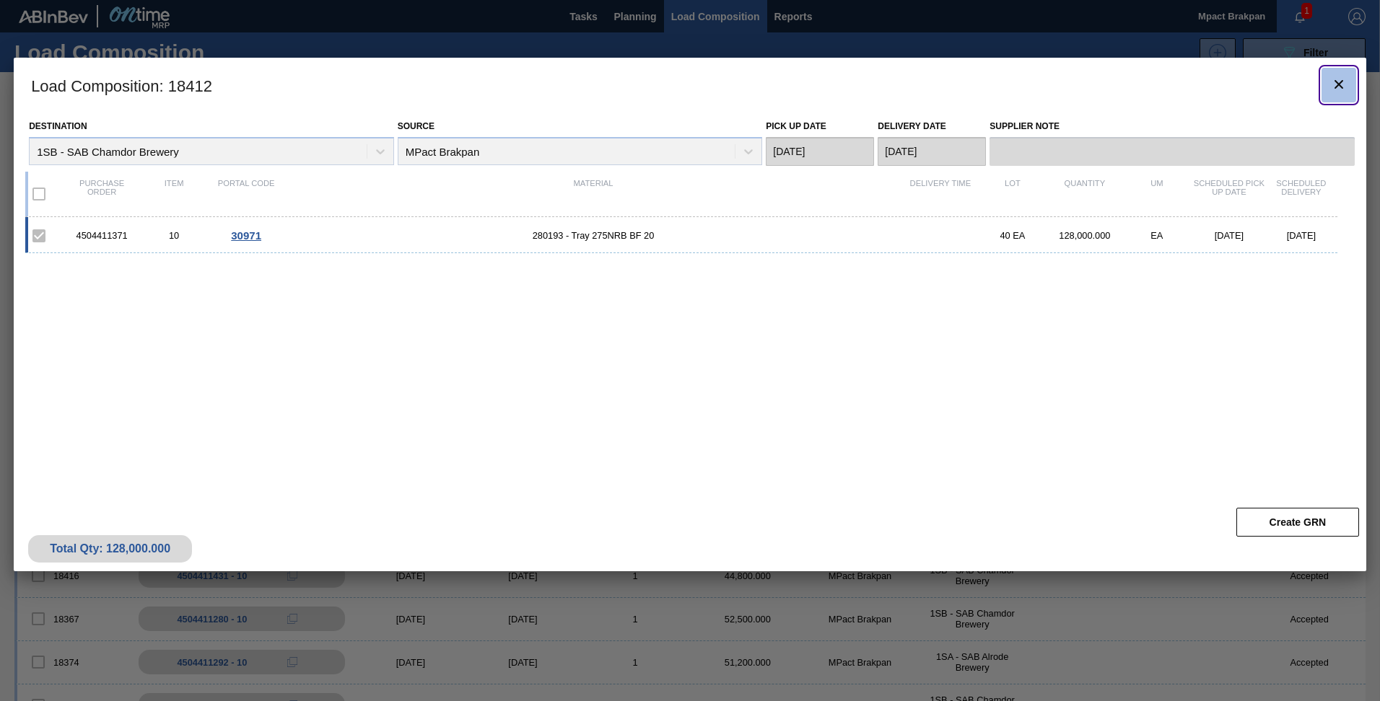
click at [1344, 84] on icon "botão de ícone" at bounding box center [1338, 84] width 17 height 17
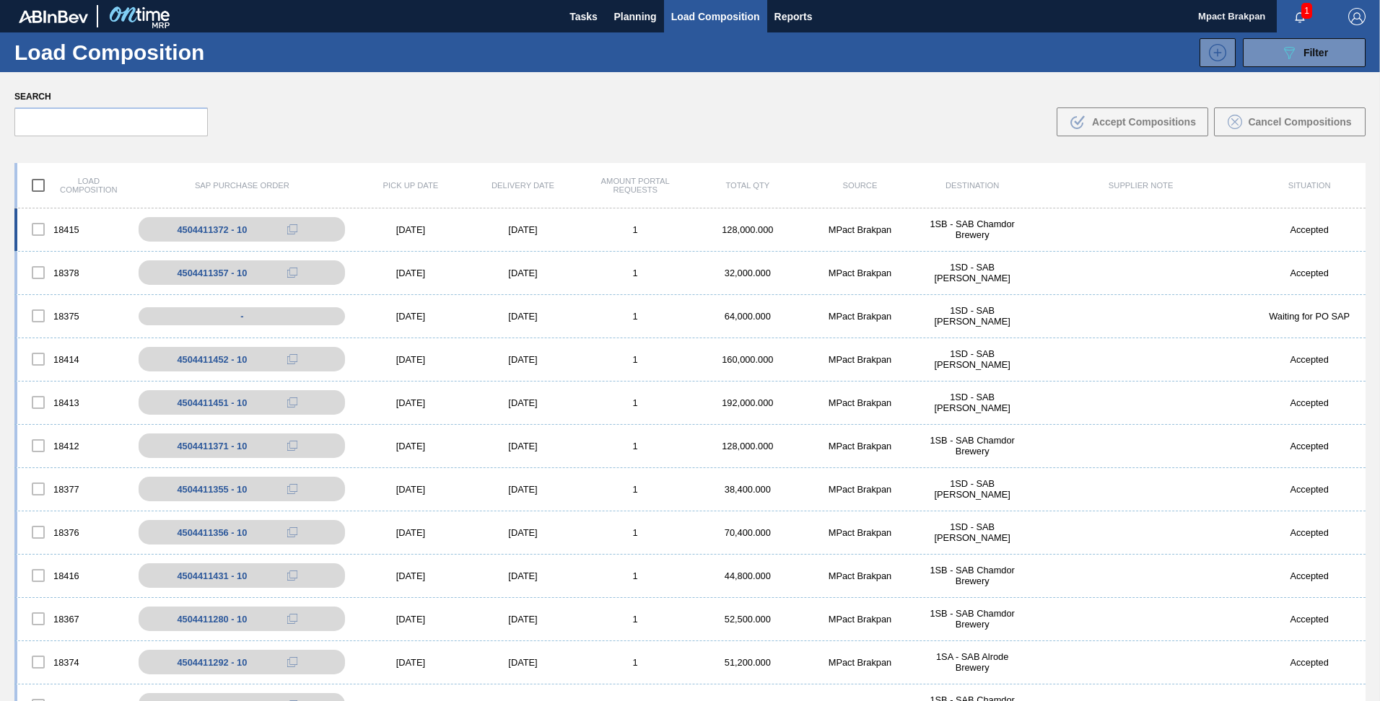
click at [397, 228] on div "[DATE]" at bounding box center [410, 229] width 113 height 11
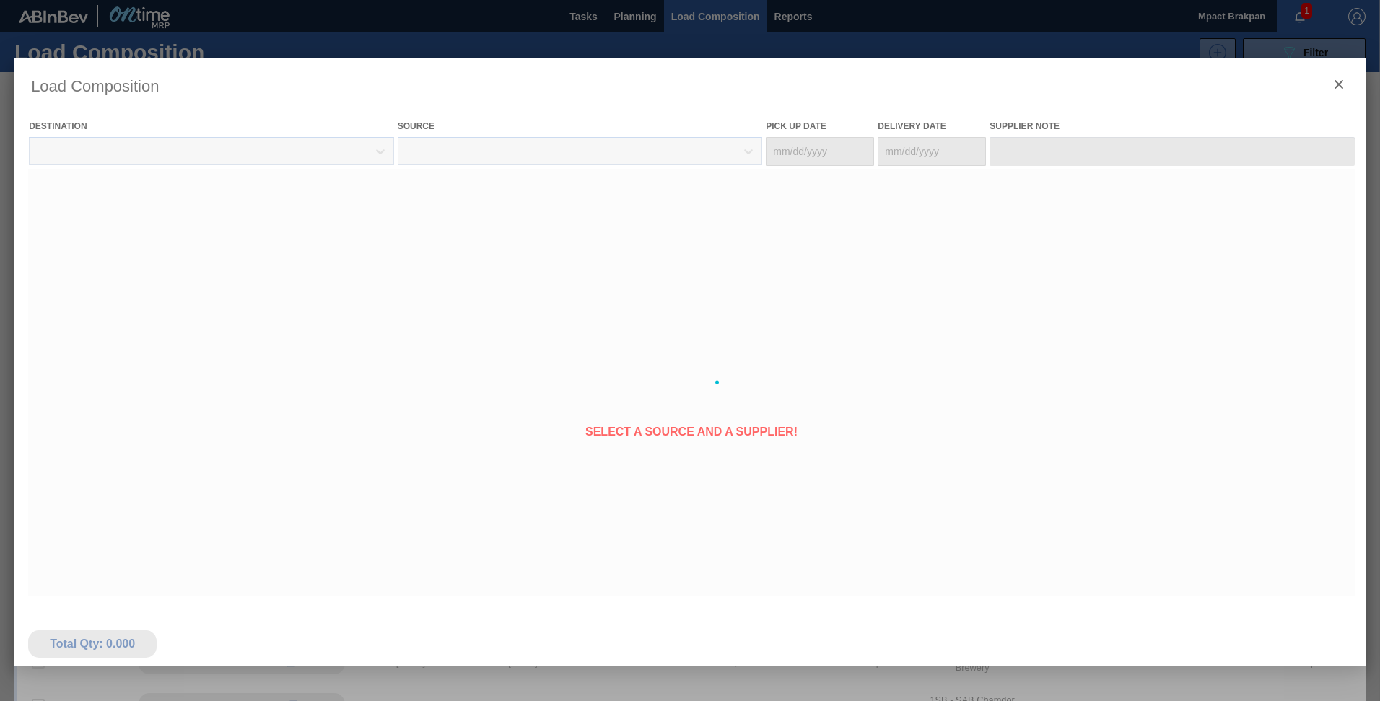
type Date "[DATE]"
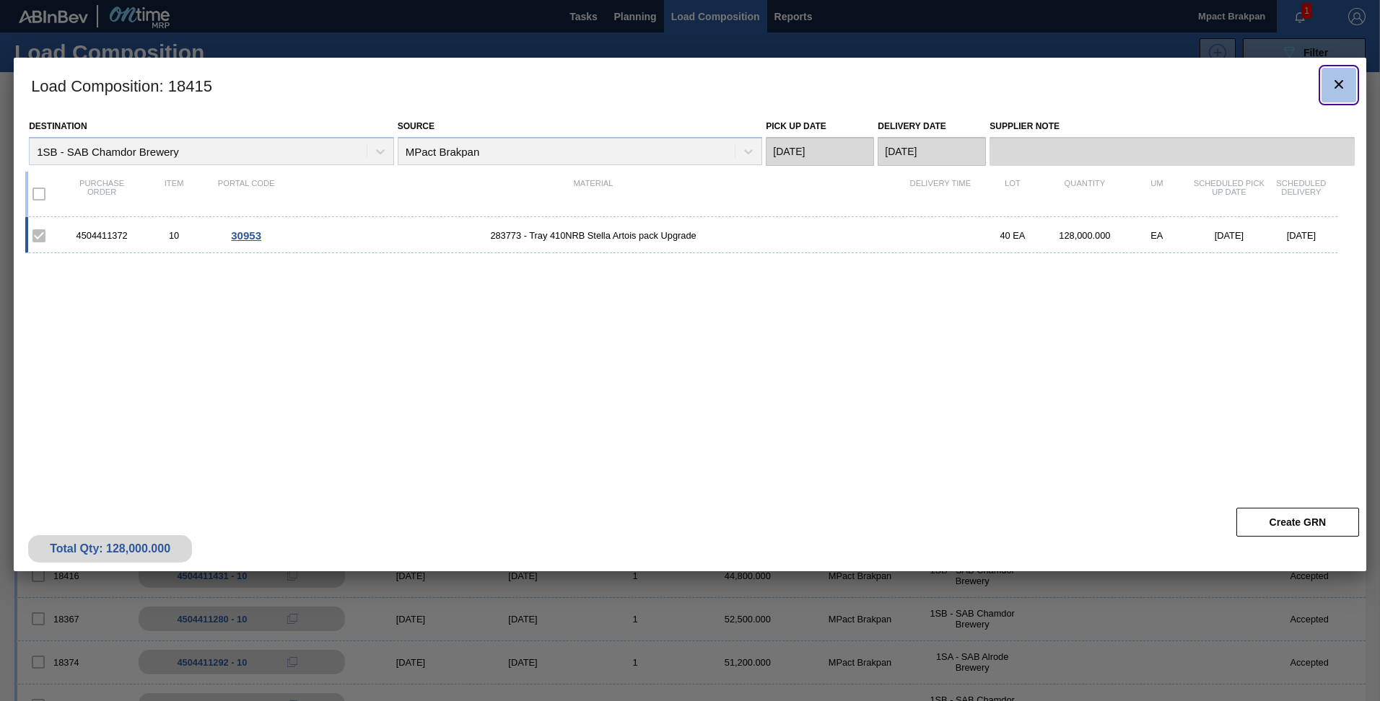
click at [1341, 87] on icon "botão de ícone" at bounding box center [1338, 84] width 9 height 9
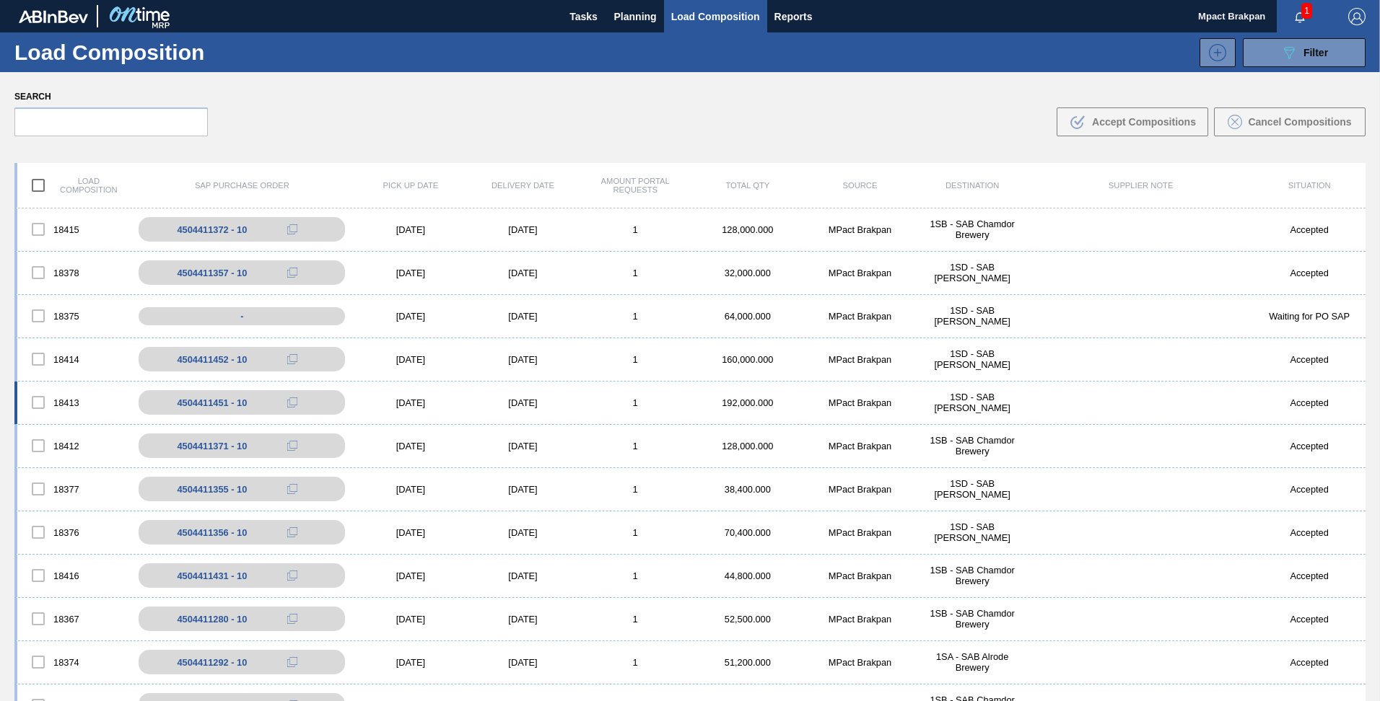
click at [407, 400] on div "[DATE]" at bounding box center [410, 403] width 113 height 11
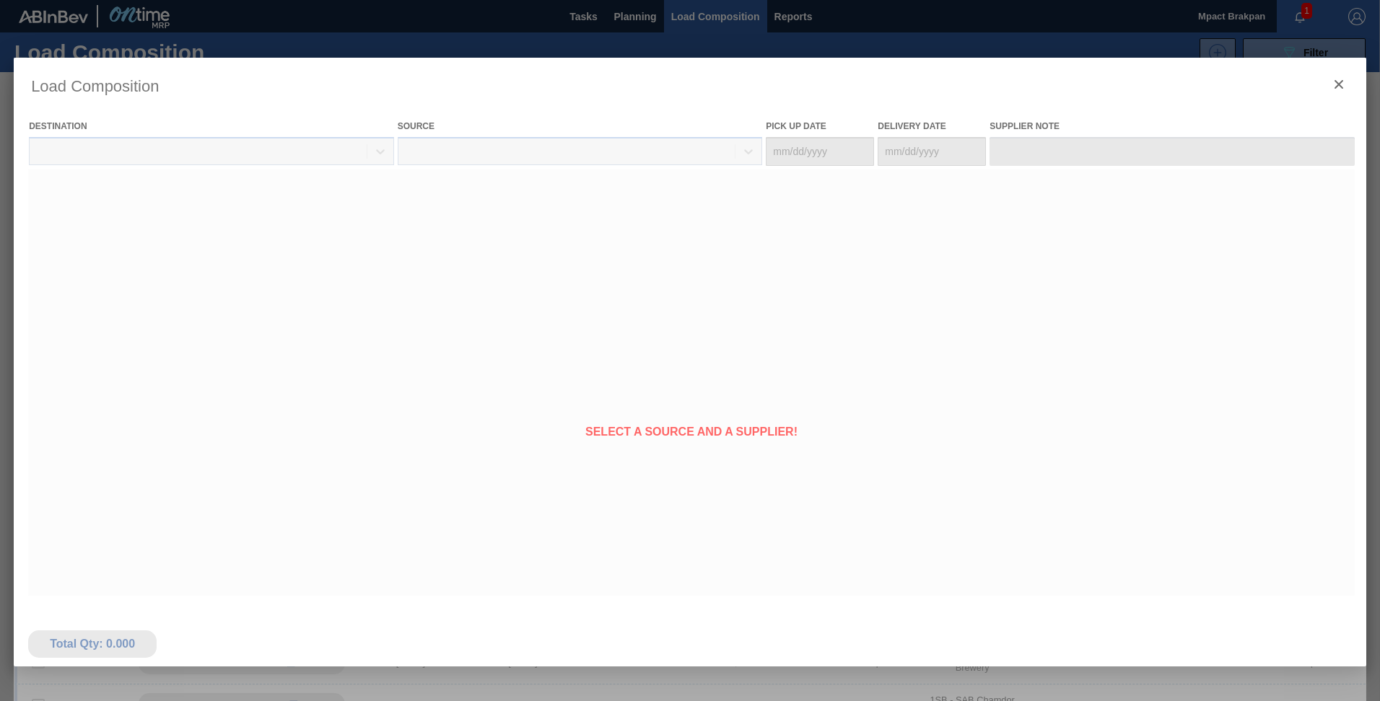
type Date "[DATE]"
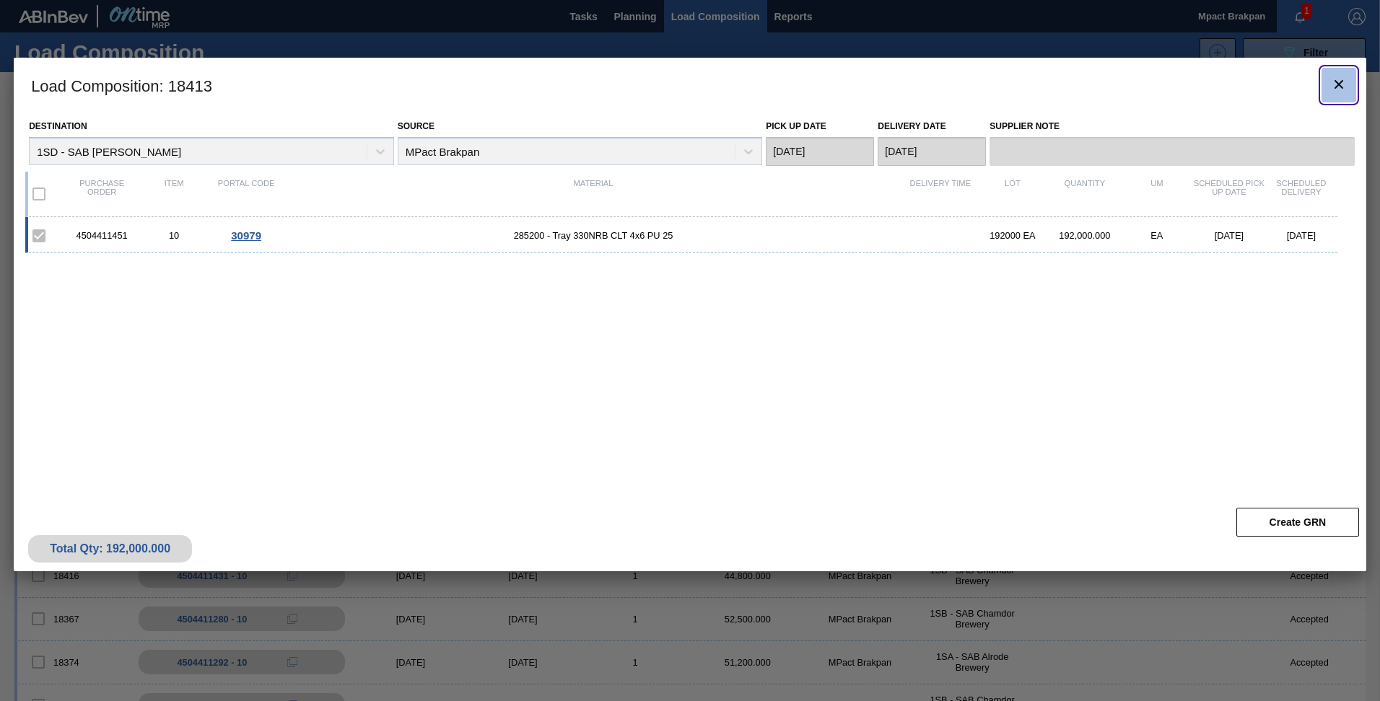
click at [1343, 82] on icon "botão de ícone" at bounding box center [1338, 84] width 17 height 17
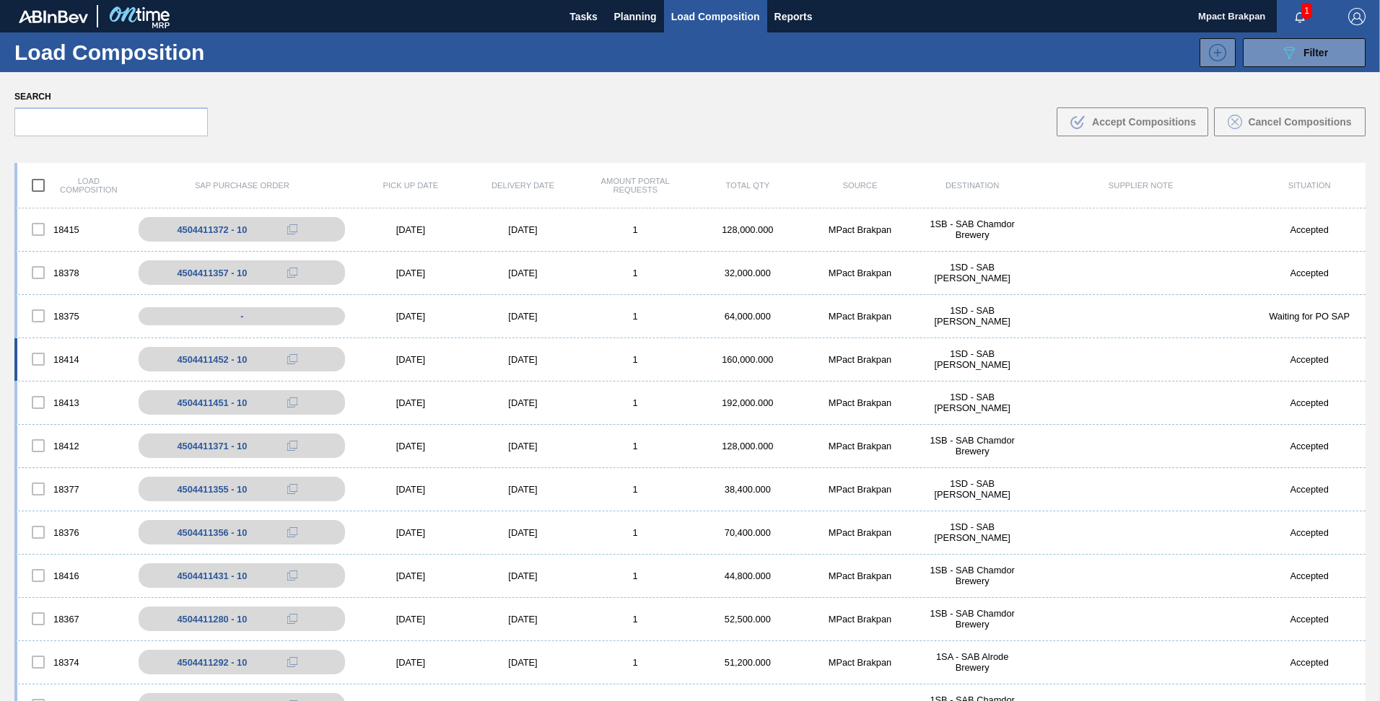
click at [469, 356] on div "[DATE]" at bounding box center [523, 359] width 113 height 11
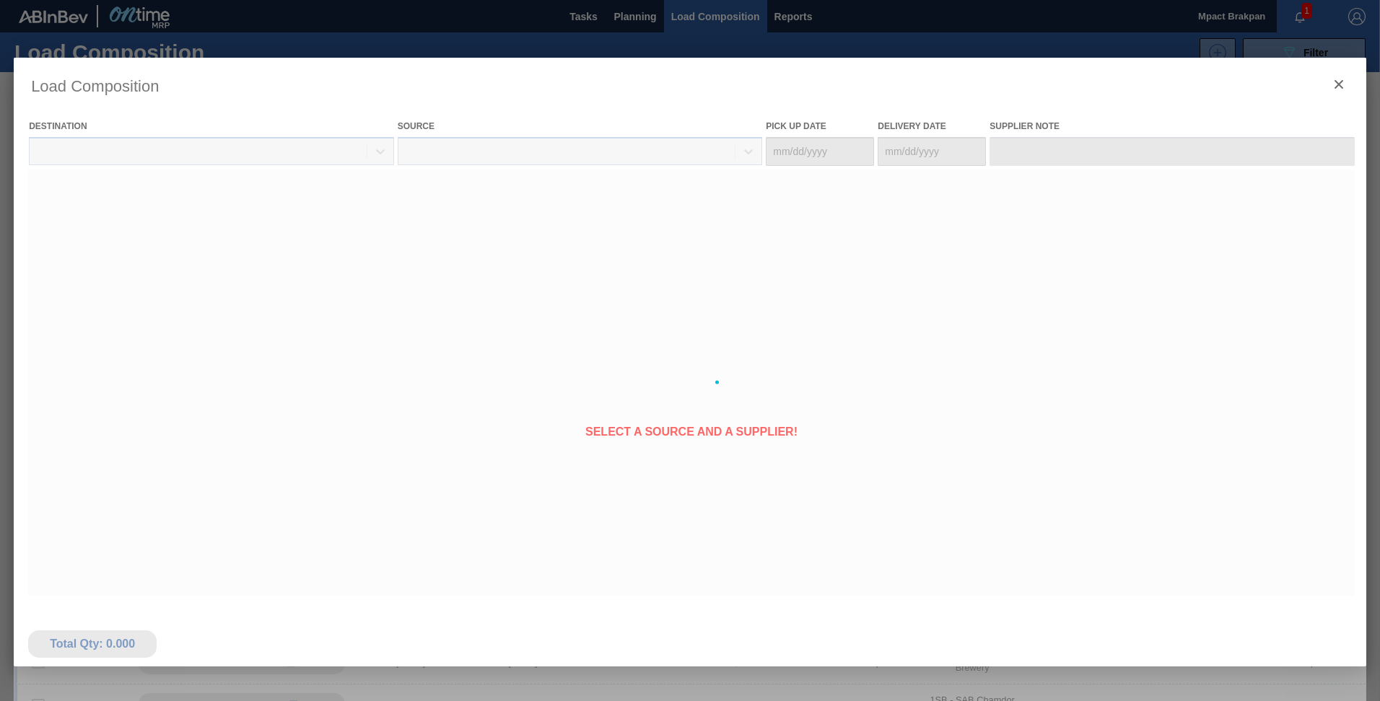
type Date "[DATE]"
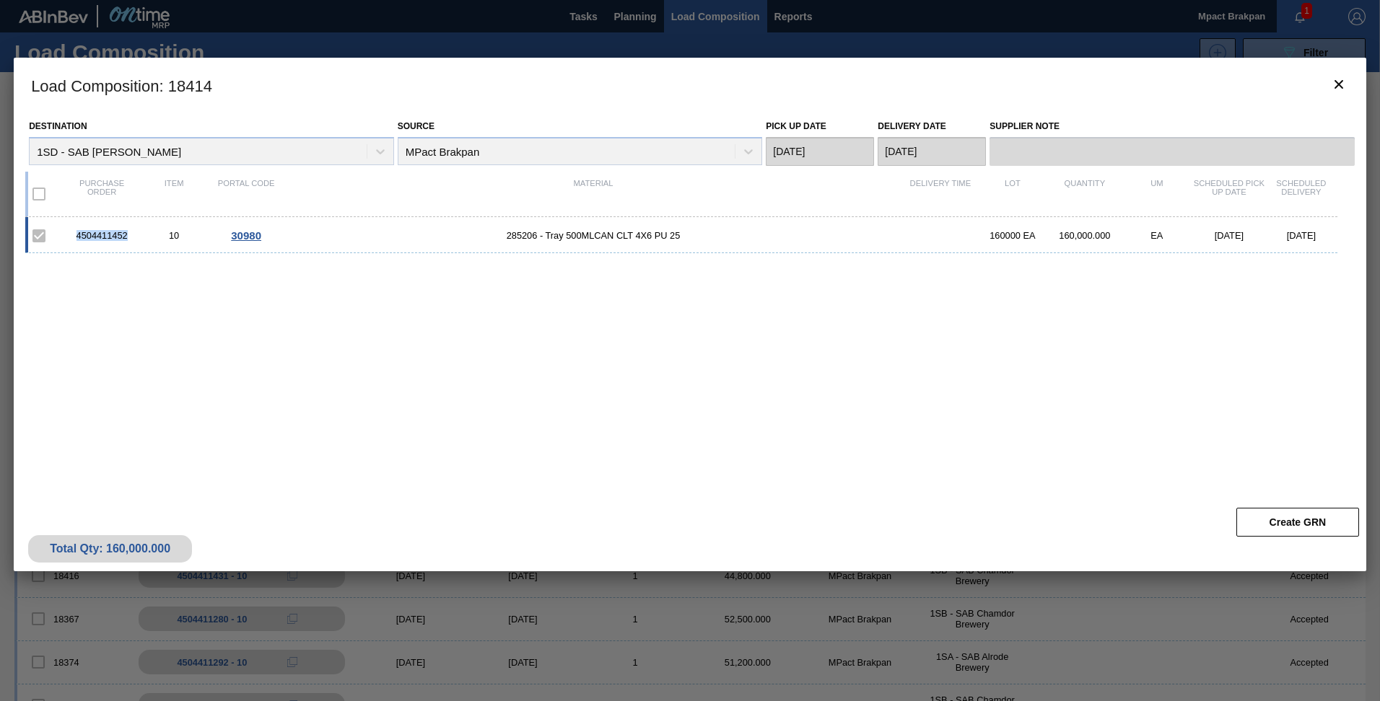
drag, startPoint x: 129, startPoint y: 235, endPoint x: 76, endPoint y: 235, distance: 53.4
click at [76, 235] on div "4504411452" at bounding box center [102, 235] width 72 height 11
drag, startPoint x: 76, startPoint y: 235, endPoint x: 87, endPoint y: 233, distance: 11.0
copy div "4504411452"
